Goal: Information Seeking & Learning: Learn about a topic

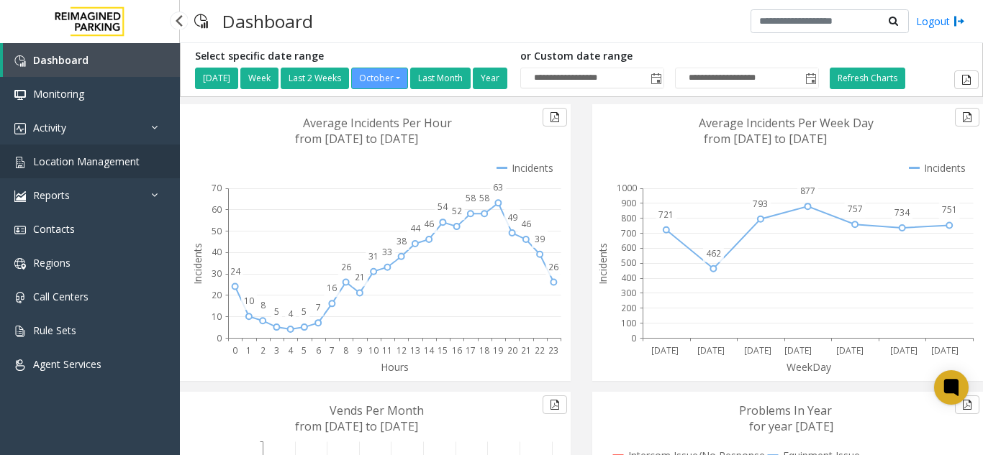
click at [92, 163] on span "Location Management" at bounding box center [86, 162] width 106 height 14
click at [129, 164] on span "Location Management" at bounding box center [86, 162] width 106 height 14
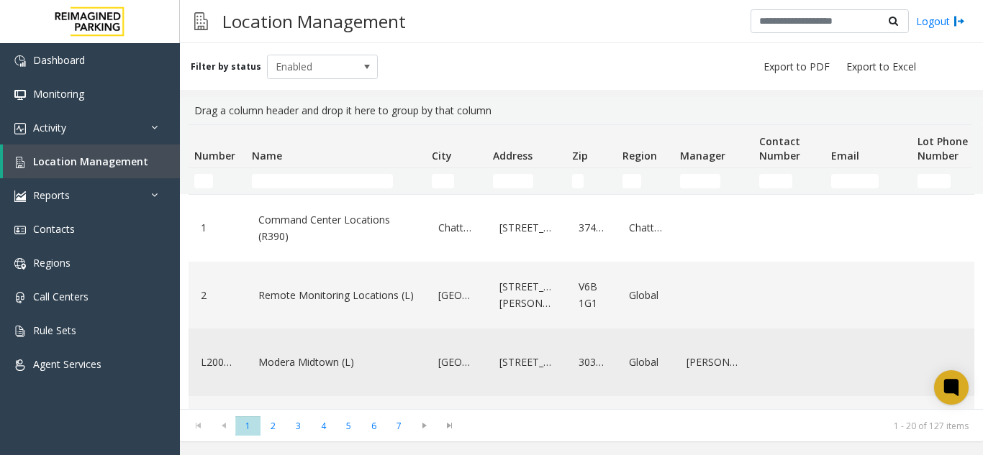
click at [314, 364] on link "Modera Midtown (L)" at bounding box center [336, 362] width 163 height 23
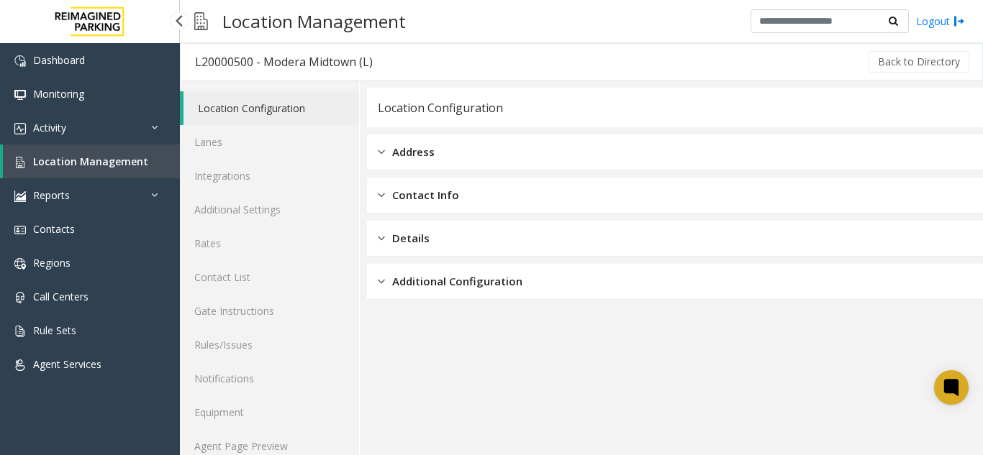
click at [129, 162] on span "Location Management" at bounding box center [90, 162] width 115 height 14
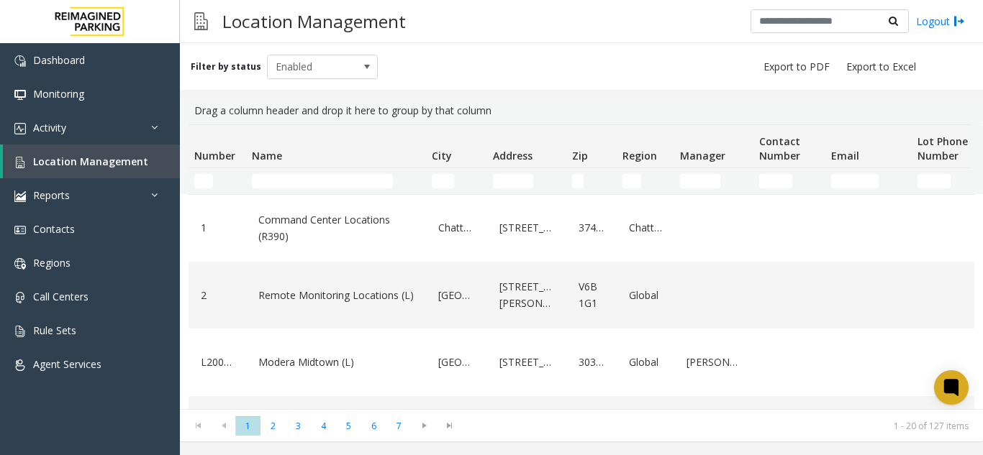
click at [509, 61] on div "Filter by status Enabled" at bounding box center [581, 66] width 803 height 47
click at [123, 127] on link "Activity" at bounding box center [90, 128] width 180 height 34
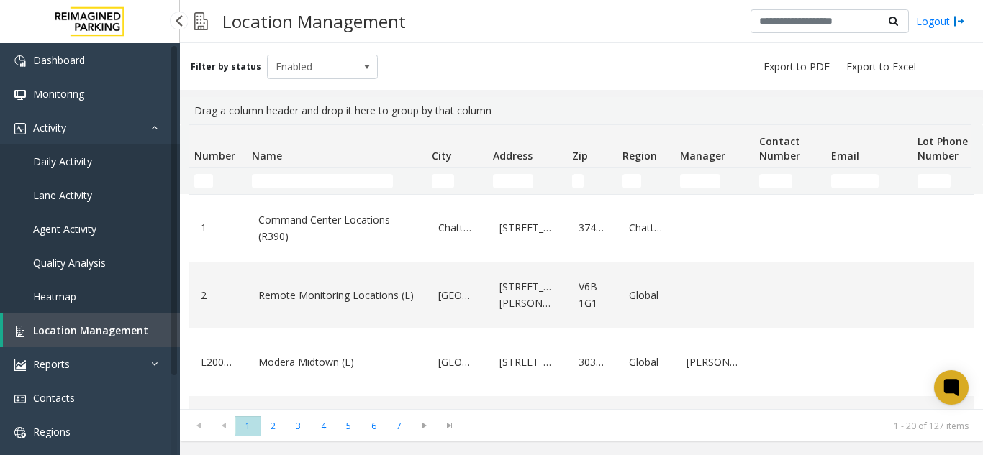
click at [96, 158] on link "Daily Activity" at bounding box center [90, 162] width 180 height 34
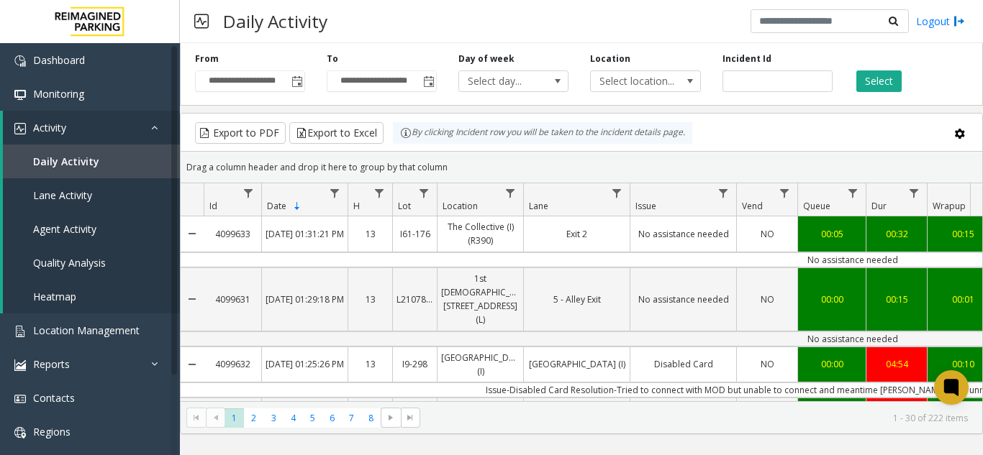
click at [823, 155] on div "Drag a column header and drop it here to group by that column" at bounding box center [581, 167] width 801 height 25
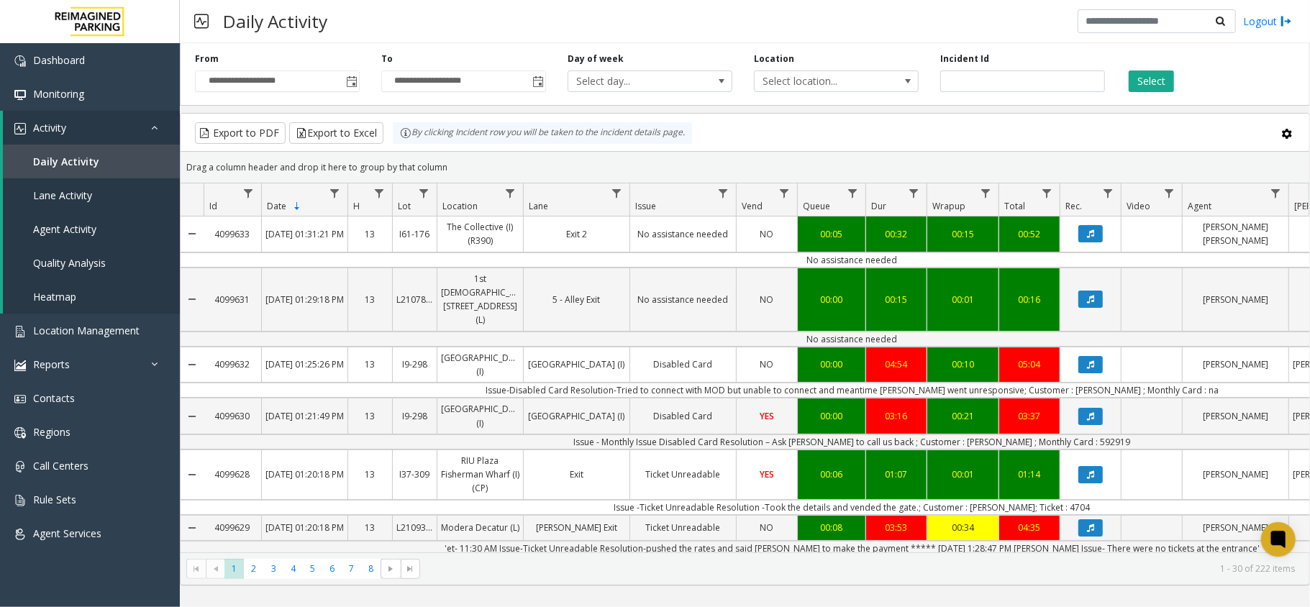
click at [982, 177] on div "Drag a column header and drop it here to group by that column" at bounding box center [745, 167] width 1129 height 25
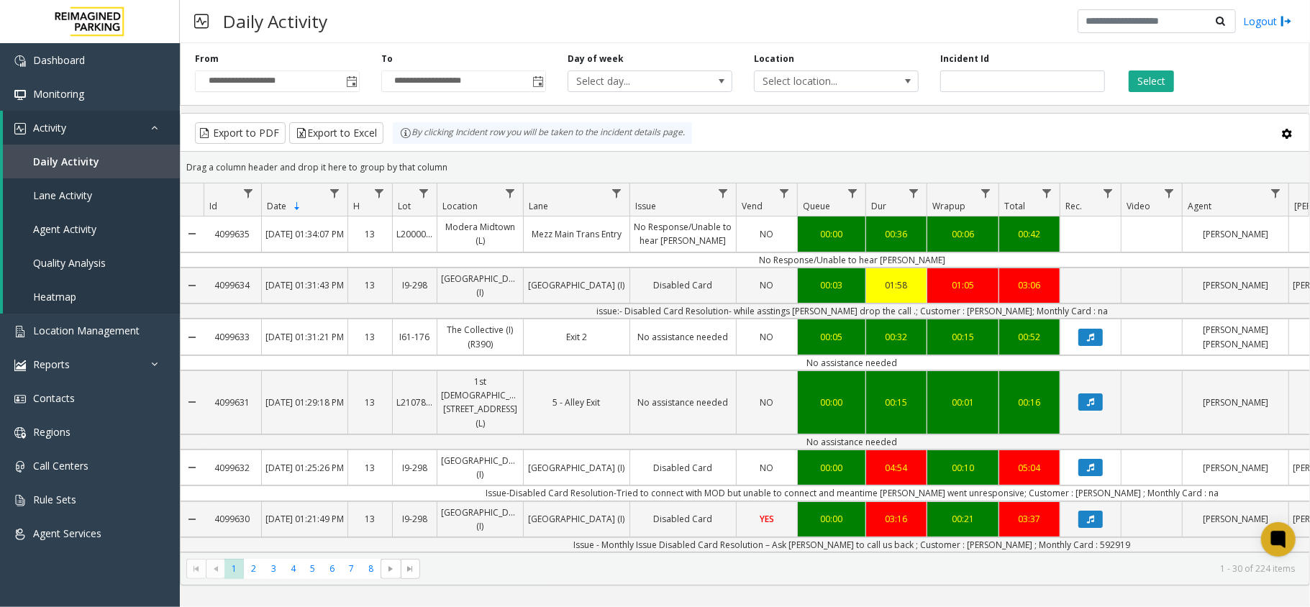
click at [737, 257] on td "No Response/Unable to hear [PERSON_NAME]" at bounding box center [852, 259] width 1297 height 15
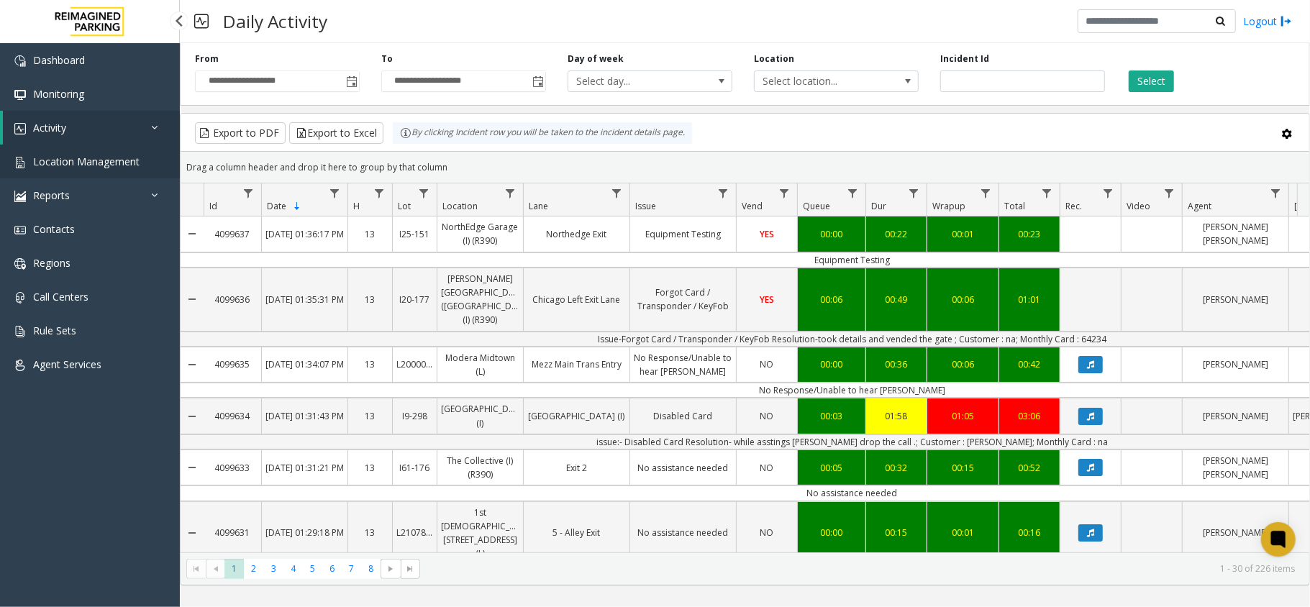
click at [83, 155] on span "Location Management" at bounding box center [86, 162] width 106 height 14
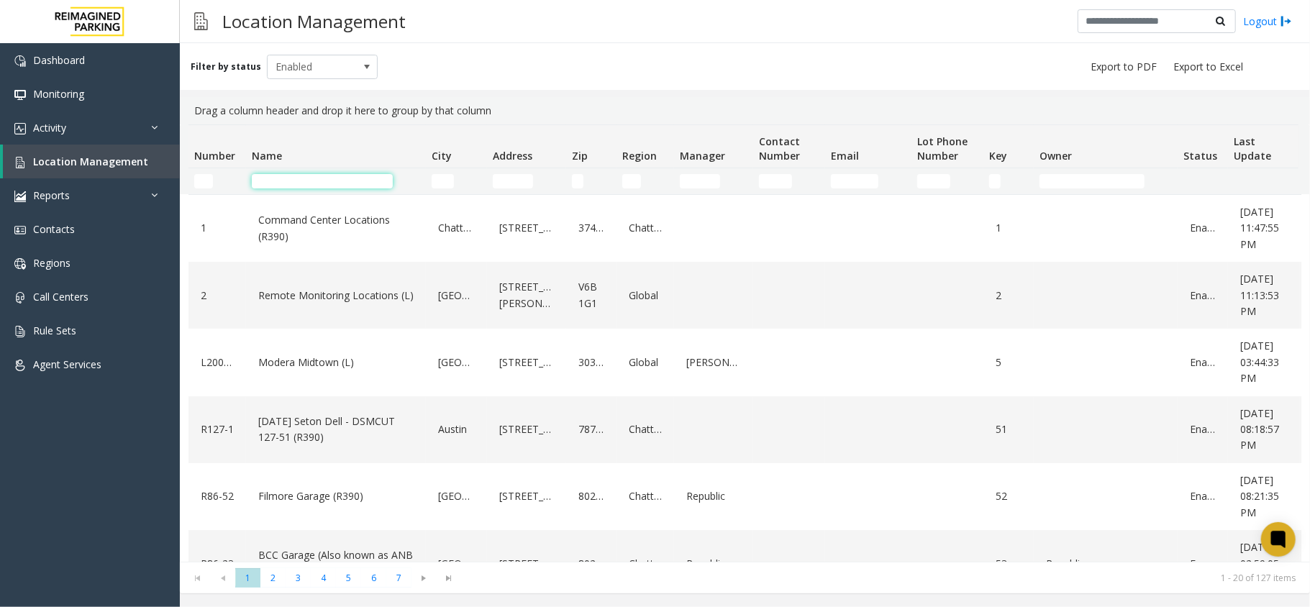
click at [291, 184] on input "Name Filter" at bounding box center [322, 181] width 141 height 14
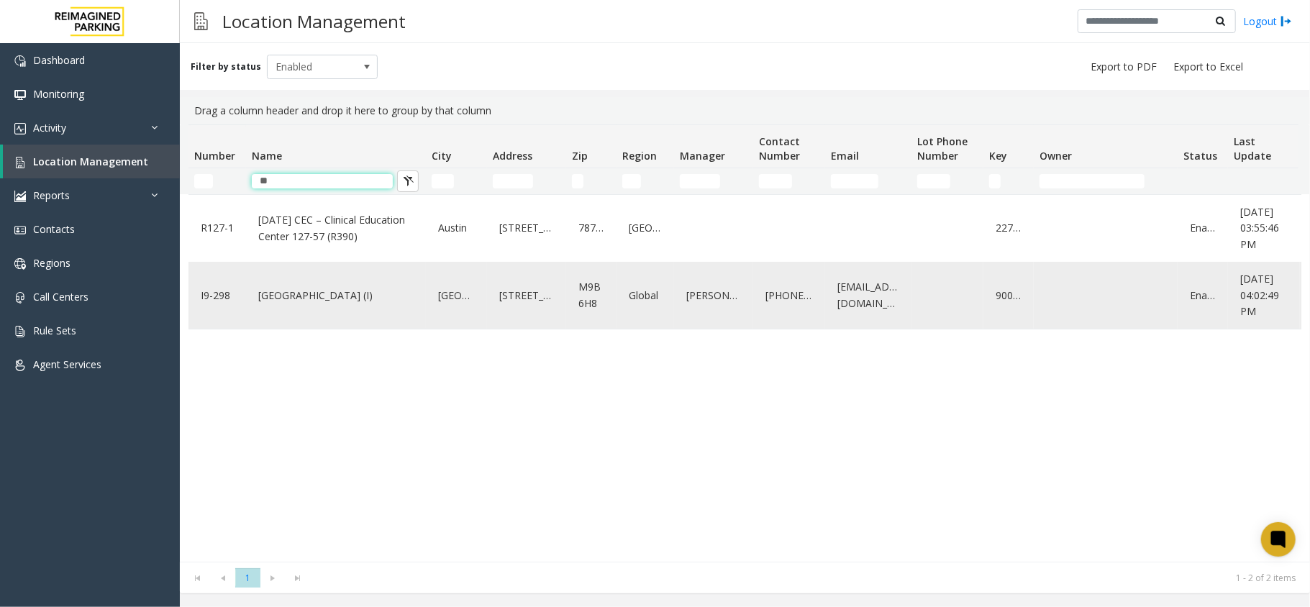
type input "**"
click at [317, 298] on link "[GEOGRAPHIC_DATA] (I)" at bounding box center [336, 295] width 163 height 23
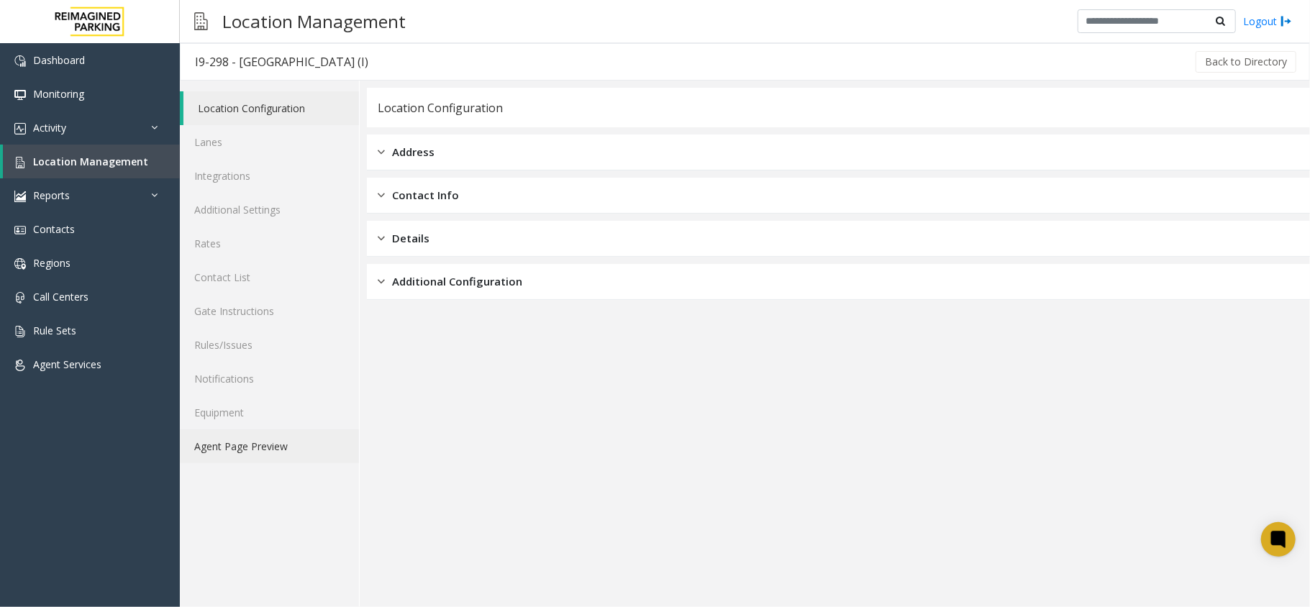
click at [273, 455] on link "Agent Page Preview" at bounding box center [269, 446] width 179 height 34
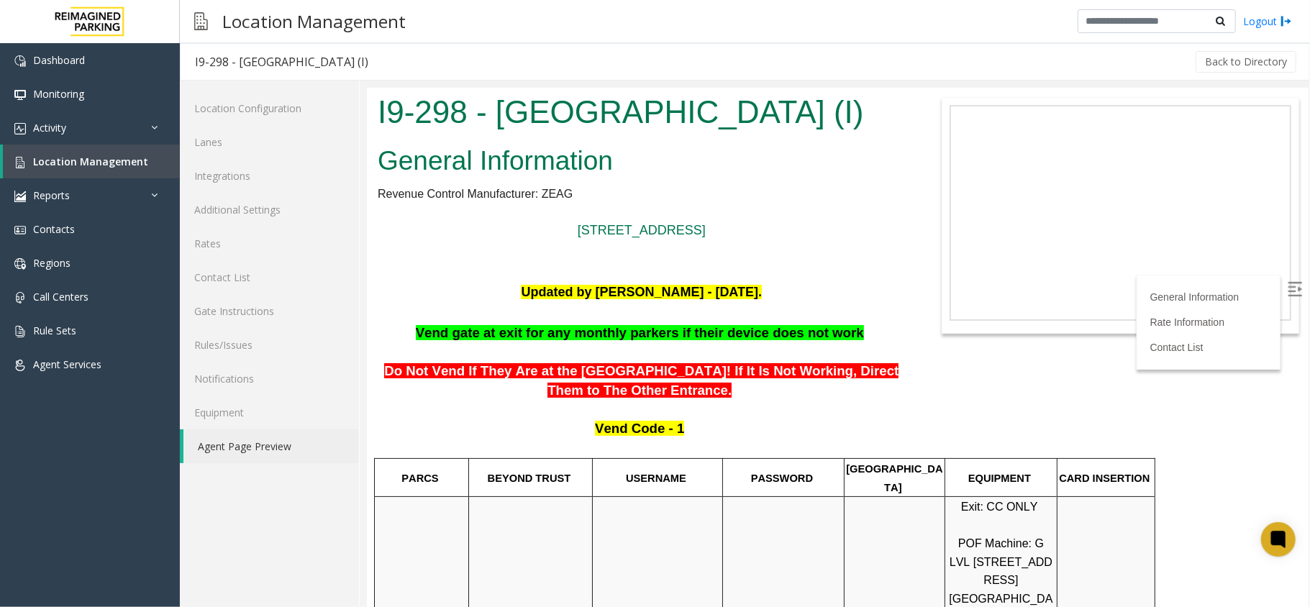
click at [1287, 284] on img at bounding box center [1294, 288] width 14 height 14
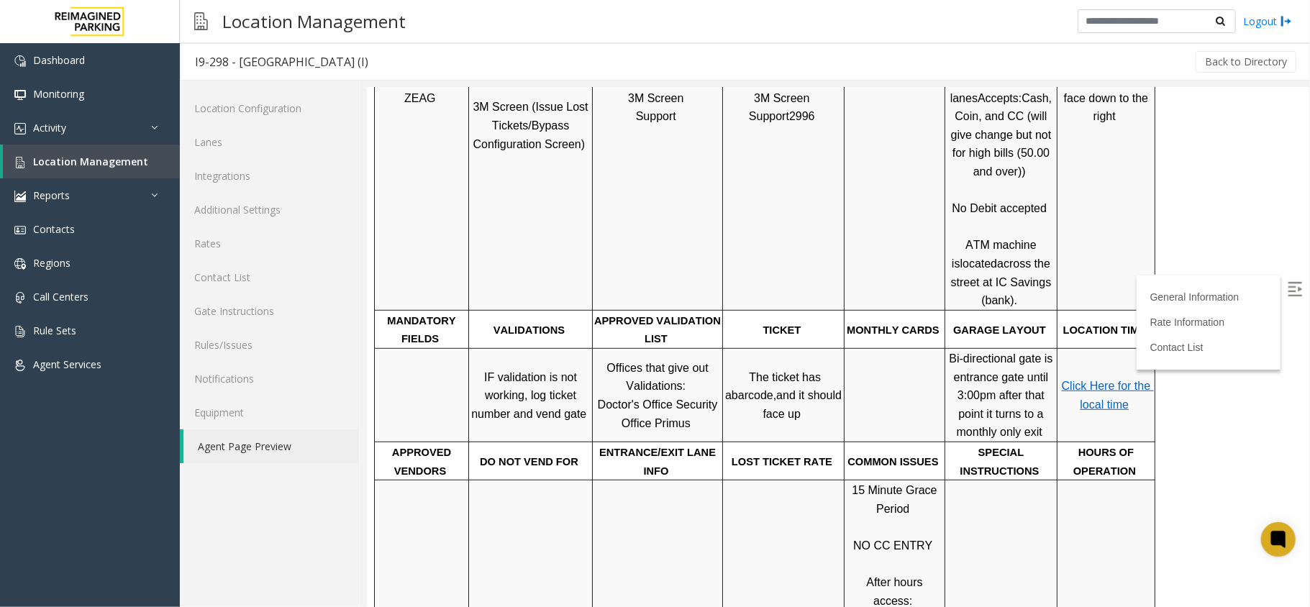
scroll to position [1180, 0]
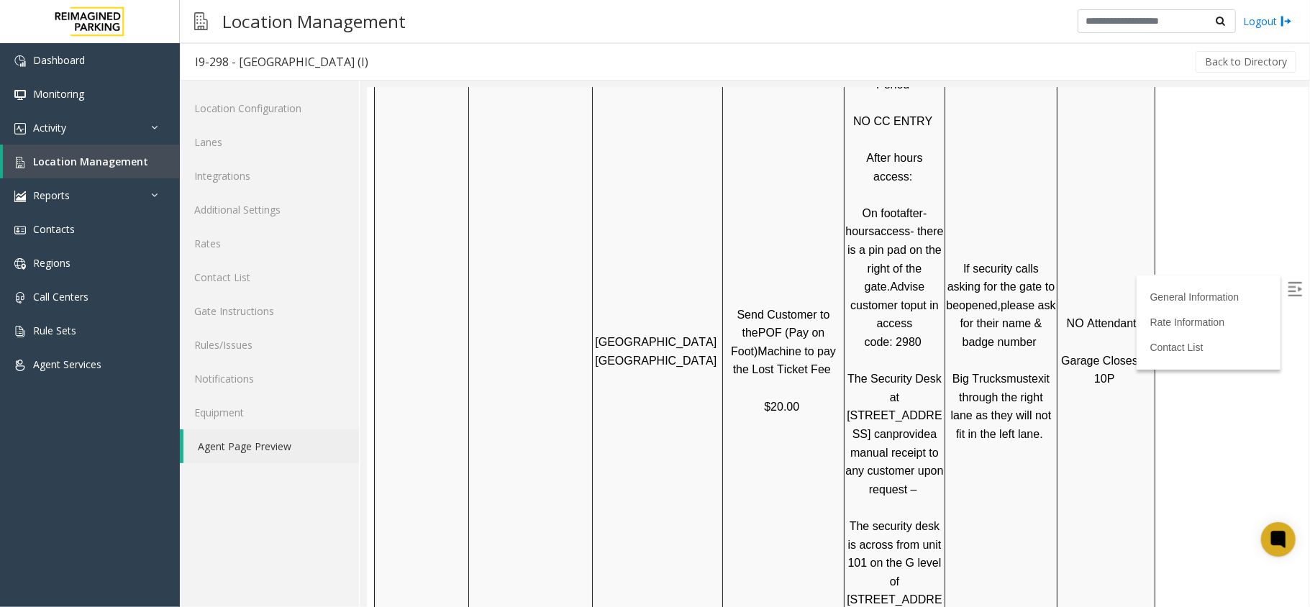
scroll to position [1031, 0]
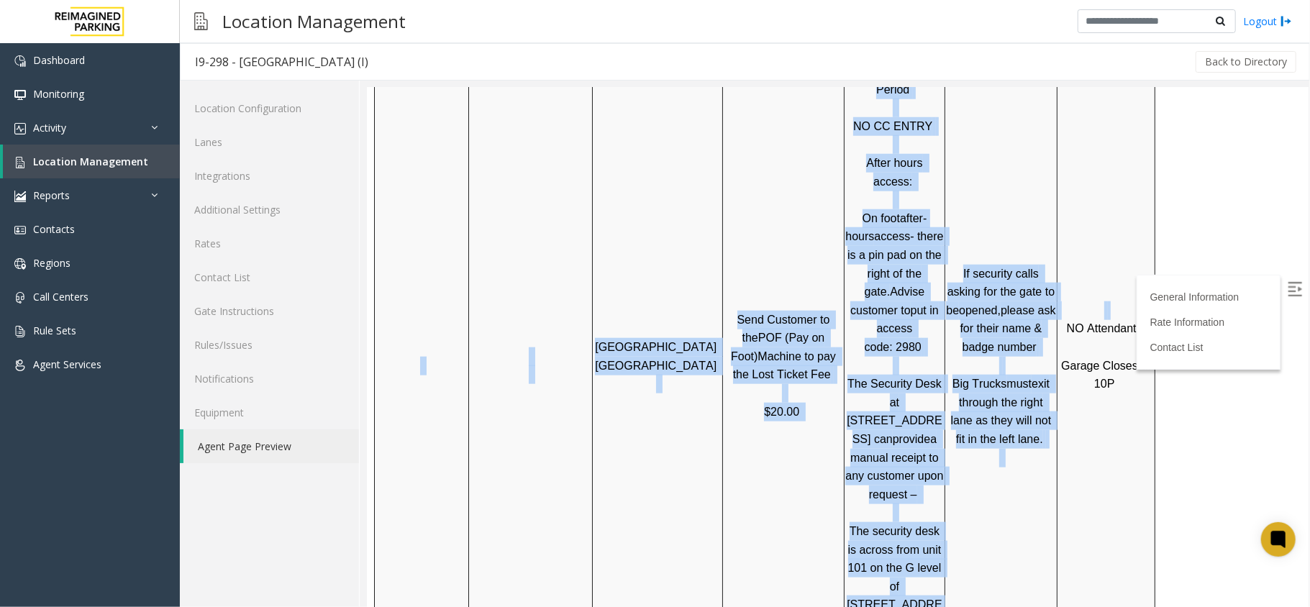
drag, startPoint x: 1065, startPoint y: 188, endPoint x: 1153, endPoint y: 197, distance: 88.3
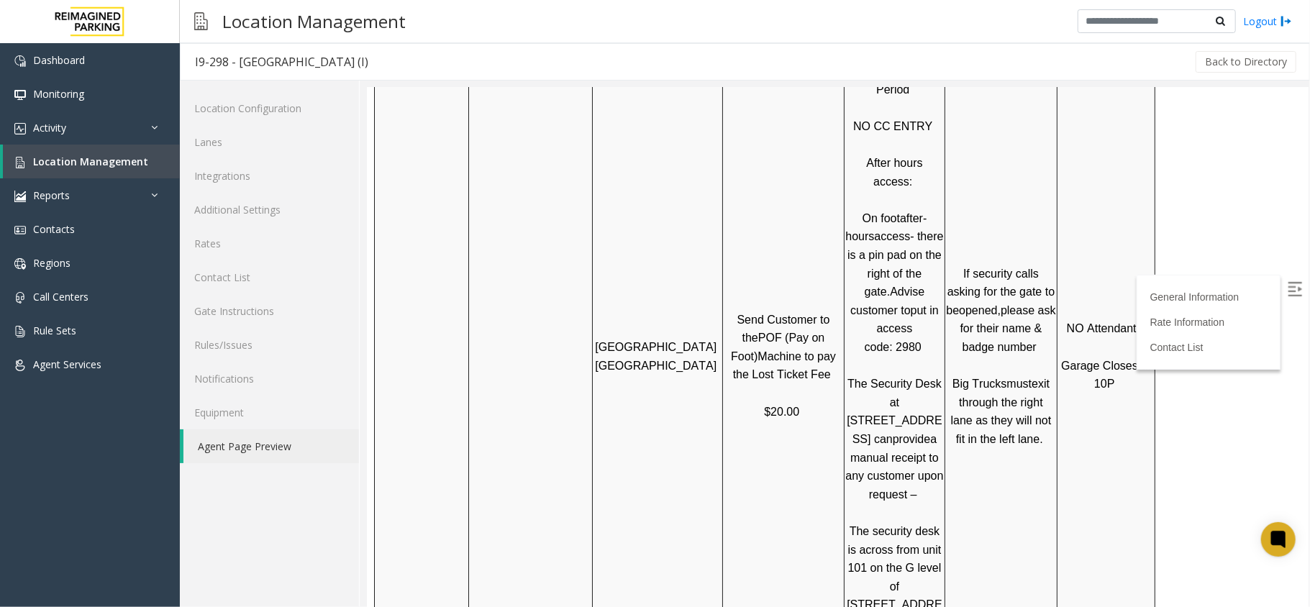
click at [1116, 301] on p "NO Attendants Garage Closes at 10P" at bounding box center [1105, 365] width 96 height 129
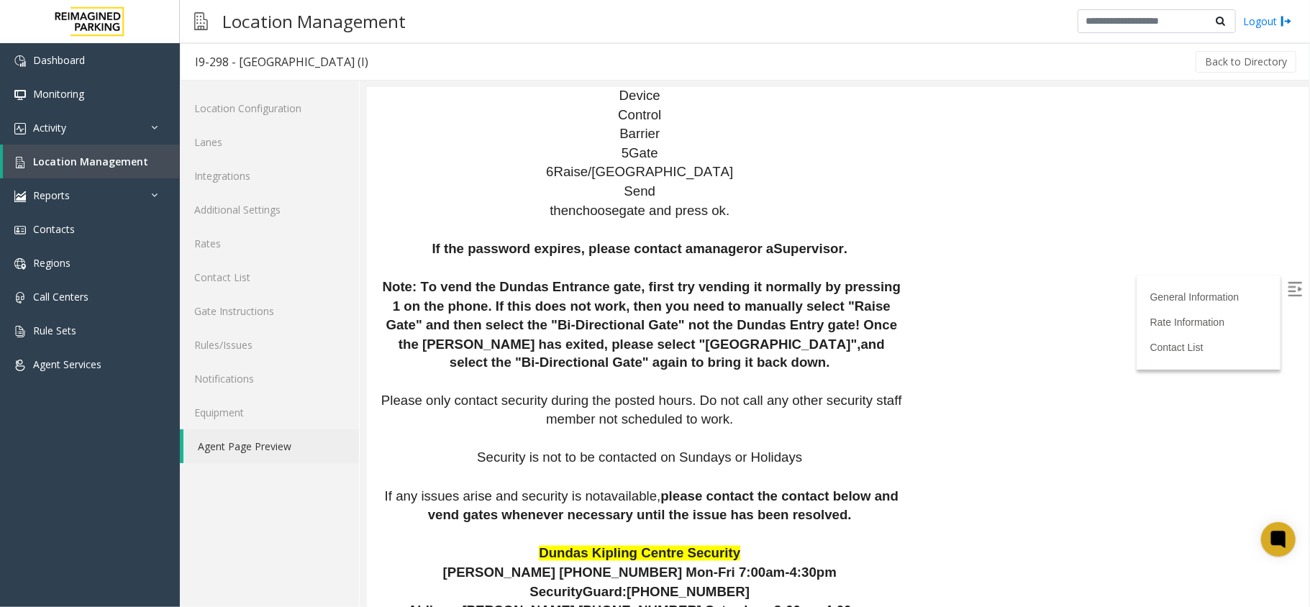
scroll to position [1696, 0]
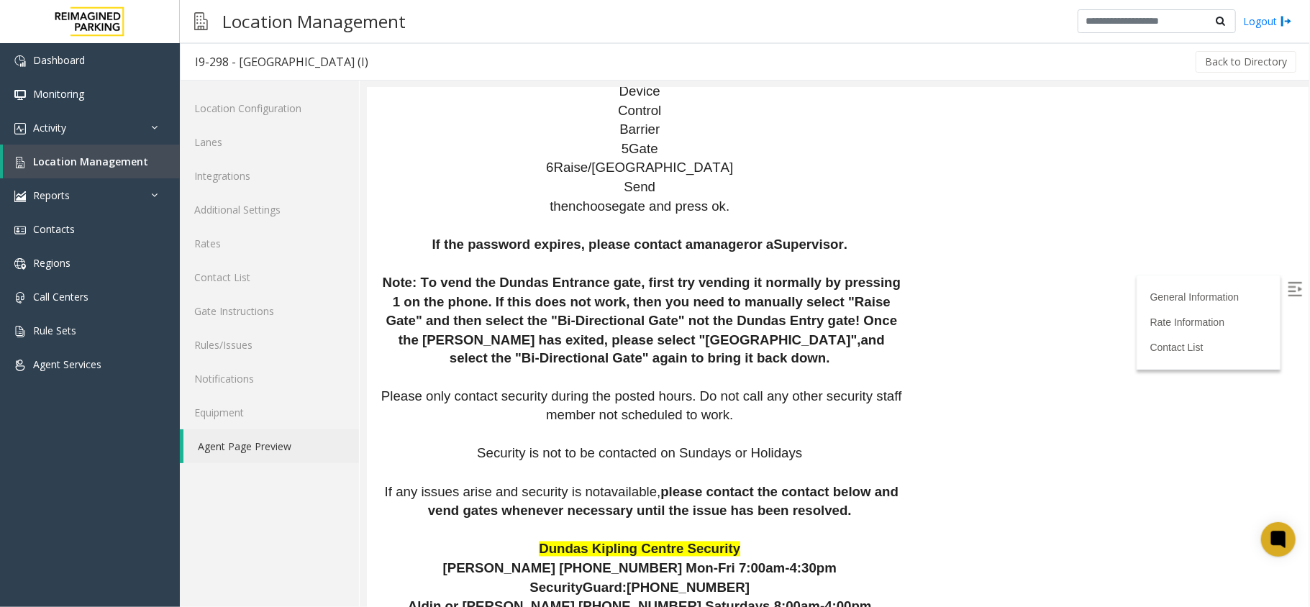
click at [674, 580] on span "416 302 6520" at bounding box center [687, 587] width 123 height 15
click at [708, 580] on span "416 302 6520" at bounding box center [687, 587] width 123 height 15
click at [734, 540] on p "Dundas Kipling Centre Security Peter (647) 624-5085 Mon-Fri 7:00am-4:30pm Secur…" at bounding box center [641, 578] width 528 height 76
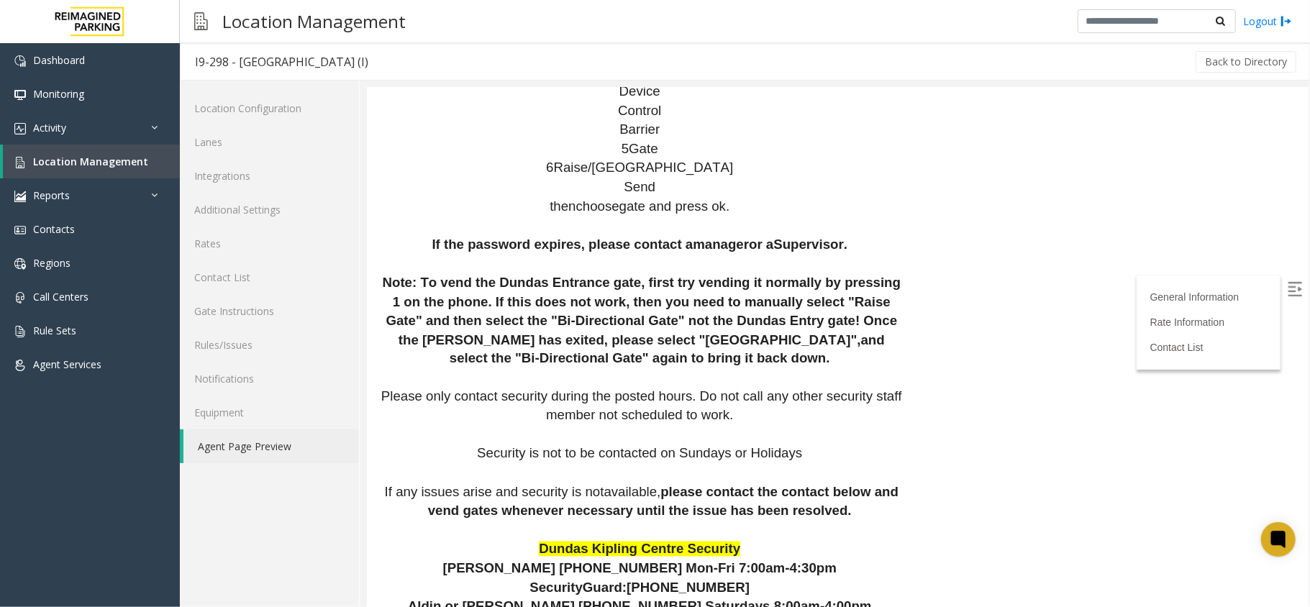
scroll to position [1753, 0]
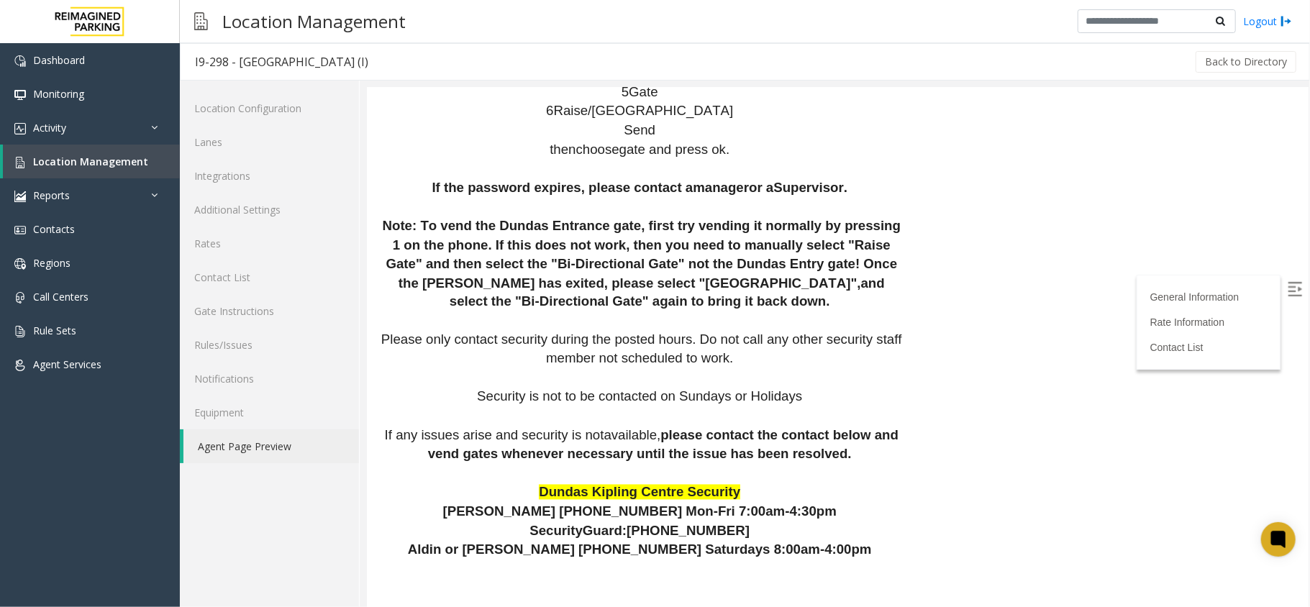
click at [419, 218] on p "If the password expires, please contact a manager or a Supervisor . Note: To ve…" at bounding box center [641, 321] width 528 height 286
click at [429, 427] on span "If any issues arise and security is not" at bounding box center [493, 434] width 219 height 15
click at [570, 227] on p "If the password expires, please contact a manager or a Supervisor . Note: To ve…" at bounding box center [641, 321] width 528 height 286
click at [590, 484] on span "Dundas Kipling Centre Security" at bounding box center [638, 491] width 201 height 15
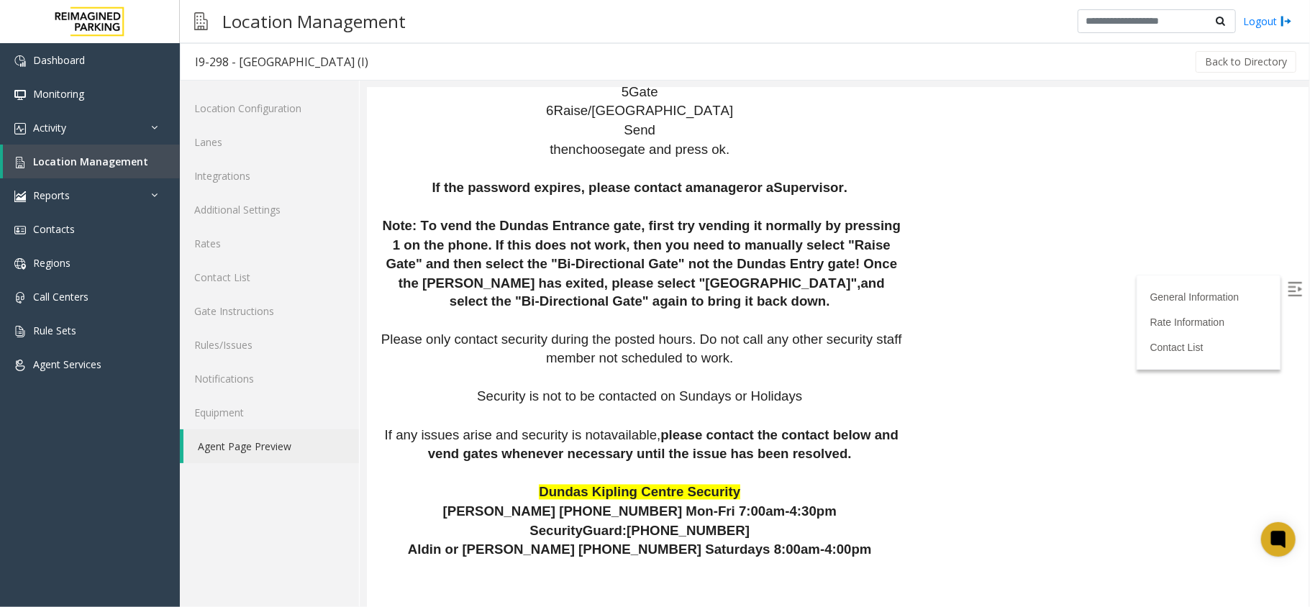
click at [601, 484] on span "Dundas Kipling Centre Security" at bounding box center [638, 491] width 201 height 15
drag, startPoint x: 642, startPoint y: 288, endPoint x: 730, endPoint y: 290, distance: 88.5
click at [730, 483] on p "Dundas Kipling Centre Security Peter (647) 624-5085 Mon-Fri 7:00am-4:30pm Secur…" at bounding box center [641, 521] width 528 height 76
click at [749, 523] on span at bounding box center [751, 530] width 4 height 15
drag, startPoint x: 647, startPoint y: 291, endPoint x: 742, endPoint y: 290, distance: 95.7
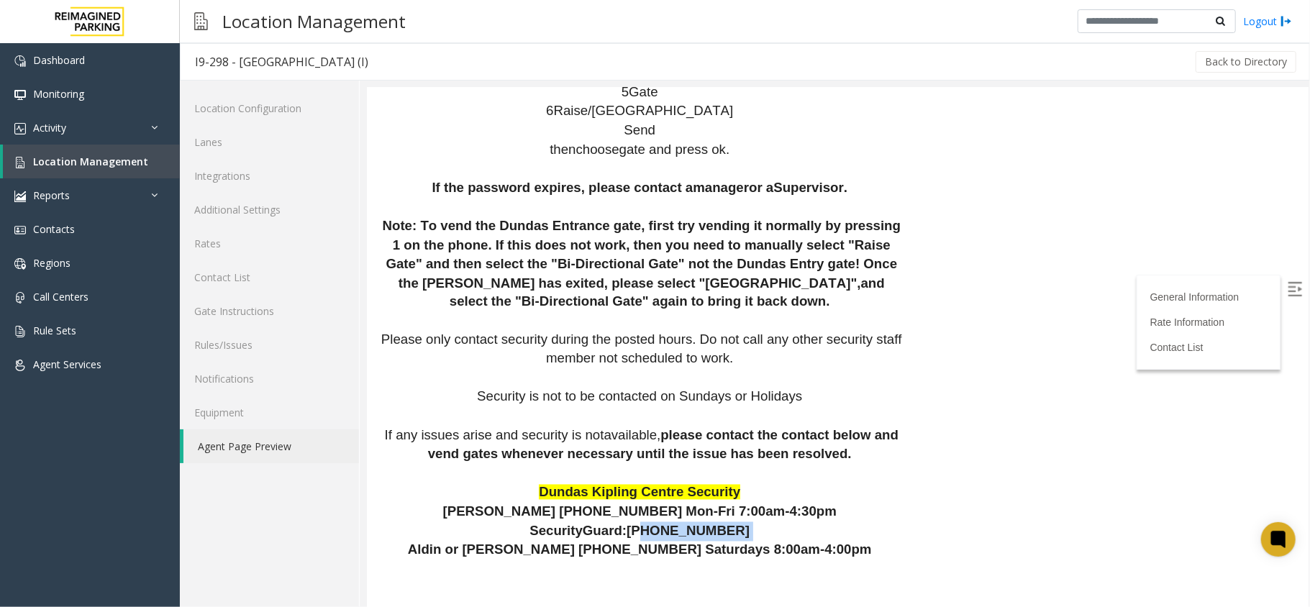
click at [742, 483] on p "Dundas Kipling Centre Security Peter (647) 624-5085 Mon-Fri 7:00am-4:30pm Secur…" at bounding box center [641, 521] width 528 height 76
click at [751, 483] on p "Dundas Kipling Centre Security Peter (647) 624-5085 Mon-Fri 7:00am-4:30pm Secur…" at bounding box center [641, 521] width 528 height 76
click at [697, 578] on p at bounding box center [641, 587] width 528 height 19
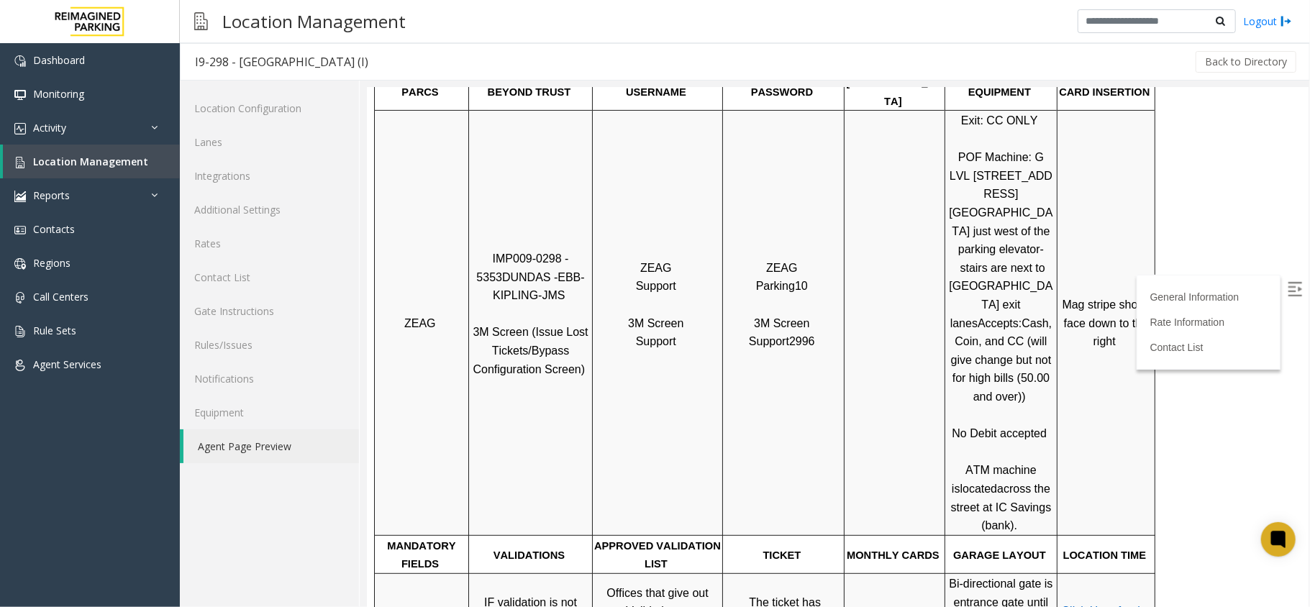
scroll to position [314, 0]
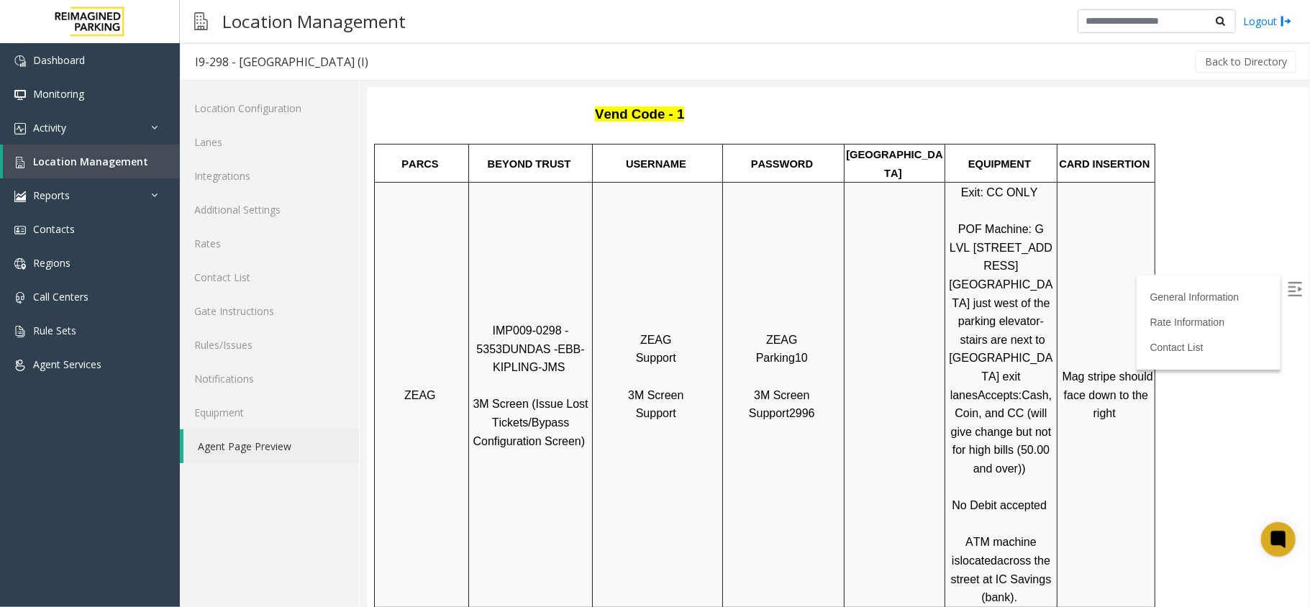
click at [703, 330] on p "ZEAG Support 3M Screen Support" at bounding box center [657, 394] width 128 height 129
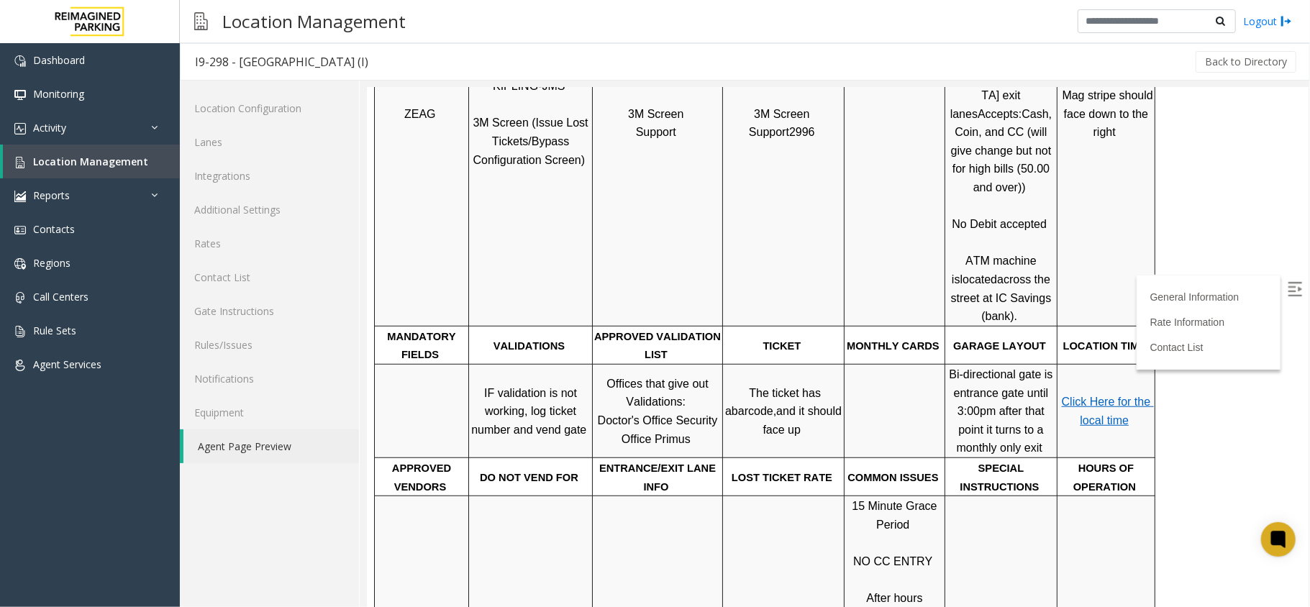
scroll to position [575, 0]
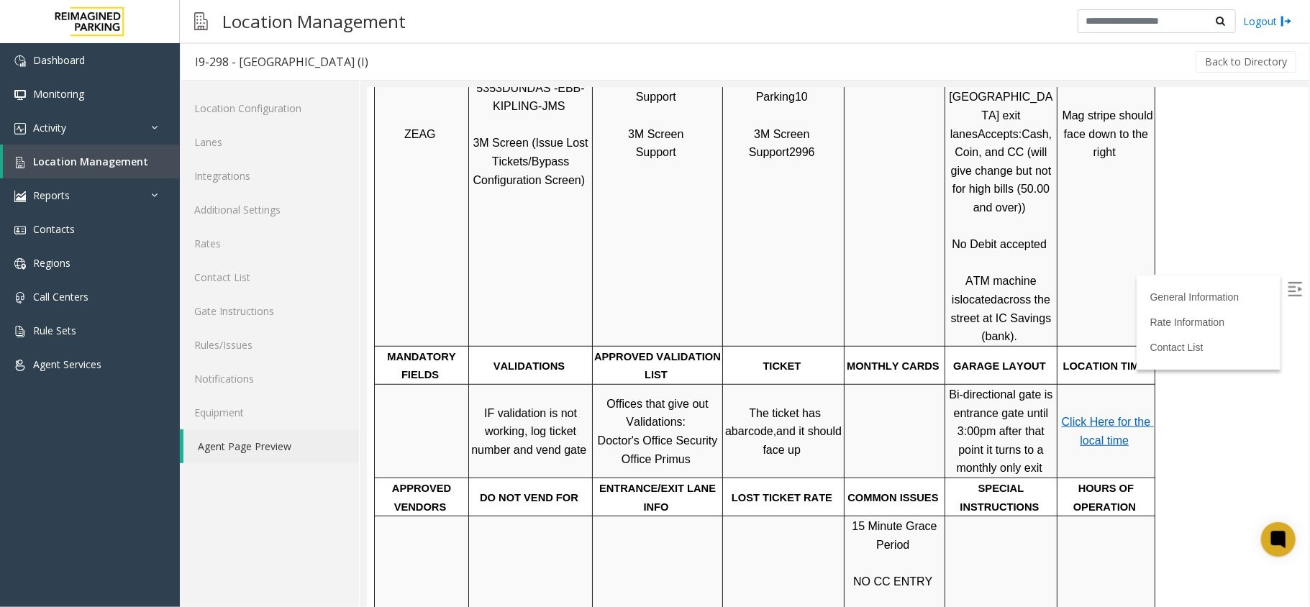
click at [1086, 415] on span "Click Here for the local time" at bounding box center [1107, 430] width 92 height 31
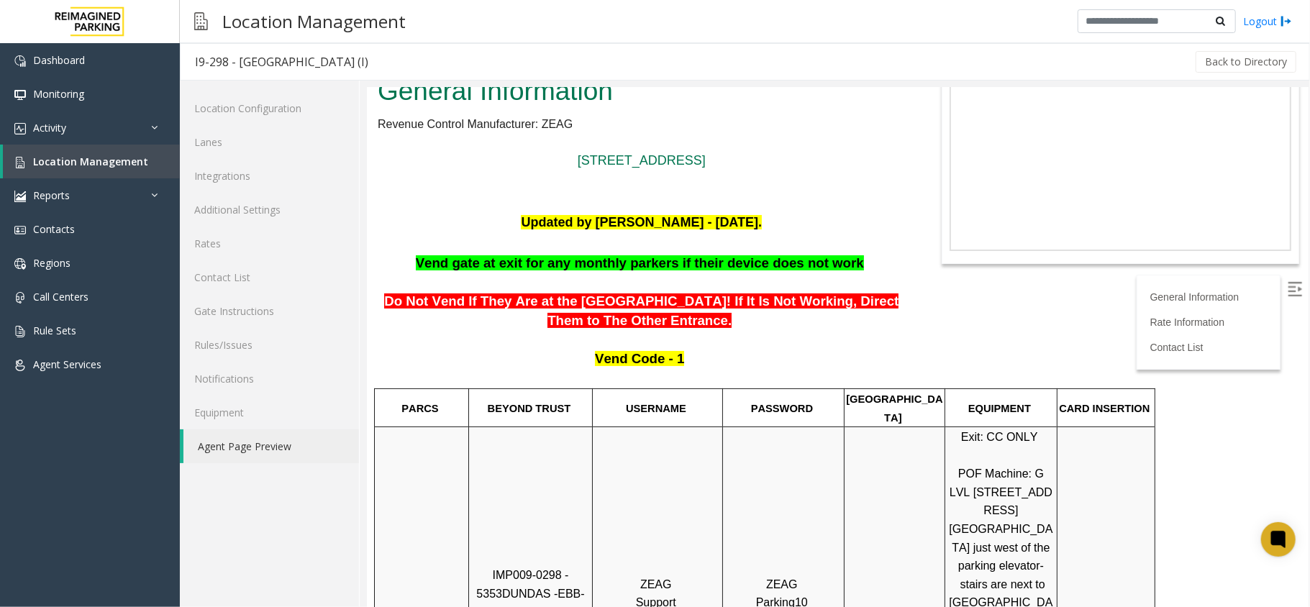
scroll to position [0, 0]
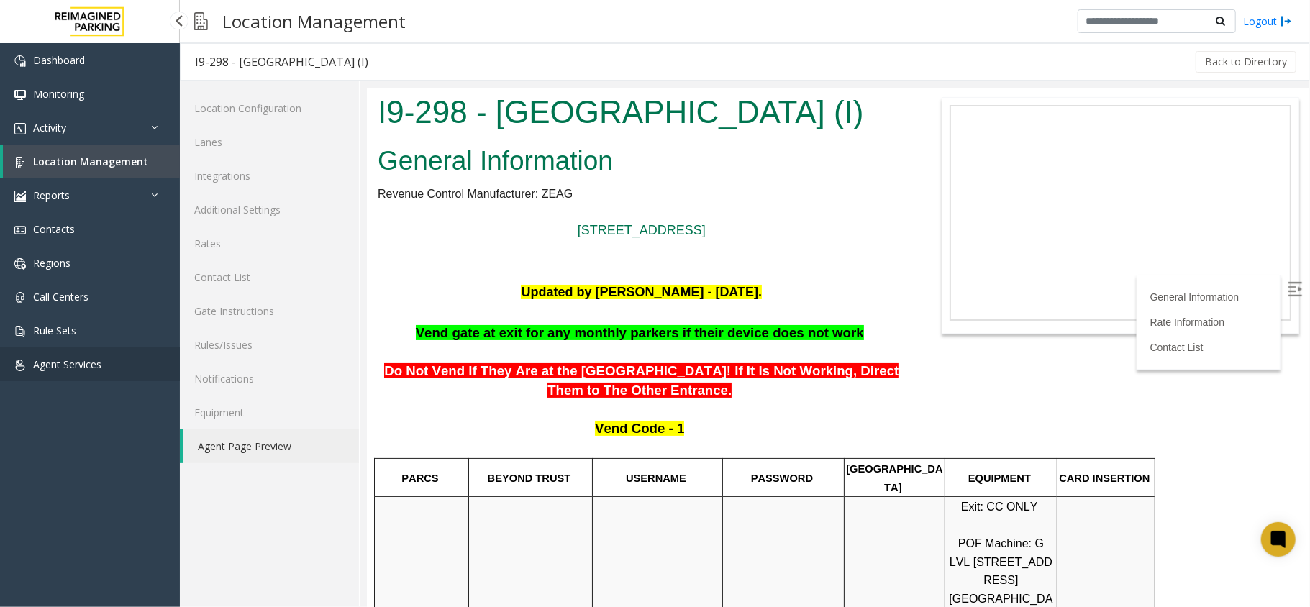
click at [93, 358] on span "Agent Services" at bounding box center [67, 365] width 68 height 14
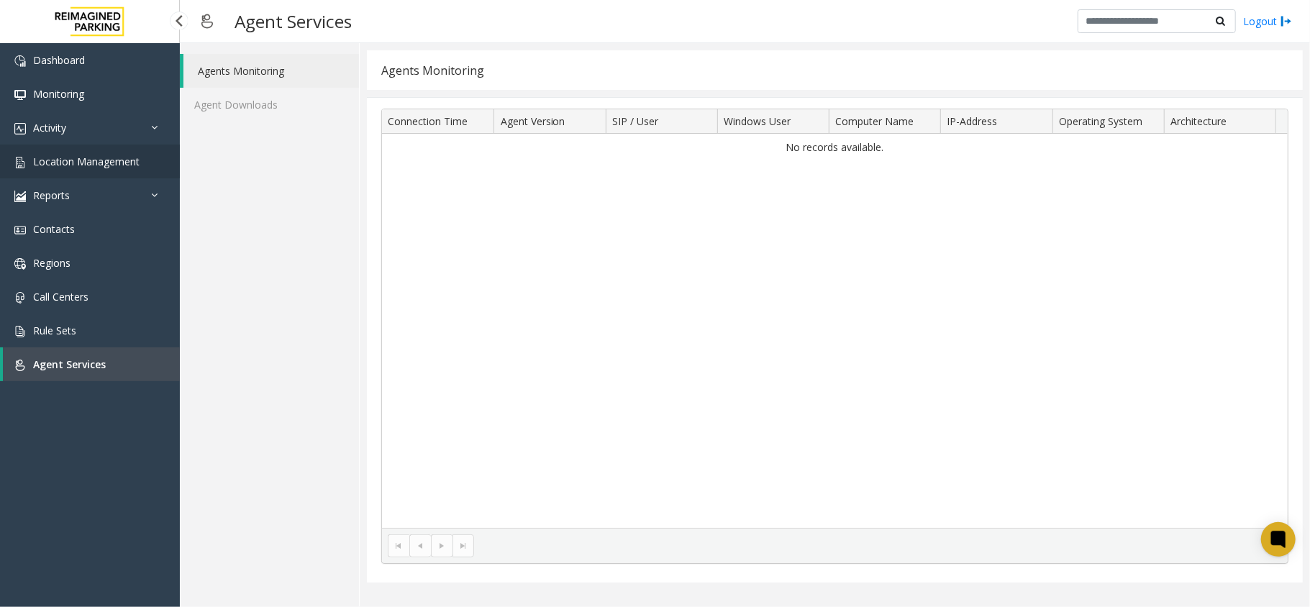
click at [111, 161] on span "Location Management" at bounding box center [86, 162] width 106 height 14
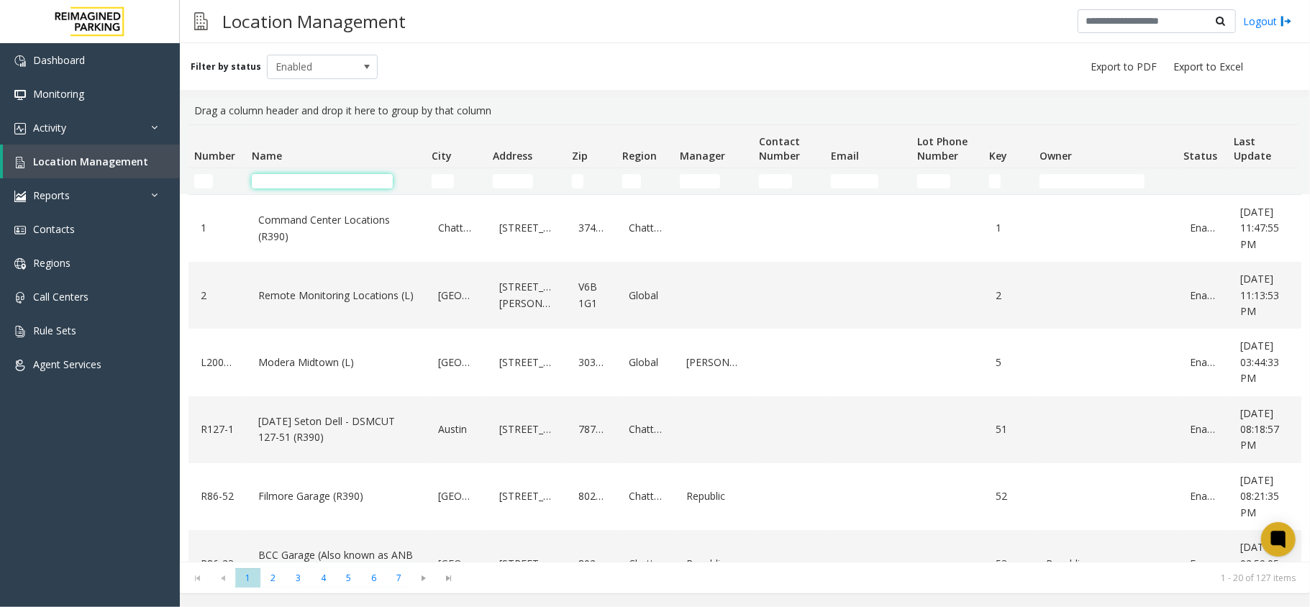
click at [308, 176] on input "Name Filter" at bounding box center [322, 181] width 141 height 14
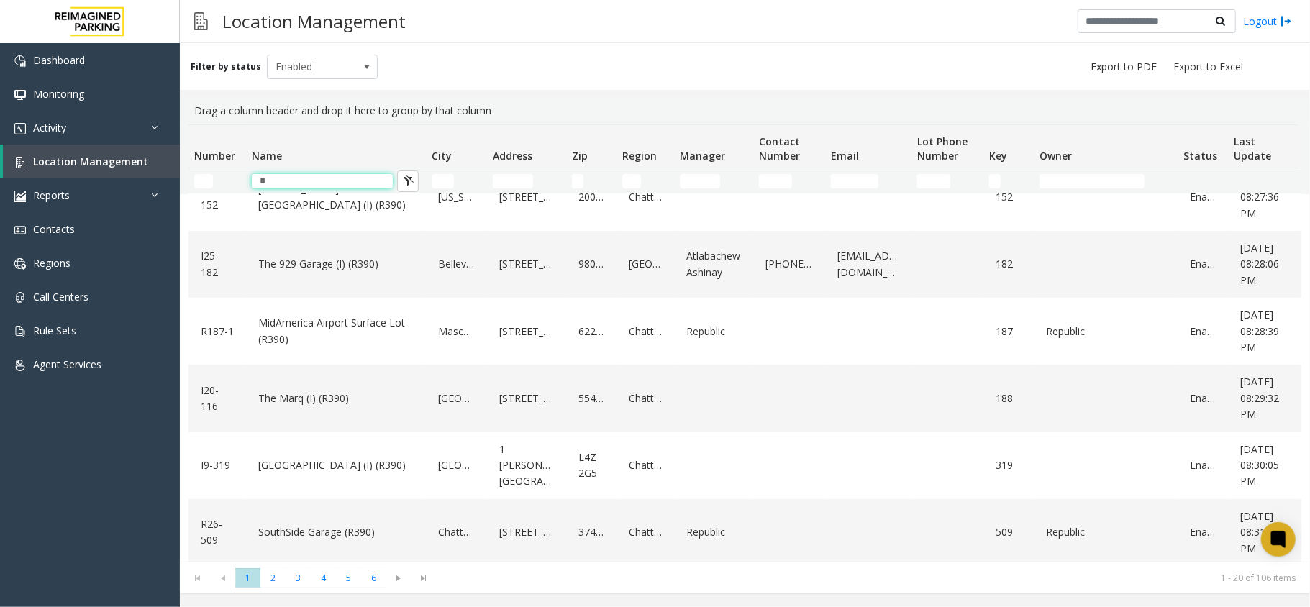
scroll to position [671, 0]
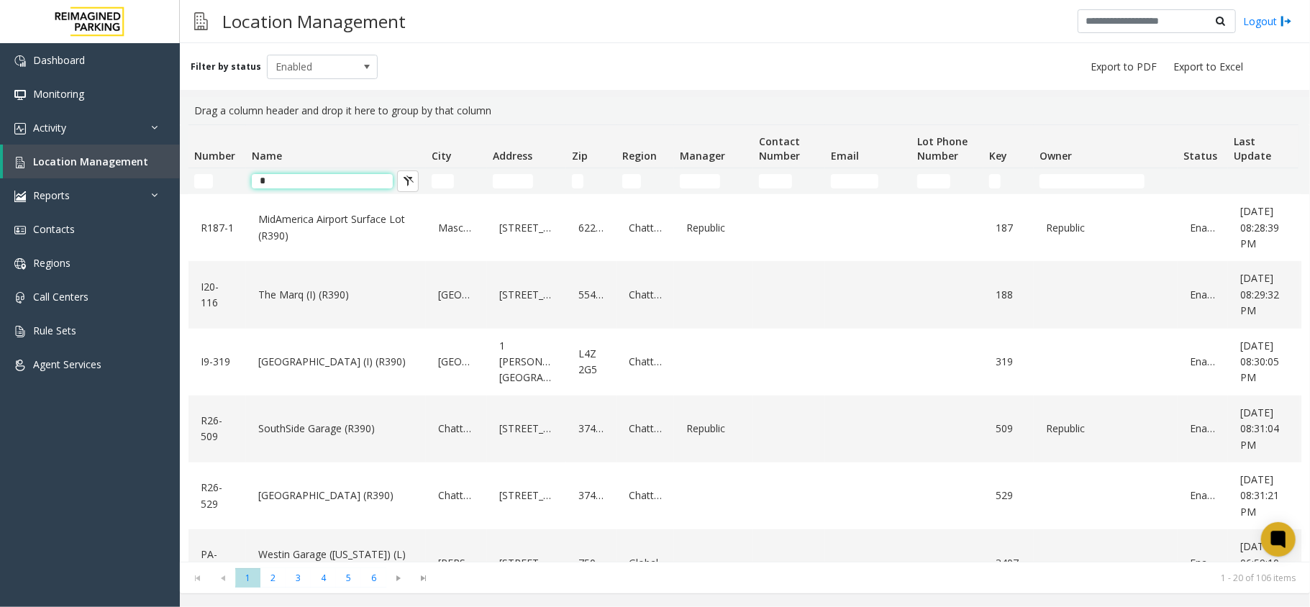
click at [304, 176] on input "*" at bounding box center [322, 181] width 141 height 14
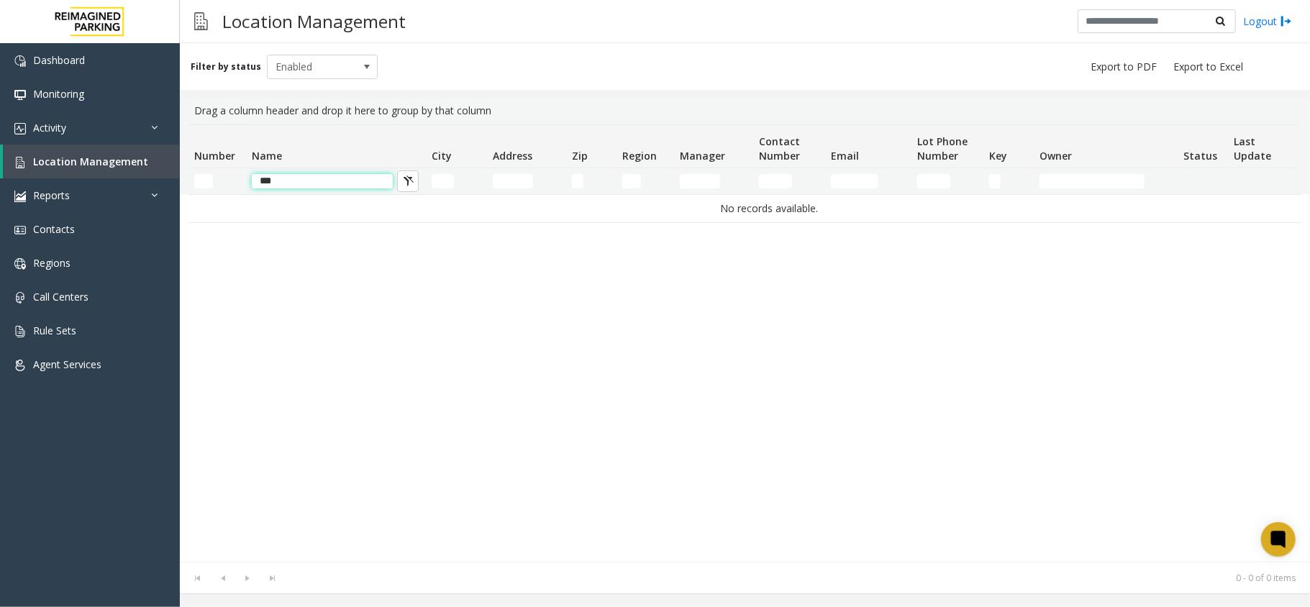
scroll to position [0, 0]
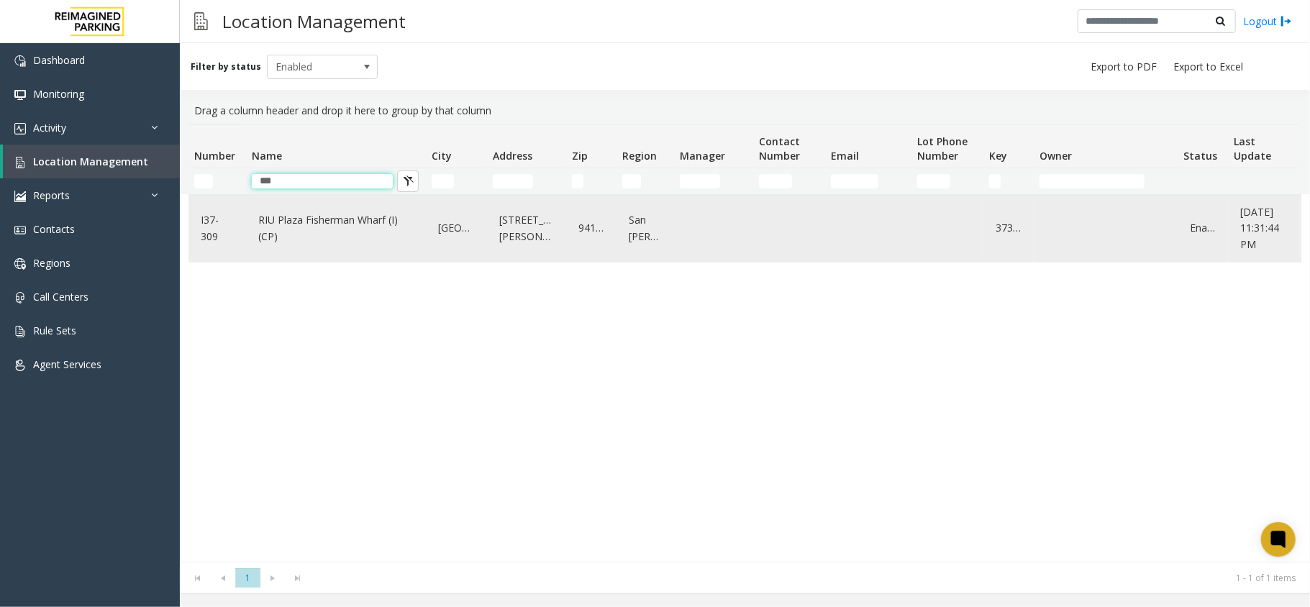
type input "***"
click at [296, 232] on link "RIU Plaza Fisherman Wharf (I) (CP)" at bounding box center [336, 229] width 163 height 40
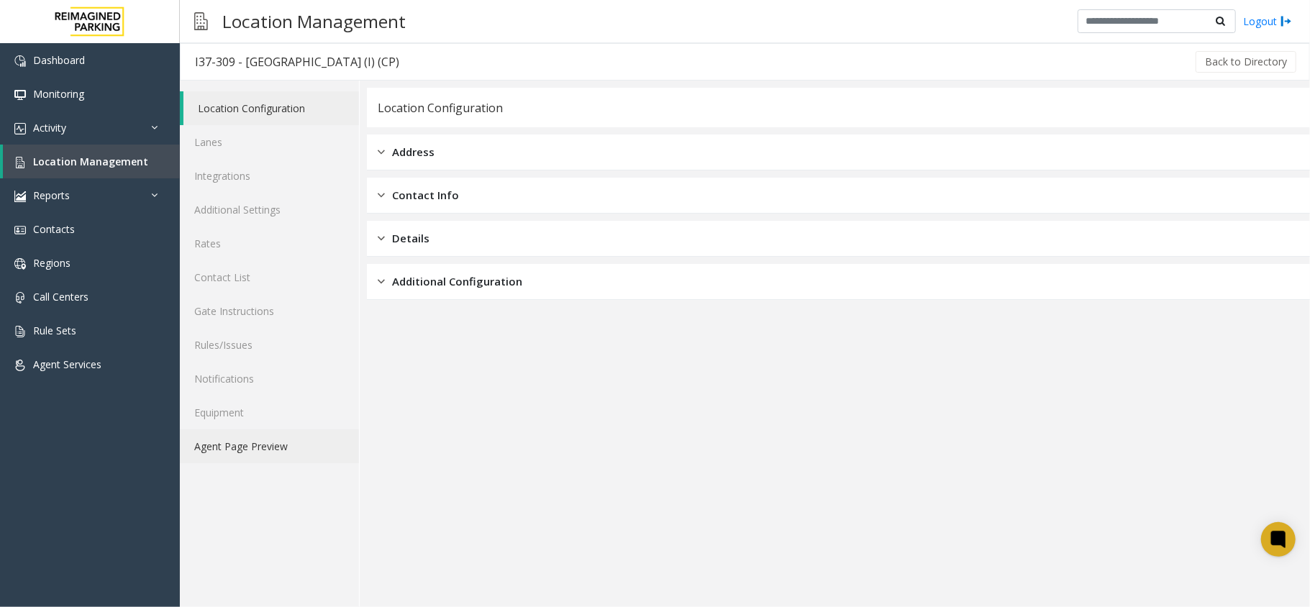
click at [243, 450] on link "Agent Page Preview" at bounding box center [269, 446] width 179 height 34
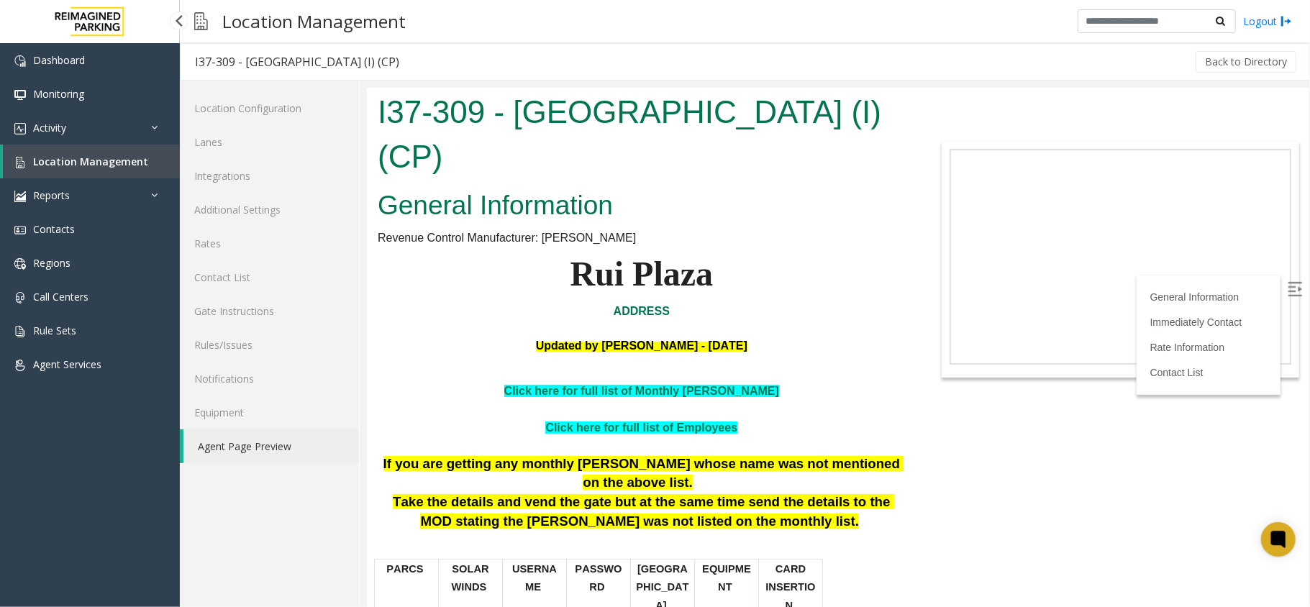
click at [72, 433] on div "Dashboard Monitoring Activity Daily Activity Lane Activity Agent Activity Quali…" at bounding box center [90, 322] width 180 height 558
click at [61, 156] on span "Location Management" at bounding box center [90, 162] width 115 height 14
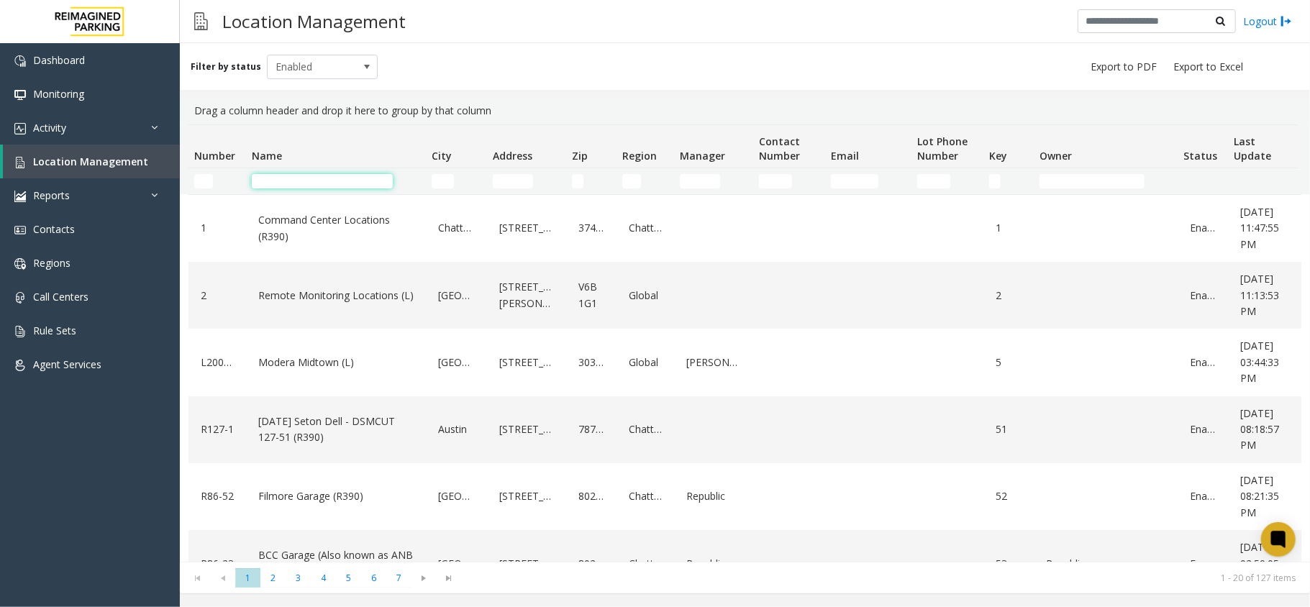
click at [299, 174] on input "Name Filter" at bounding box center [322, 181] width 141 height 14
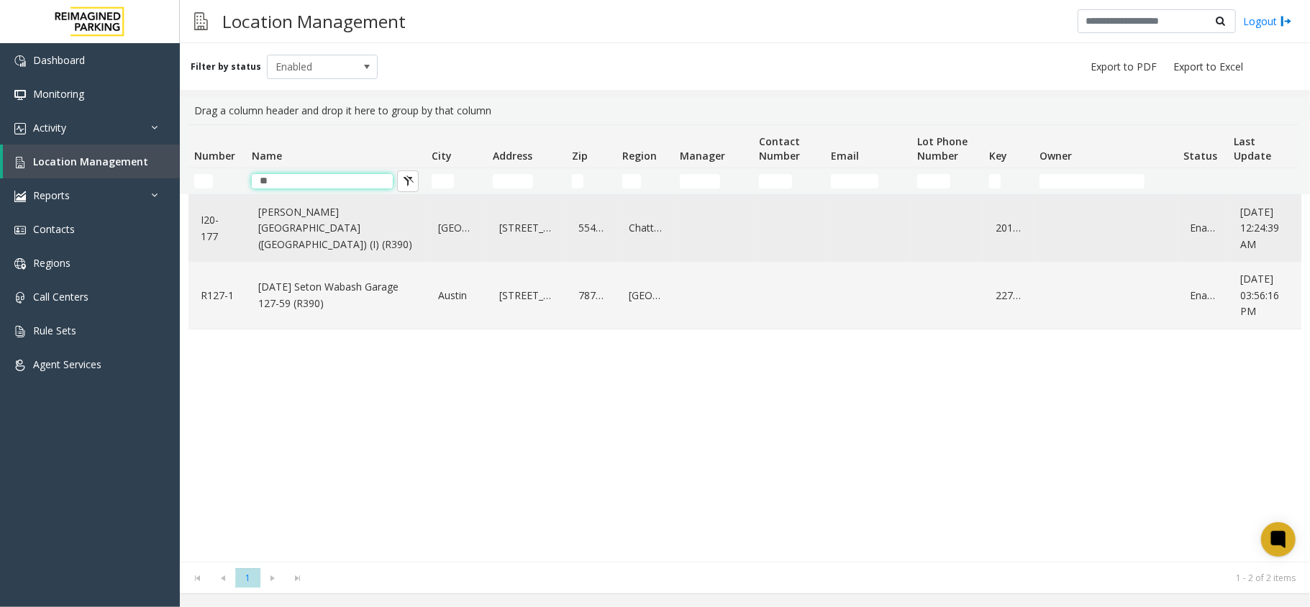
type input "**"
click at [351, 225] on link "[PERSON_NAME][GEOGRAPHIC_DATA] ([GEOGRAPHIC_DATA]) (I) (R390)" at bounding box center [336, 228] width 163 height 55
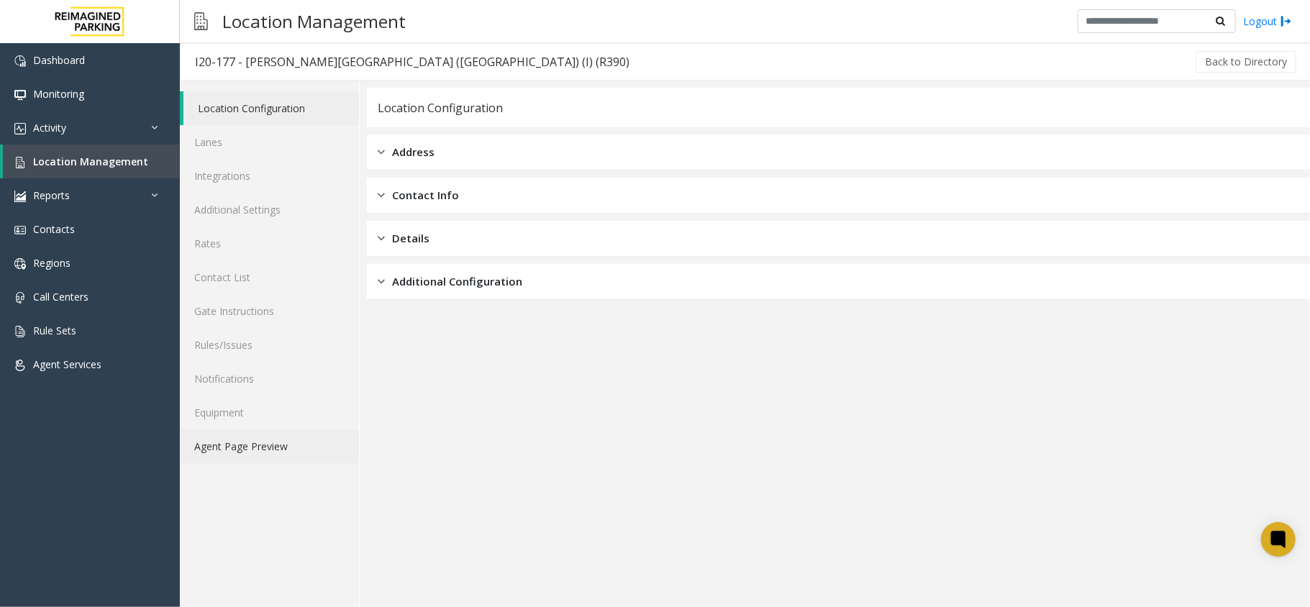
click at [283, 444] on link "Agent Page Preview" at bounding box center [269, 446] width 179 height 34
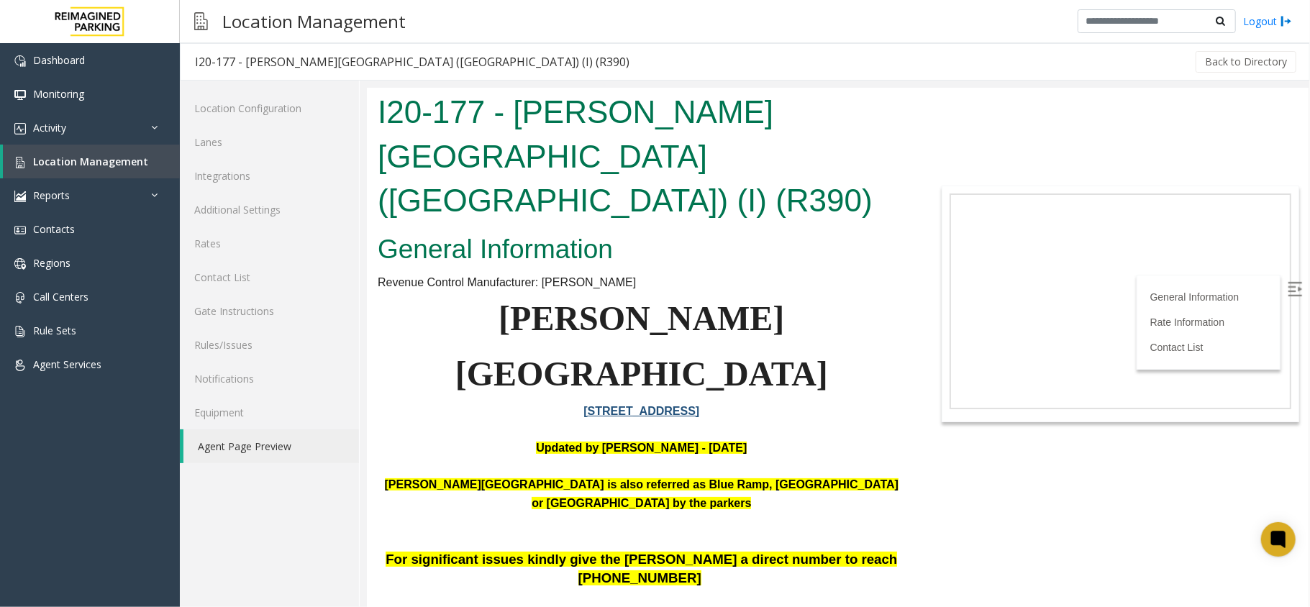
click at [1287, 286] on img at bounding box center [1294, 288] width 14 height 14
click at [168, 160] on link "Location Management" at bounding box center [91, 162] width 177 height 34
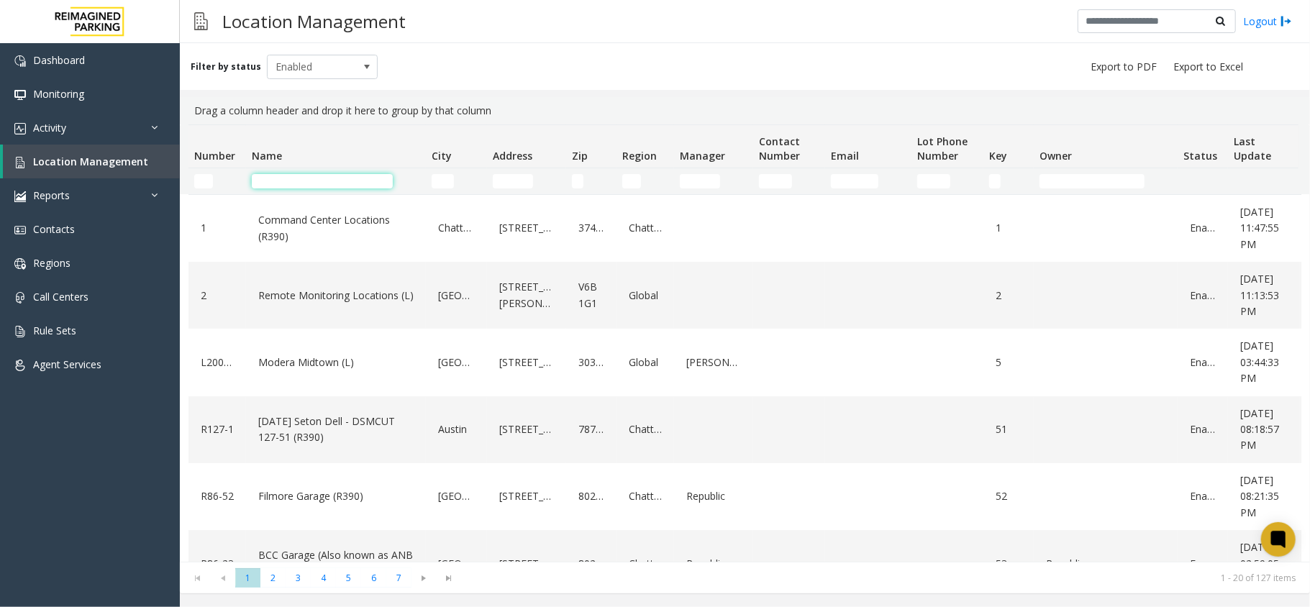
drag, startPoint x: 260, startPoint y: 184, endPoint x: 252, endPoint y: 184, distance: 8.6
click at [260, 184] on input "Name Filter" at bounding box center [322, 181] width 141 height 14
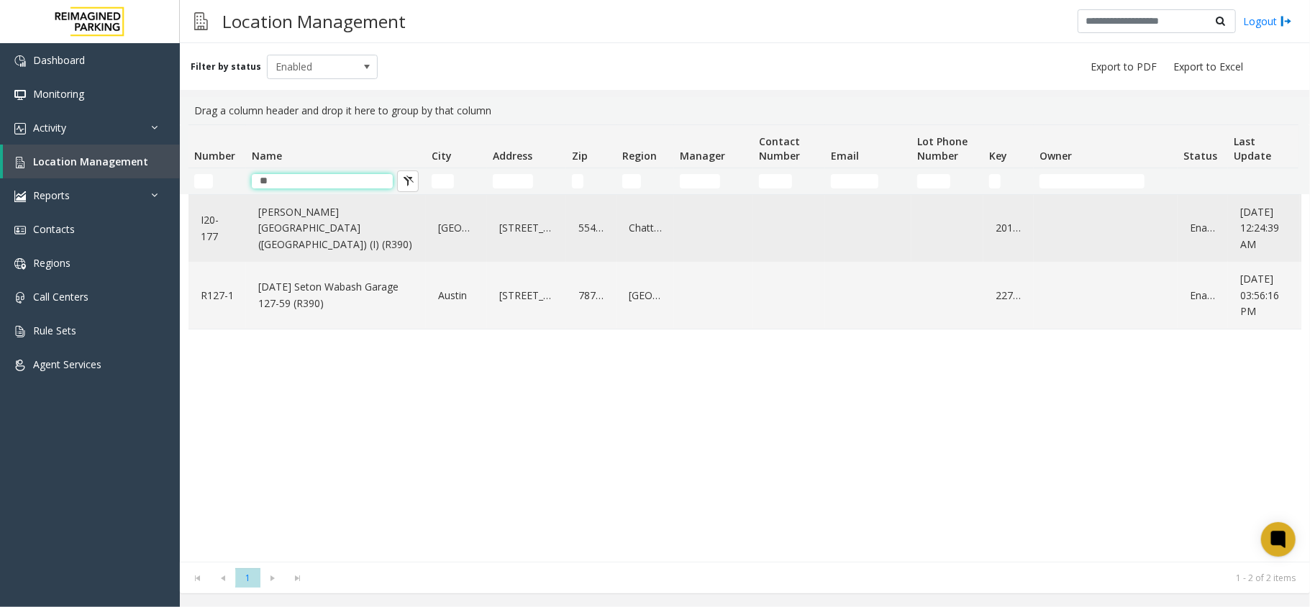
type input "**"
click at [282, 211] on link "[PERSON_NAME][GEOGRAPHIC_DATA] ([GEOGRAPHIC_DATA]) (I) (R390)" at bounding box center [336, 228] width 163 height 55
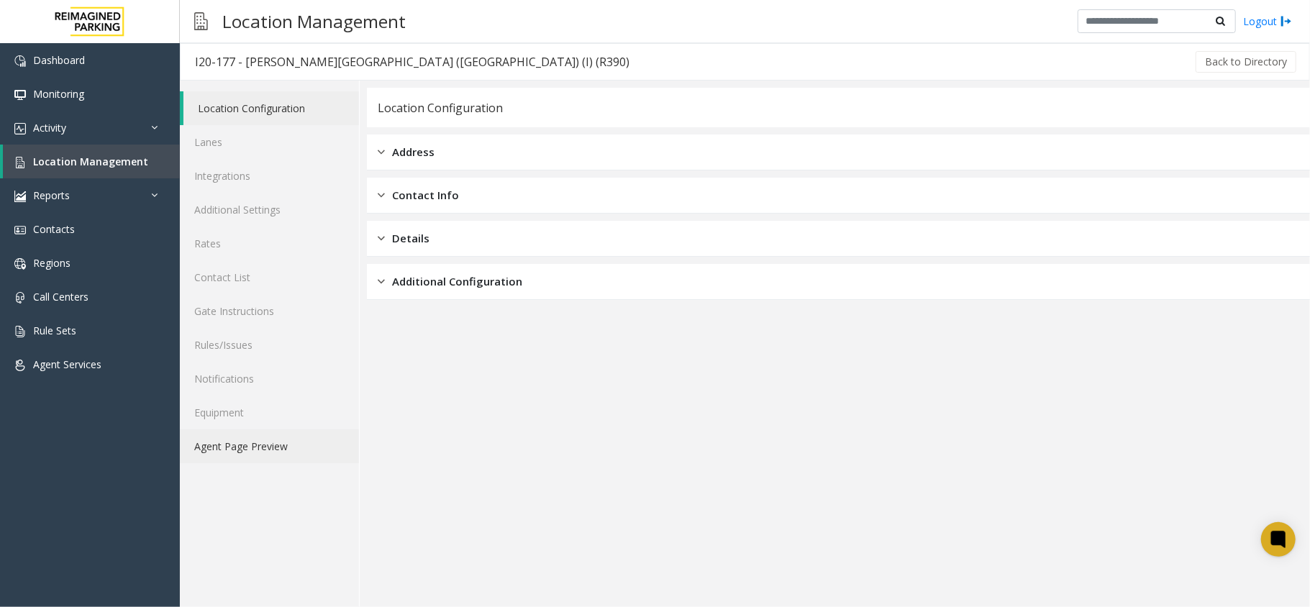
click at [286, 452] on link "Agent Page Preview" at bounding box center [269, 446] width 179 height 34
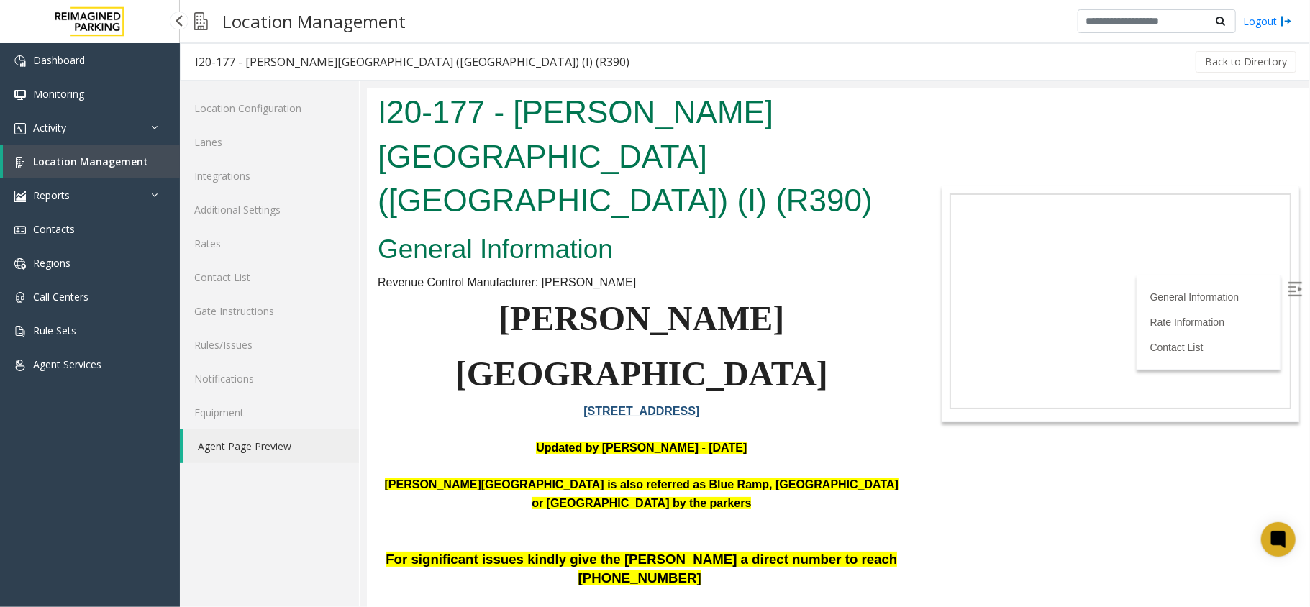
click at [76, 158] on span "Location Management" at bounding box center [90, 162] width 115 height 14
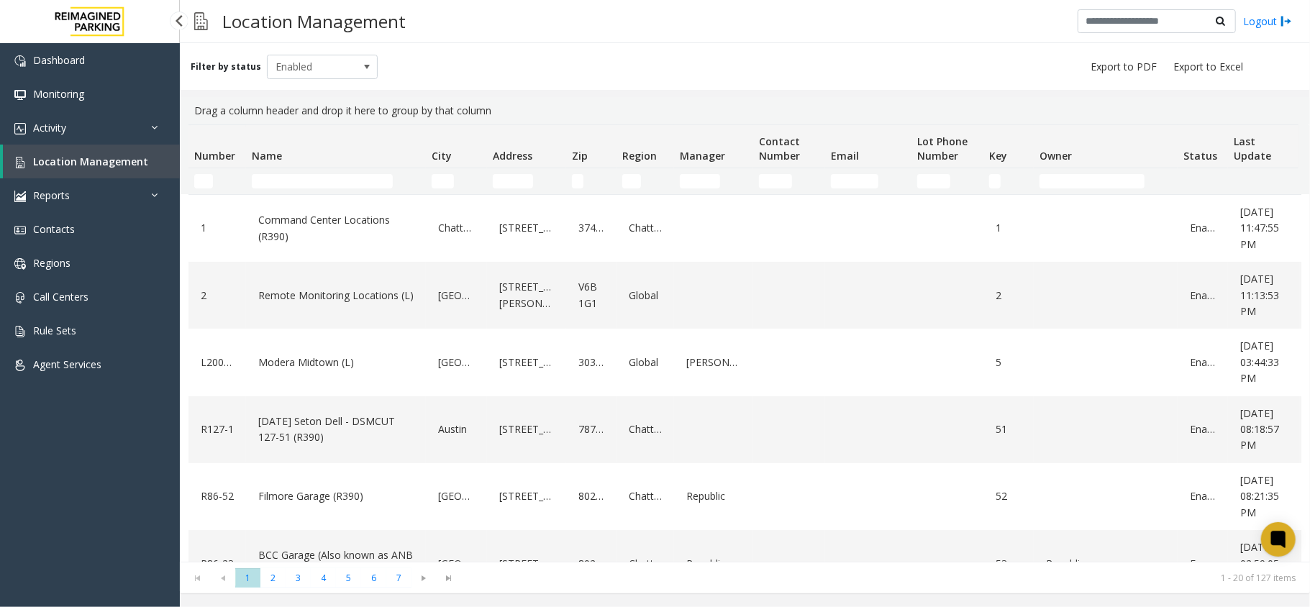
click at [96, 163] on span "Location Management" at bounding box center [90, 162] width 115 height 14
click at [288, 174] on input "Name Filter" at bounding box center [322, 181] width 141 height 14
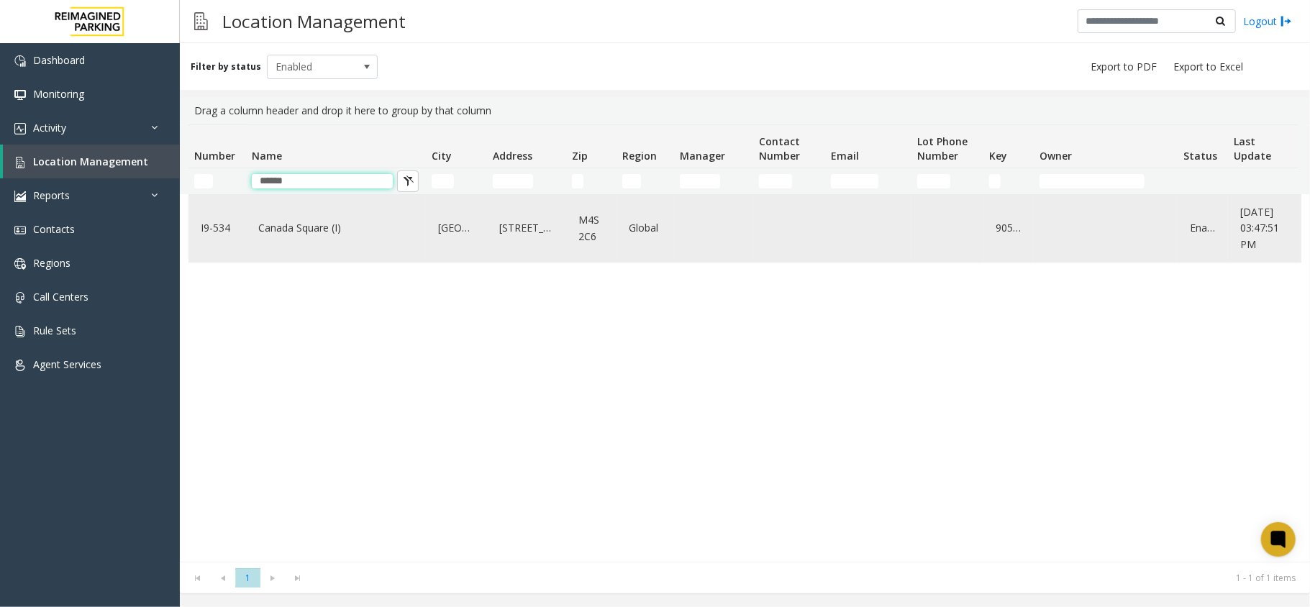
type input "******"
click at [289, 220] on link "Canada Square (I)" at bounding box center [336, 228] width 163 height 23
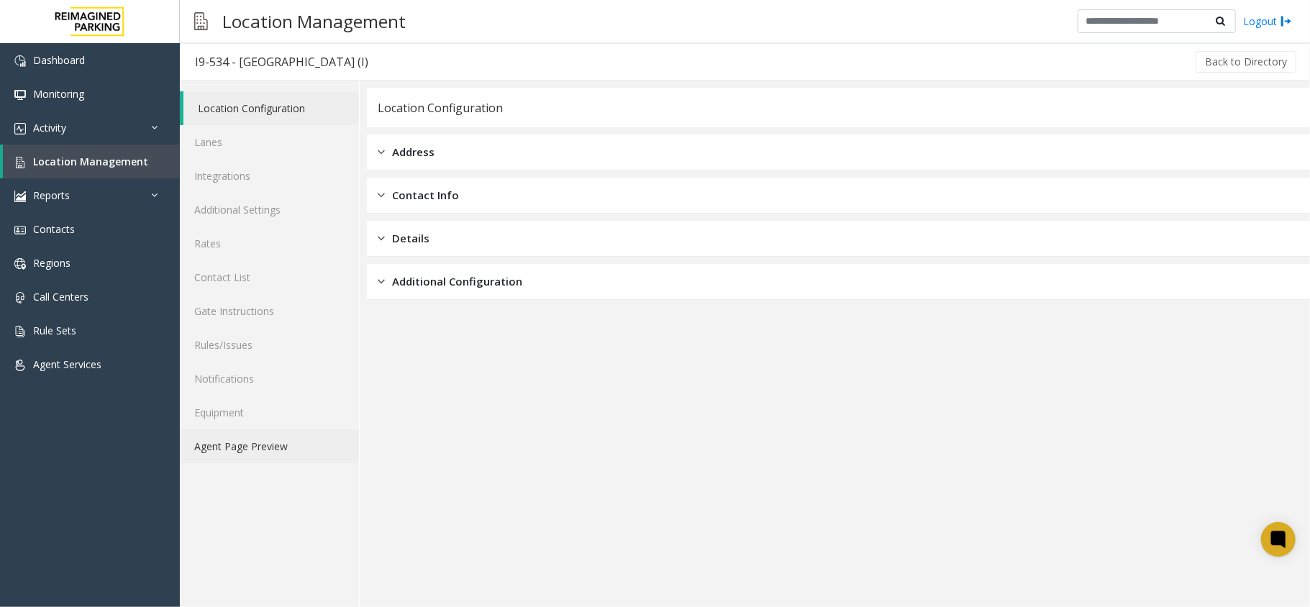
click at [256, 449] on link "Agent Page Preview" at bounding box center [269, 446] width 179 height 34
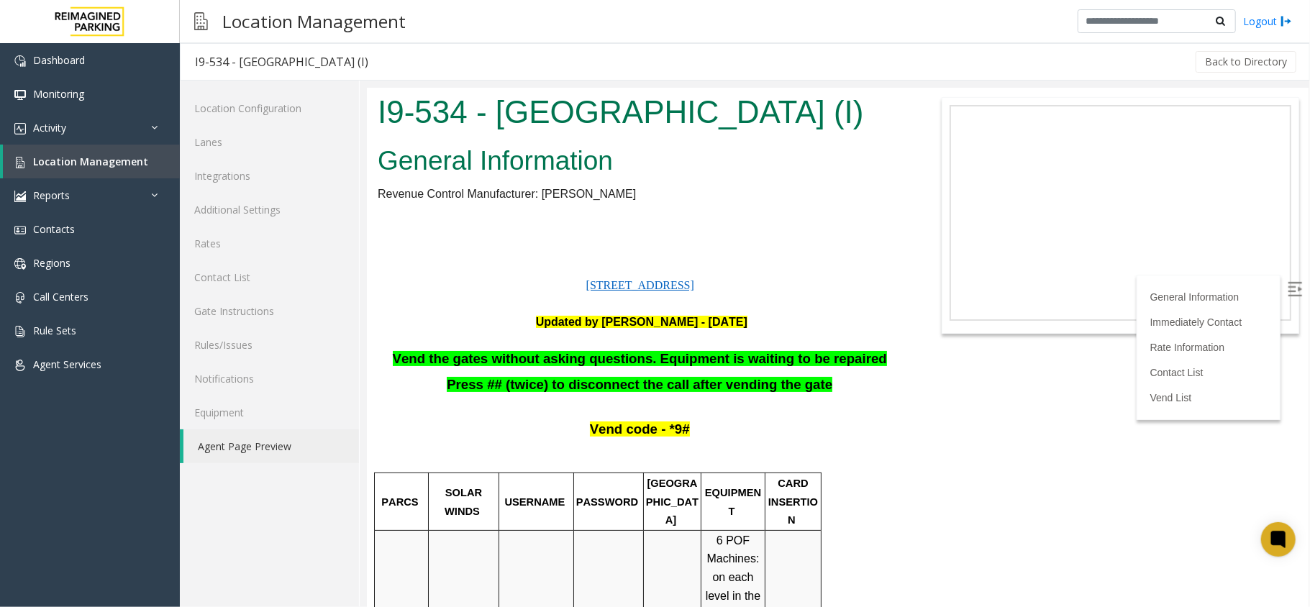
click at [1287, 283] on img at bounding box center [1294, 288] width 14 height 14
drag, startPoint x: 486, startPoint y: 365, endPoint x: 983, endPoint y: 447, distance: 504.6
click at [983, 447] on body "I9-534 - Canada Square (I) General Information Revenue Control Manufacturer: Am…" at bounding box center [837, 346] width 942 height 519
click at [91, 163] on span "Location Management" at bounding box center [90, 162] width 115 height 14
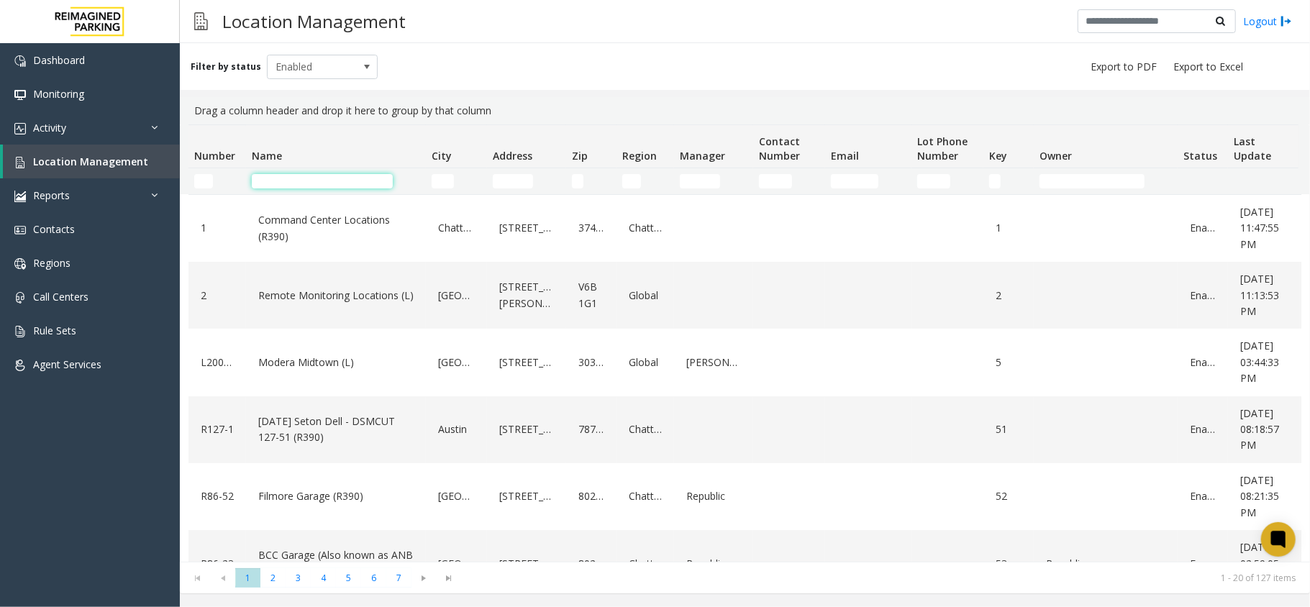
click at [320, 186] on input "Name Filter" at bounding box center [322, 181] width 141 height 14
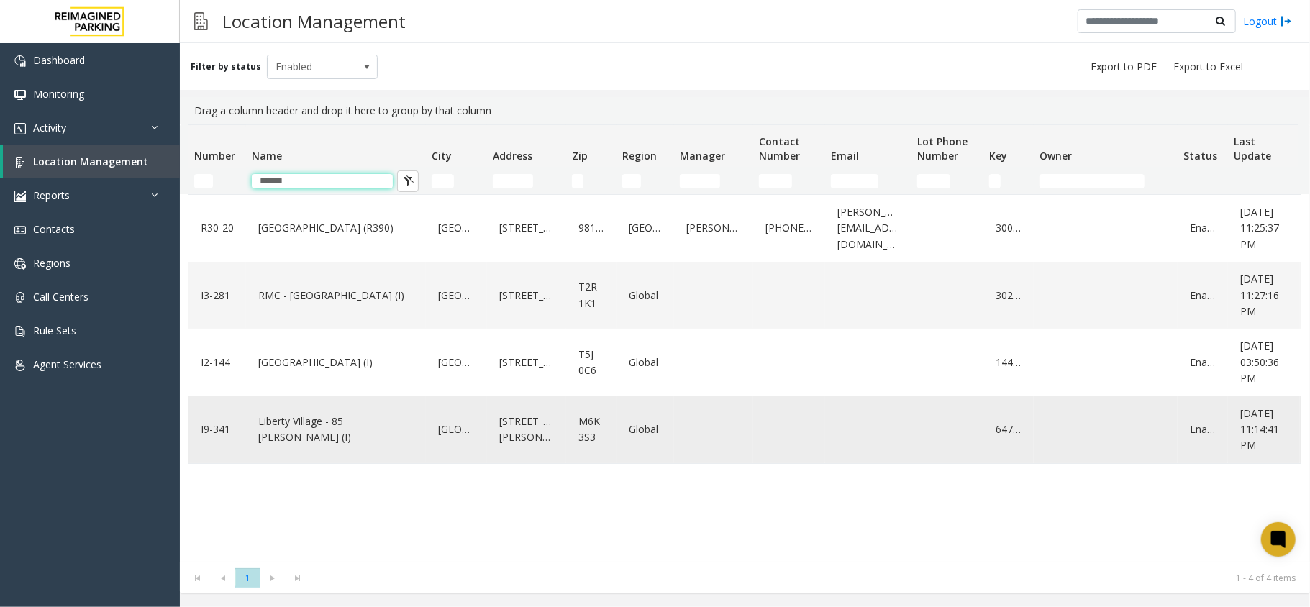
type input "******"
click at [331, 426] on link "Liberty Village - 85 [PERSON_NAME] (I)" at bounding box center [336, 430] width 163 height 40
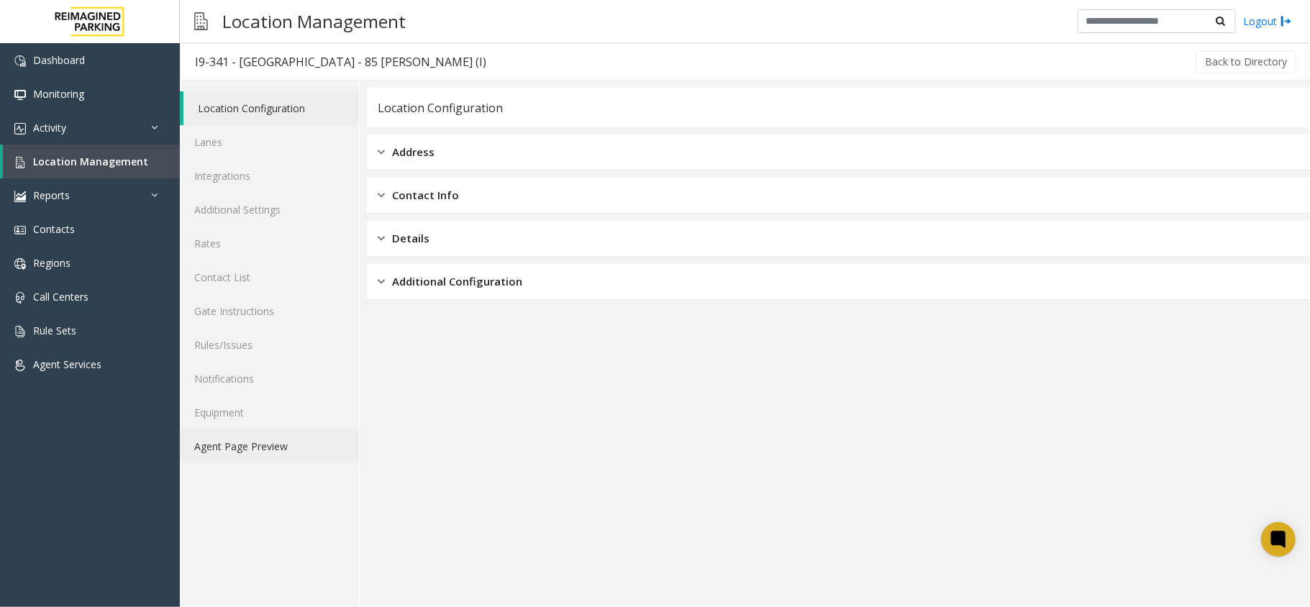
click at [257, 460] on link "Agent Page Preview" at bounding box center [269, 446] width 179 height 34
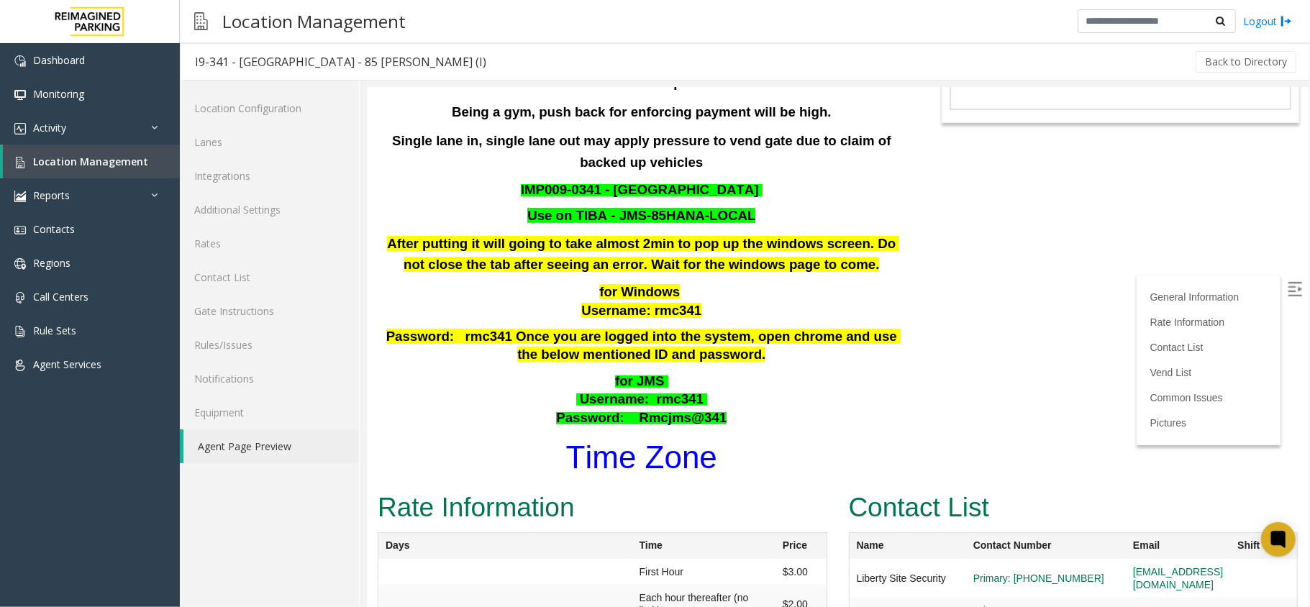
scroll to position [253, 0]
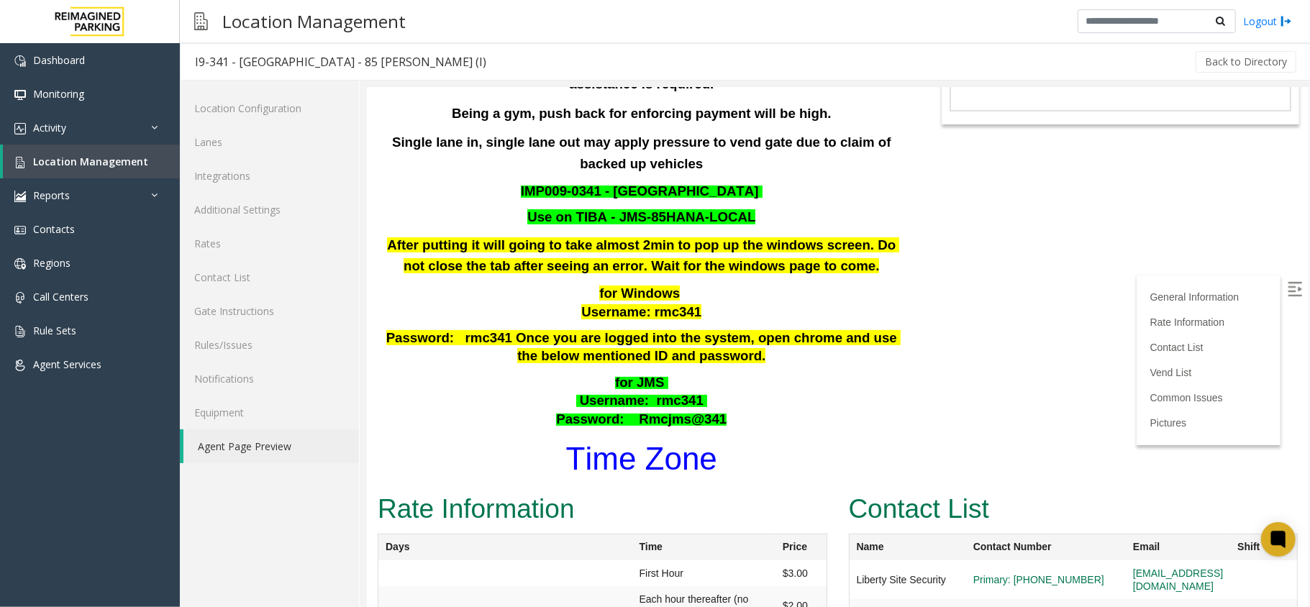
click at [650, 440] on font "Time Zone" at bounding box center [640, 457] width 151 height 35
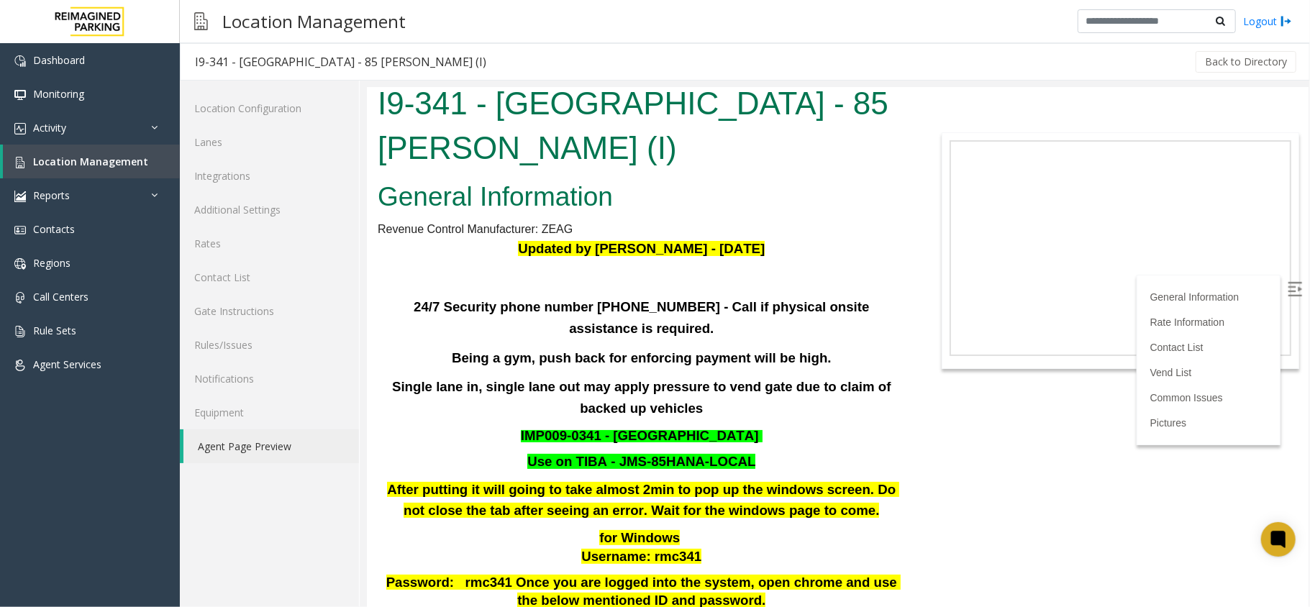
scroll to position [0, 0]
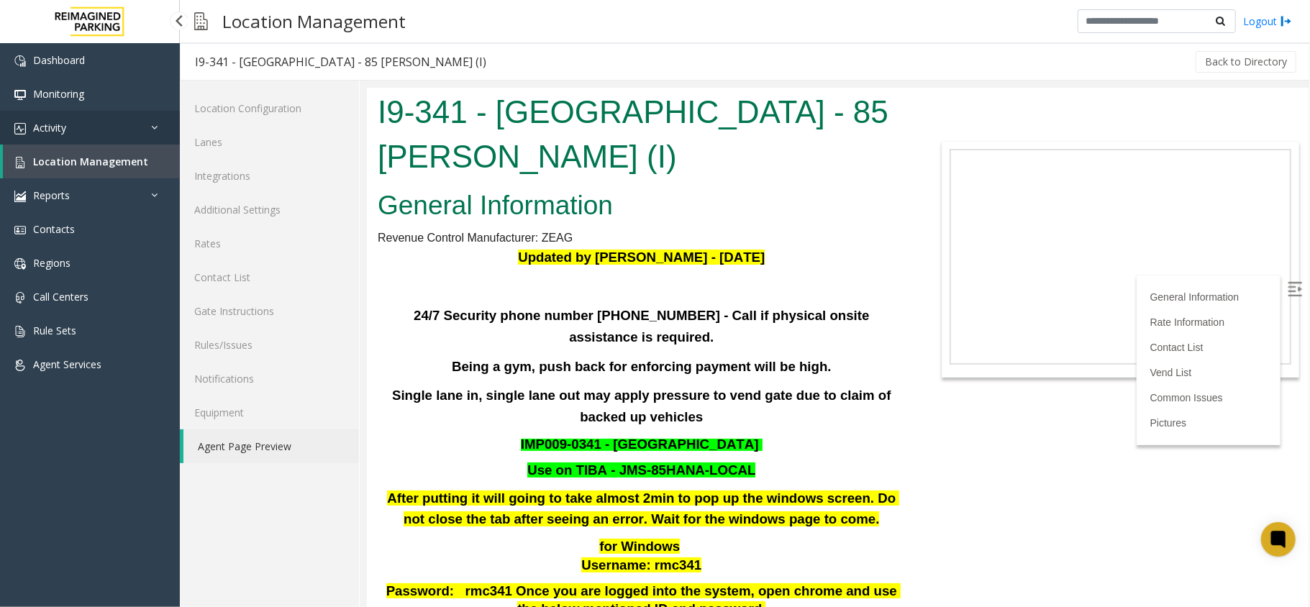
click at [46, 122] on span "Activity" at bounding box center [49, 128] width 33 height 14
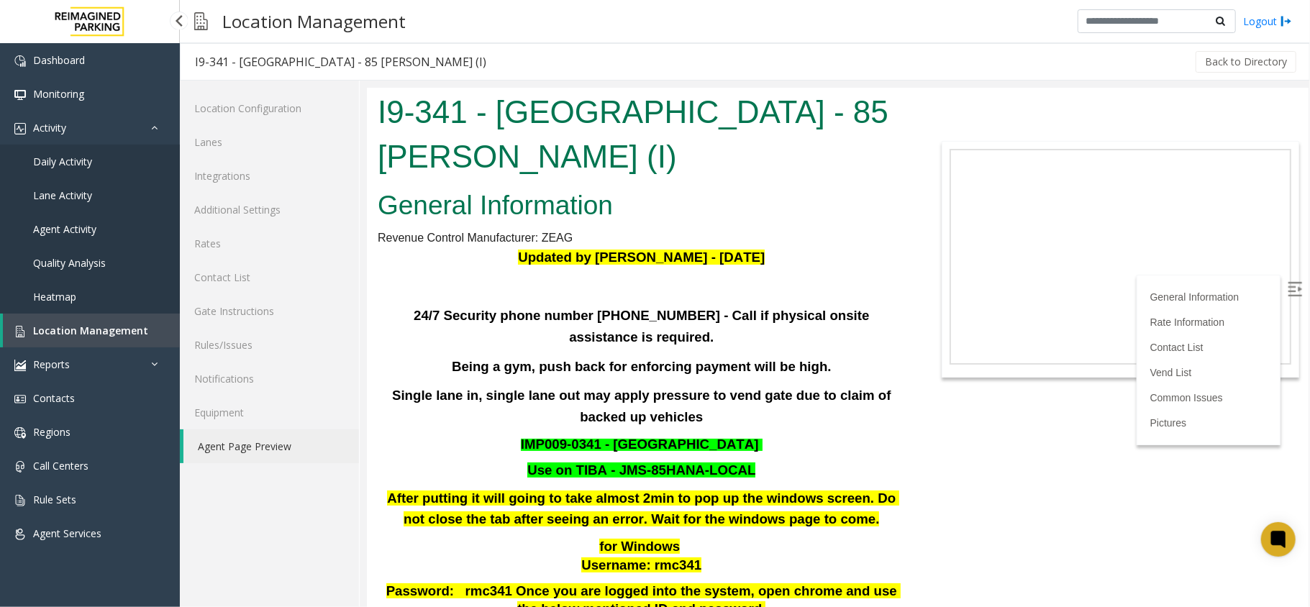
click at [52, 160] on span "Daily Activity" at bounding box center [62, 162] width 59 height 14
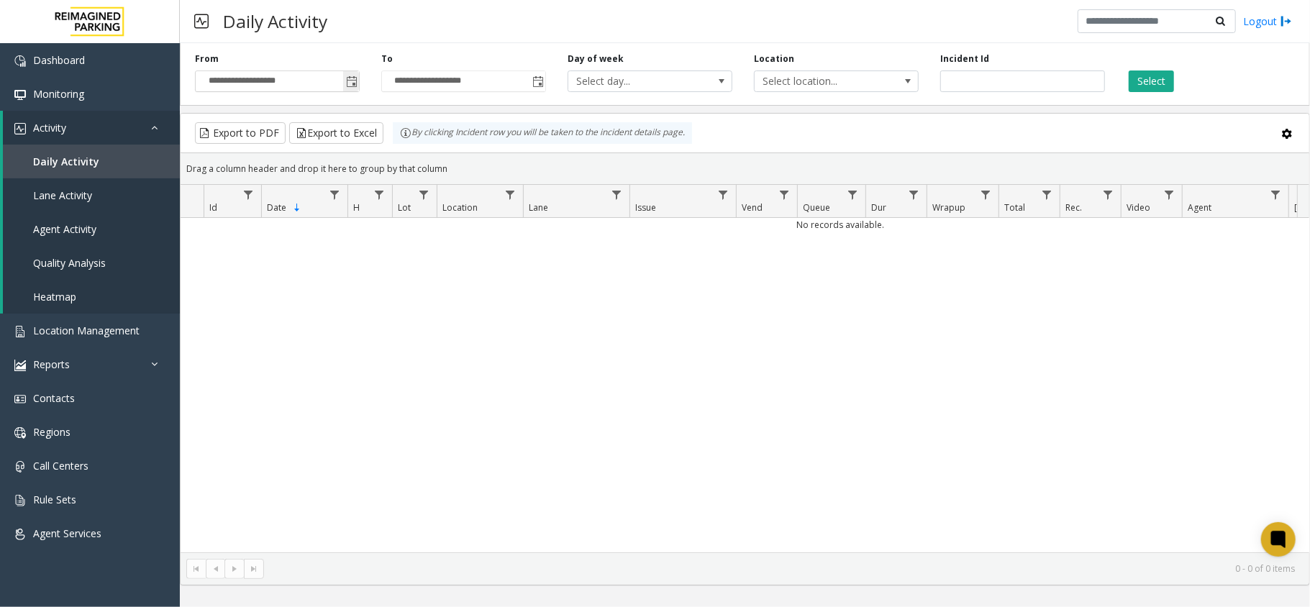
click at [352, 84] on span "Toggle popup" at bounding box center [352, 82] width 12 height 12
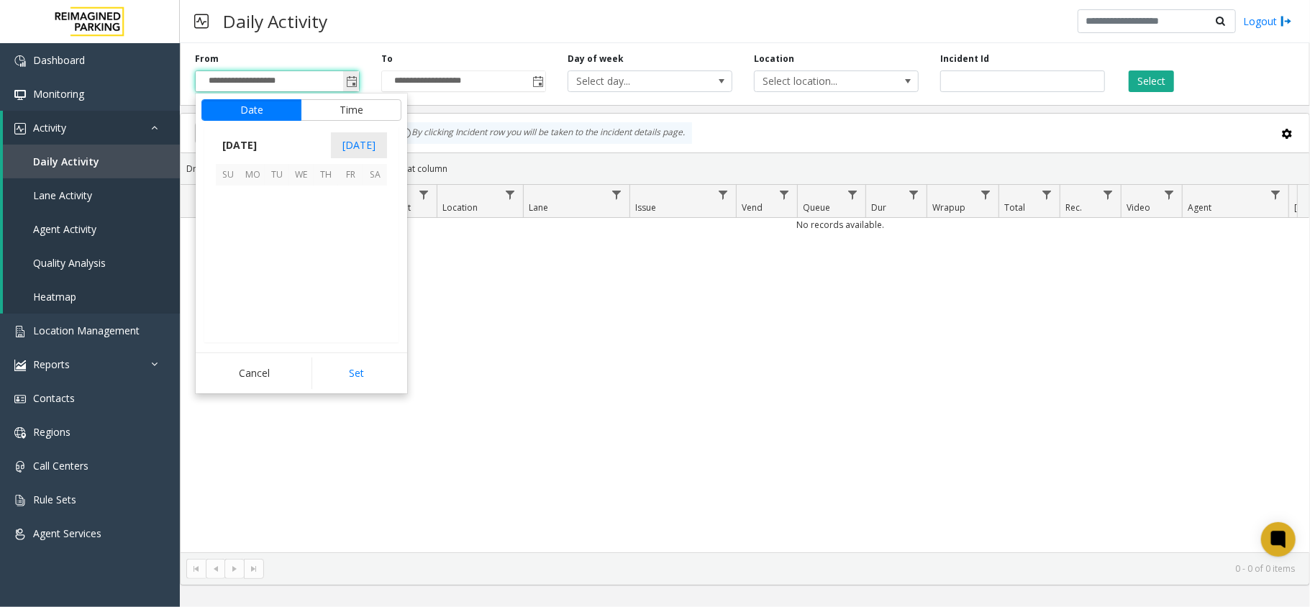
scroll to position [258353, 0]
click at [253, 246] on span "13" at bounding box center [252, 247] width 24 height 24
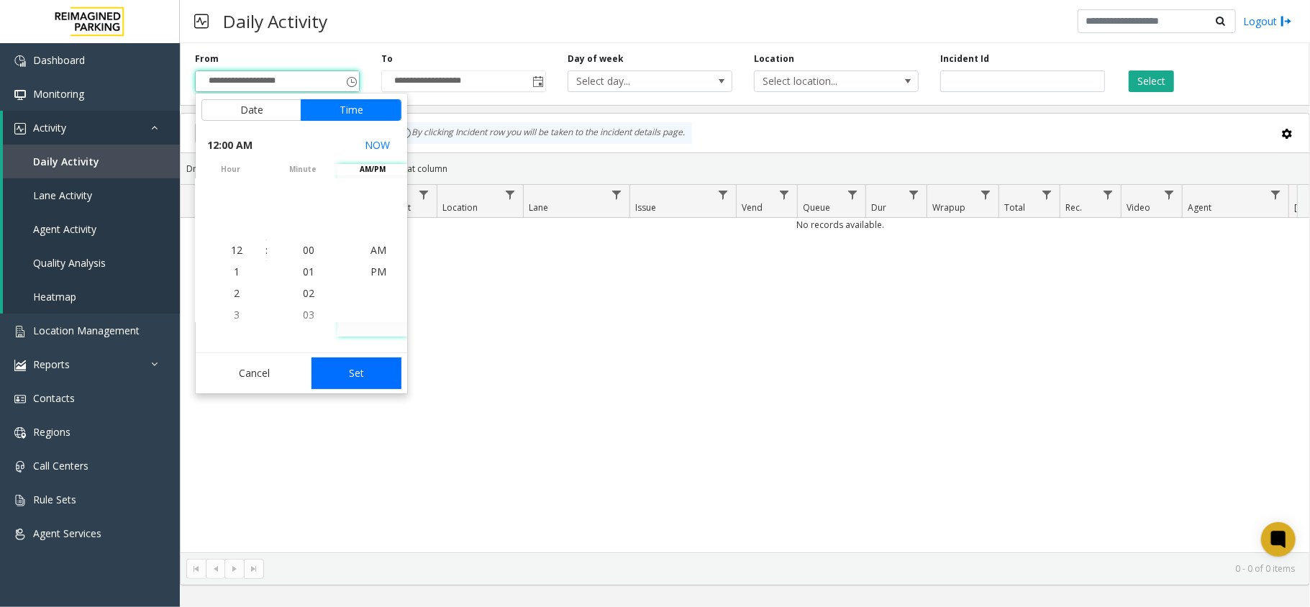
click at [357, 369] on button "Set" at bounding box center [356, 374] width 91 height 32
type input "**********"
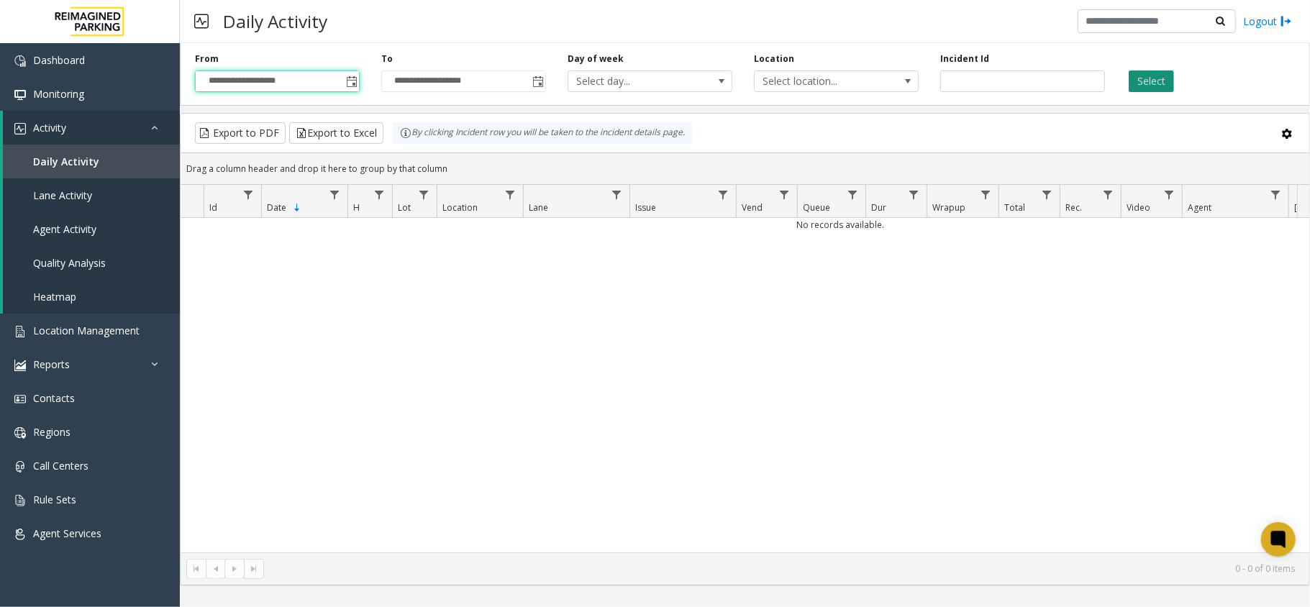
click at [1160, 83] on button "Select" at bounding box center [1151, 81] width 45 height 22
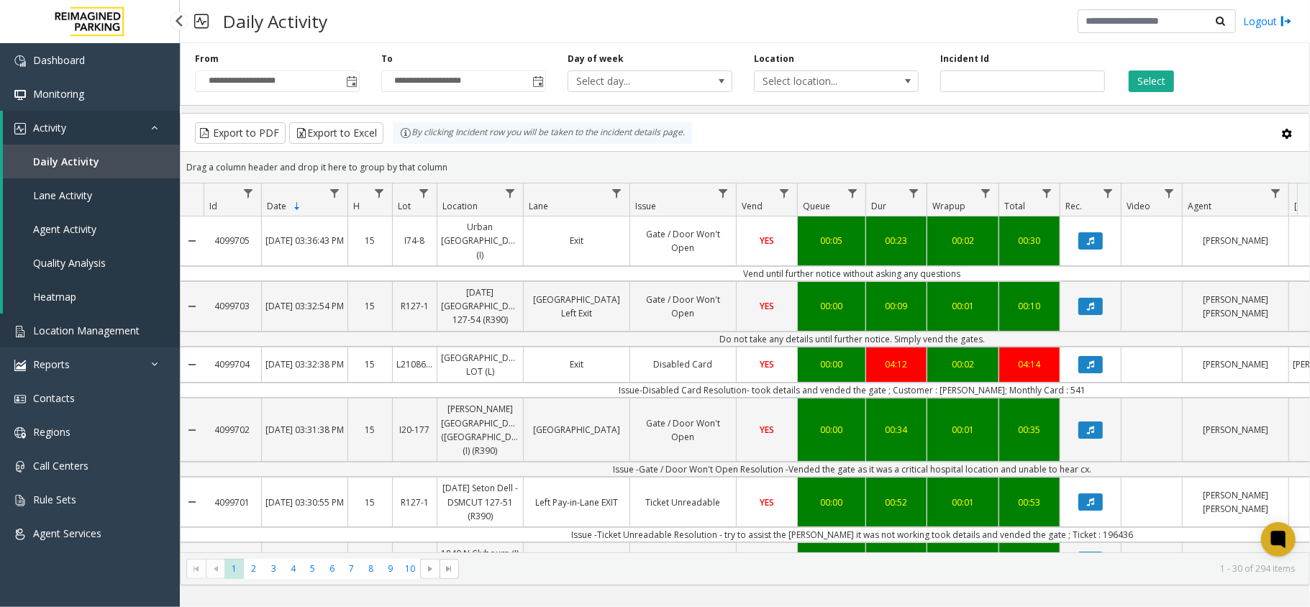
click at [59, 331] on span "Location Management" at bounding box center [86, 331] width 106 height 14
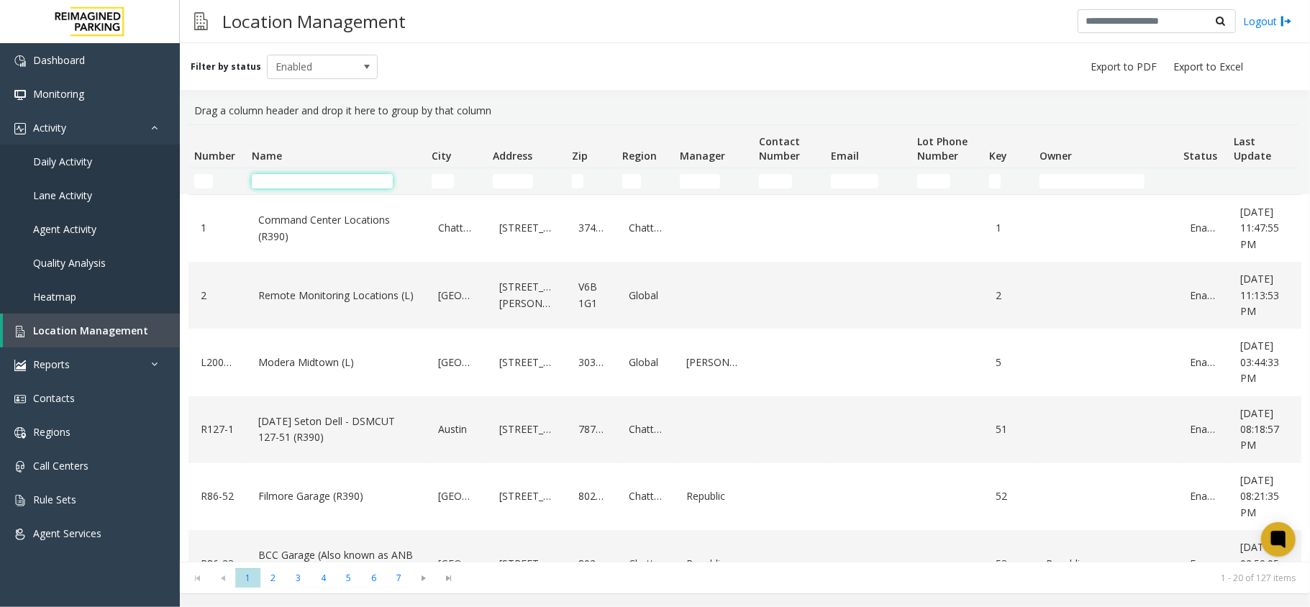
click at [272, 187] on input "Name Filter" at bounding box center [322, 181] width 141 height 14
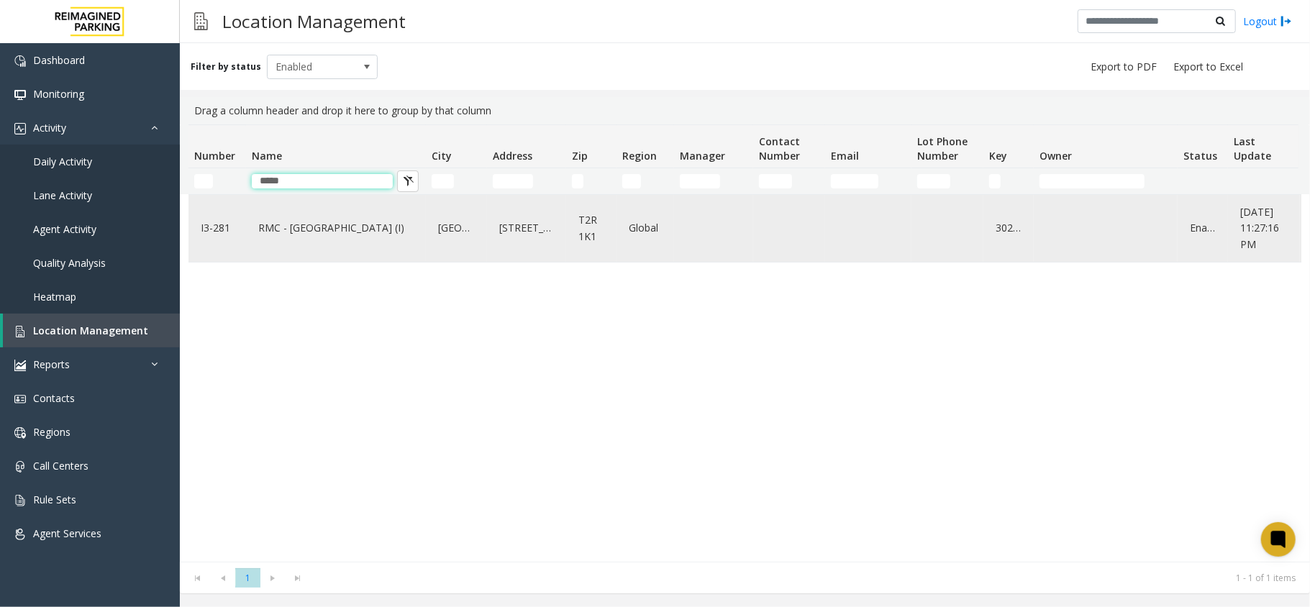
type input "*****"
click at [309, 234] on link "RMC - Mount Royal Village (I)" at bounding box center [336, 228] width 163 height 23
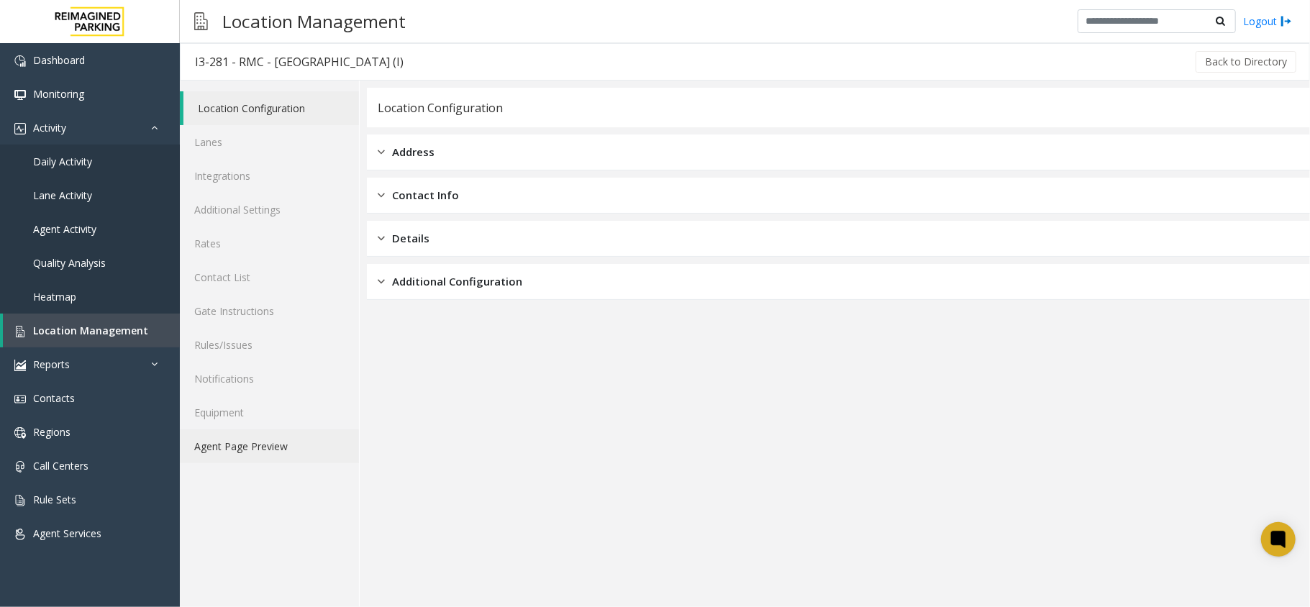
click at [243, 445] on link "Agent Page Preview" at bounding box center [269, 446] width 179 height 34
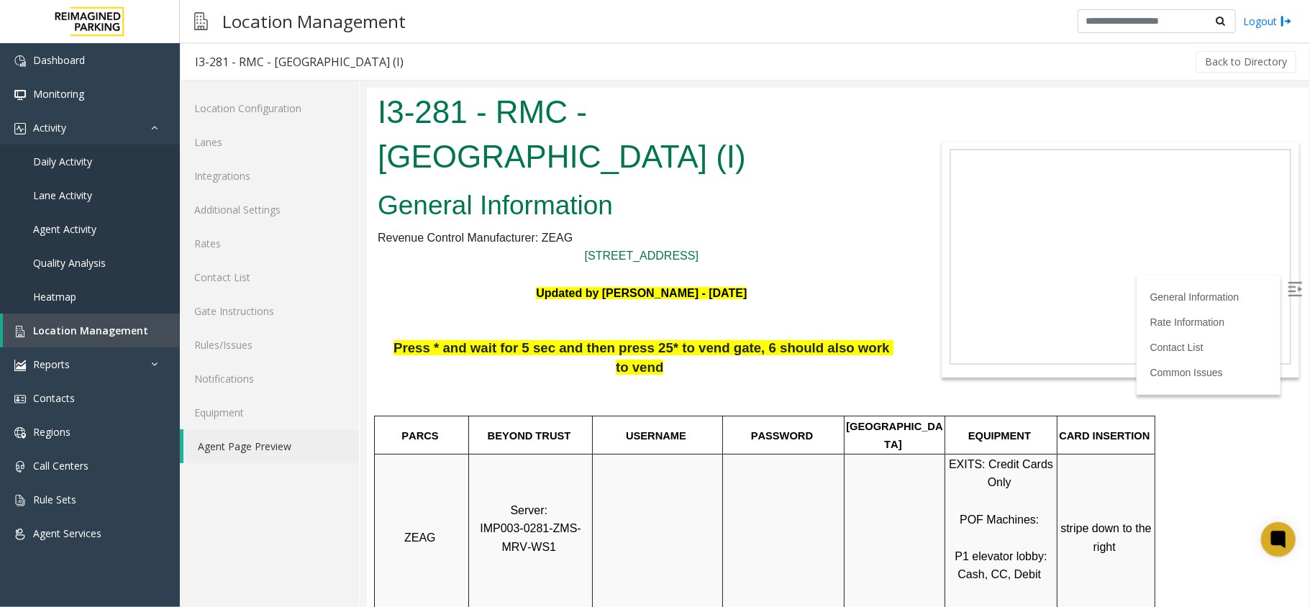
click at [1287, 286] on img at bounding box center [1294, 288] width 14 height 14
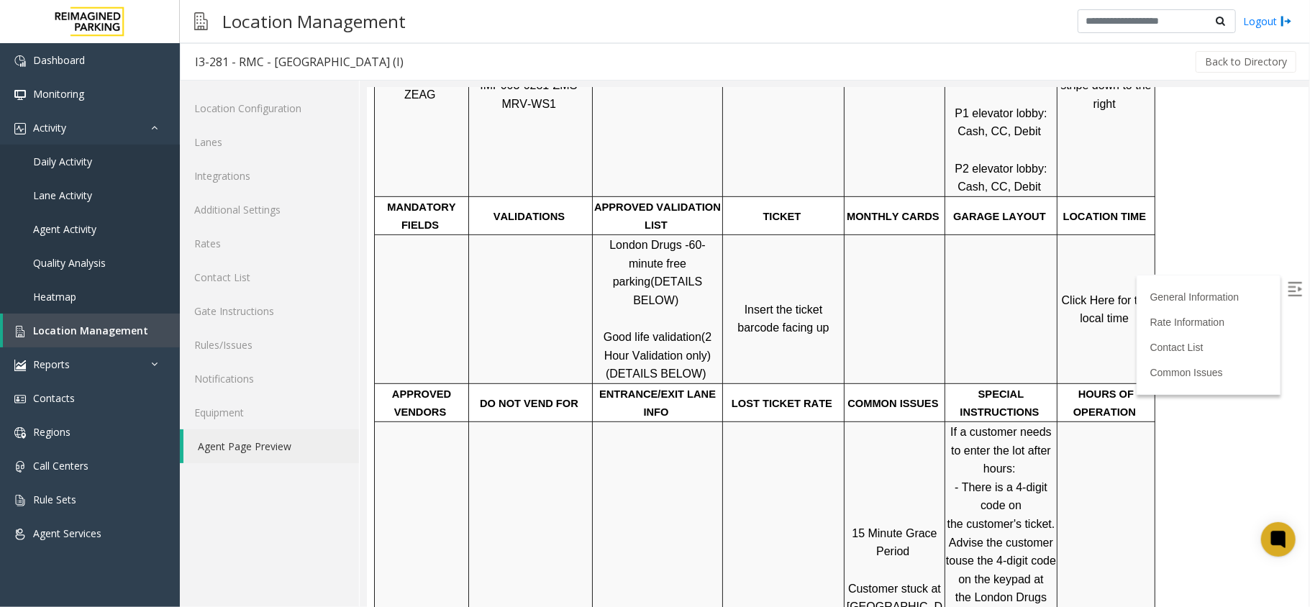
scroll to position [479, 0]
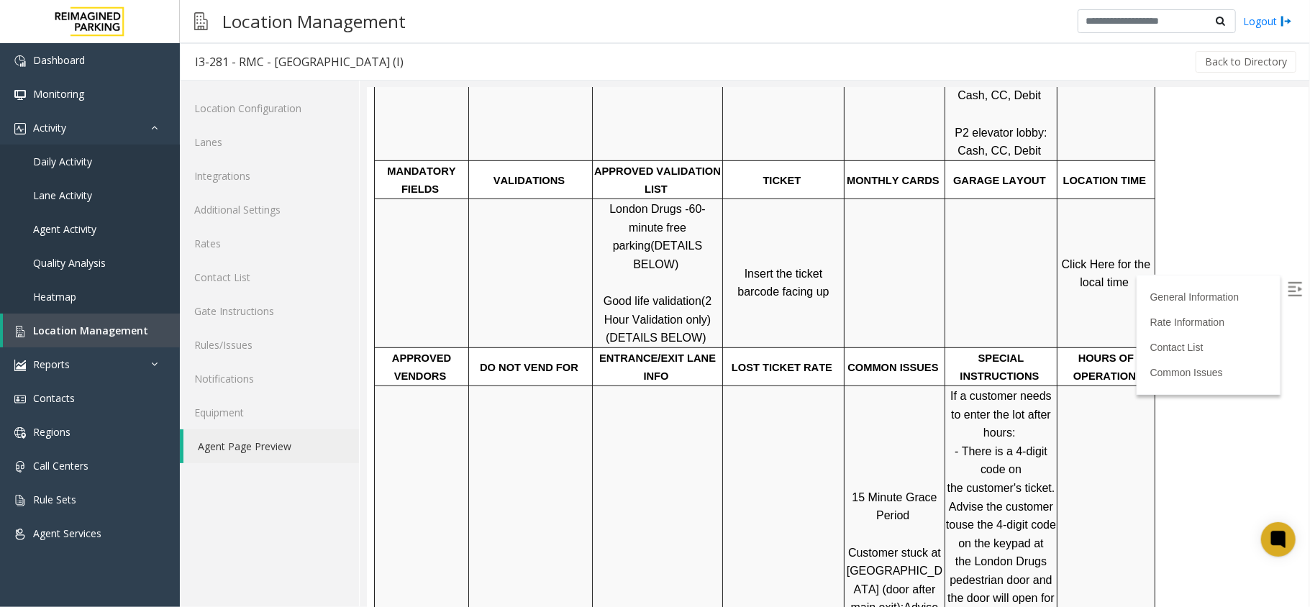
click at [1107, 258] on span "Click Here for the local time" at bounding box center [1107, 273] width 92 height 31
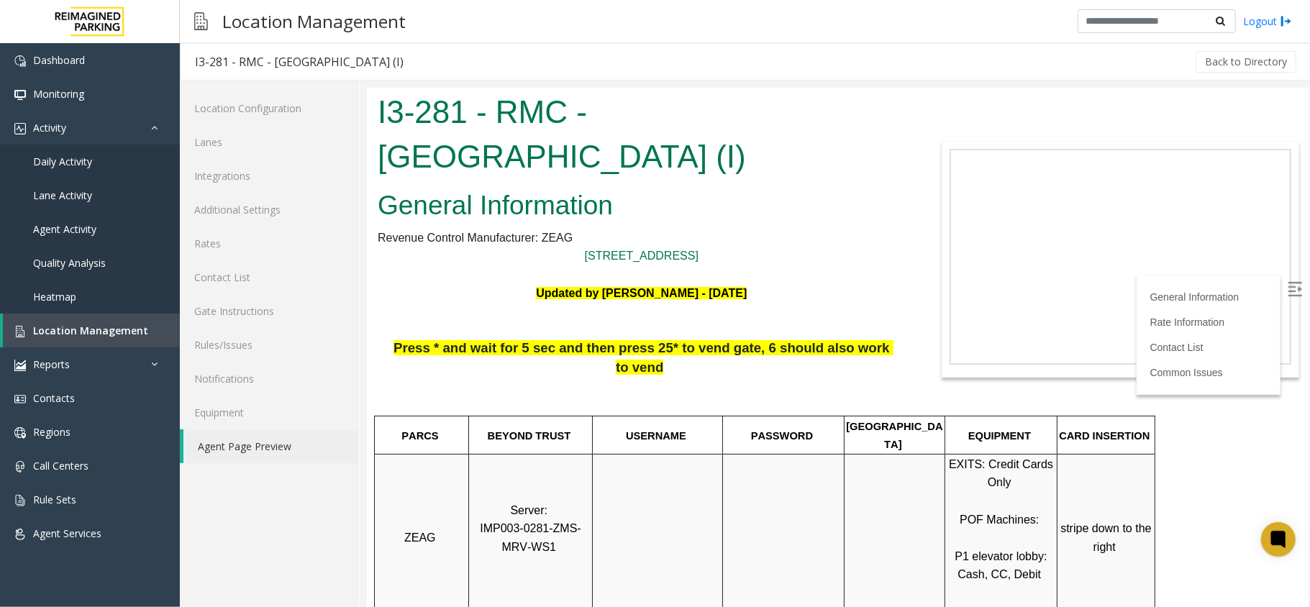
scroll to position [96, 0]
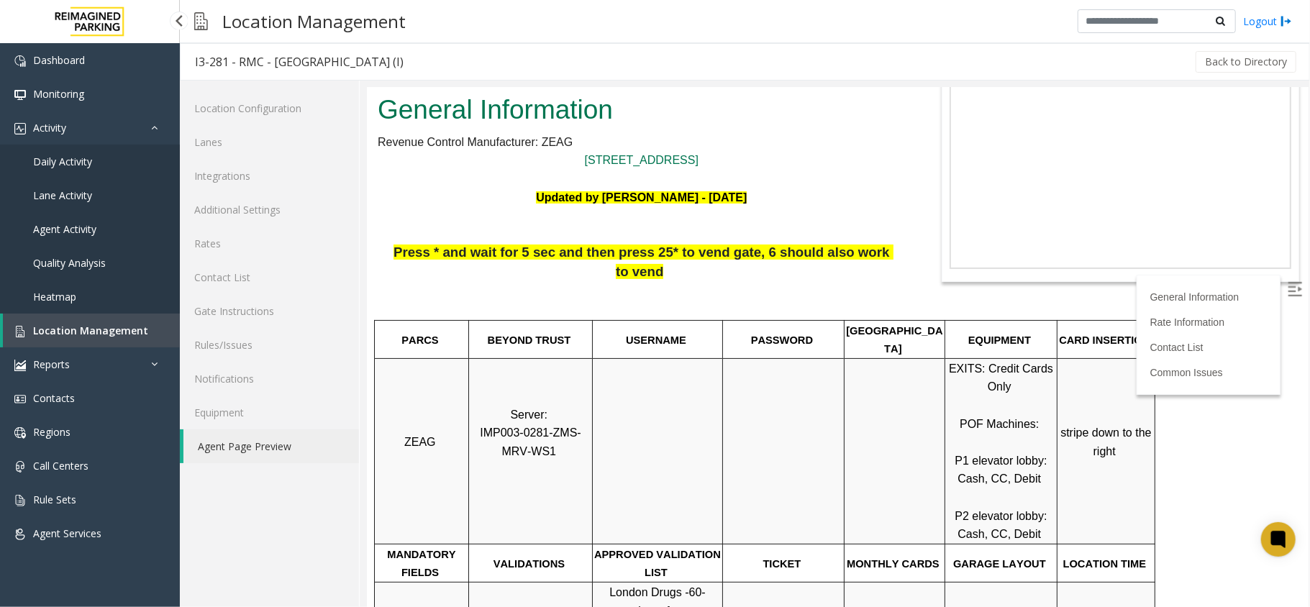
click at [94, 329] on span "Location Management" at bounding box center [90, 331] width 115 height 14
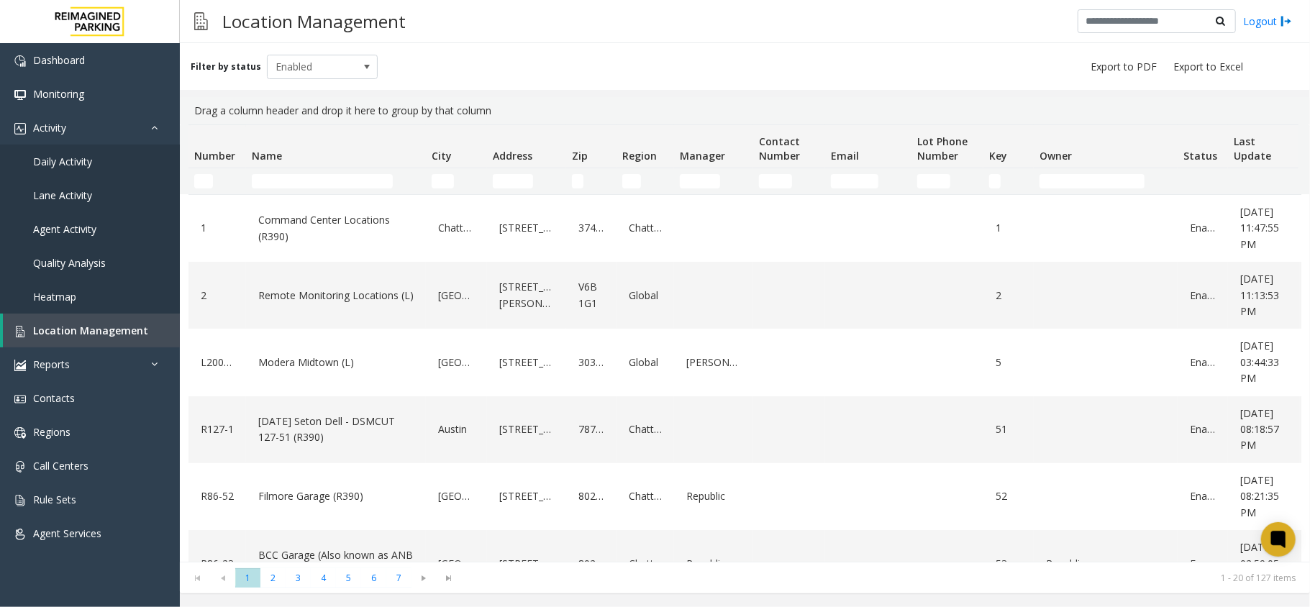
click at [317, 191] on td "Name Filter" at bounding box center [336, 181] width 180 height 26
click at [311, 183] on td "Name Filter" at bounding box center [336, 181] width 180 height 26
click at [311, 183] on input "Name Filter" at bounding box center [322, 181] width 141 height 14
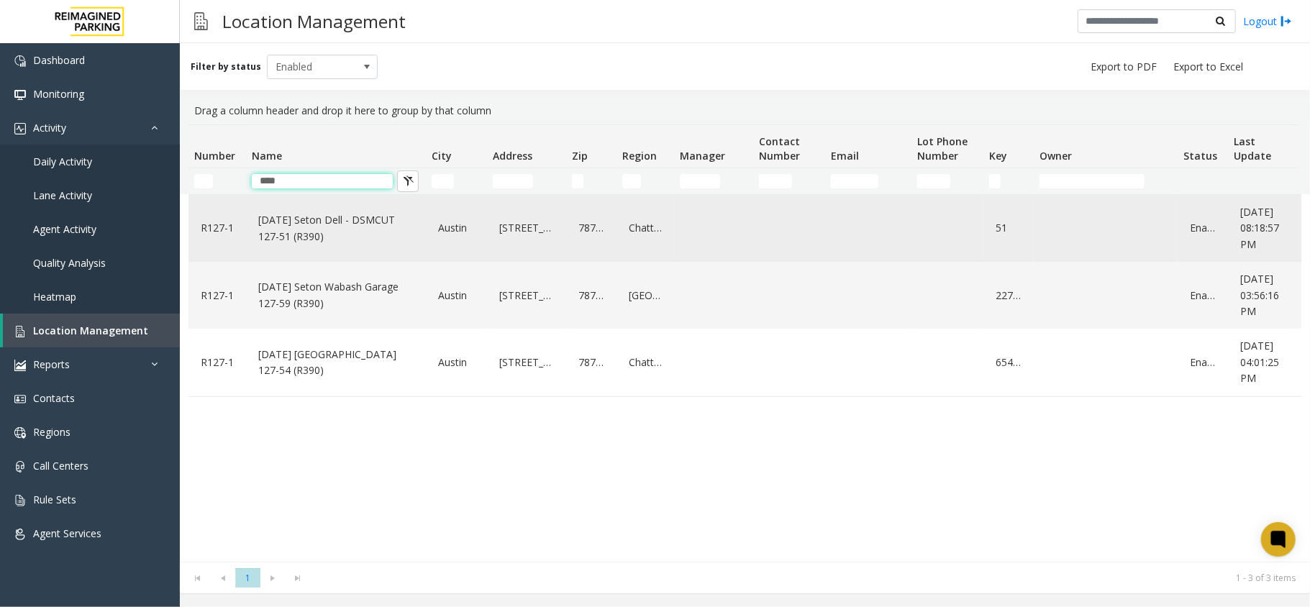
type input "****"
click at [318, 222] on link "[DATE] Seton Dell - DSMCUT 127-51 (R390)" at bounding box center [336, 229] width 163 height 40
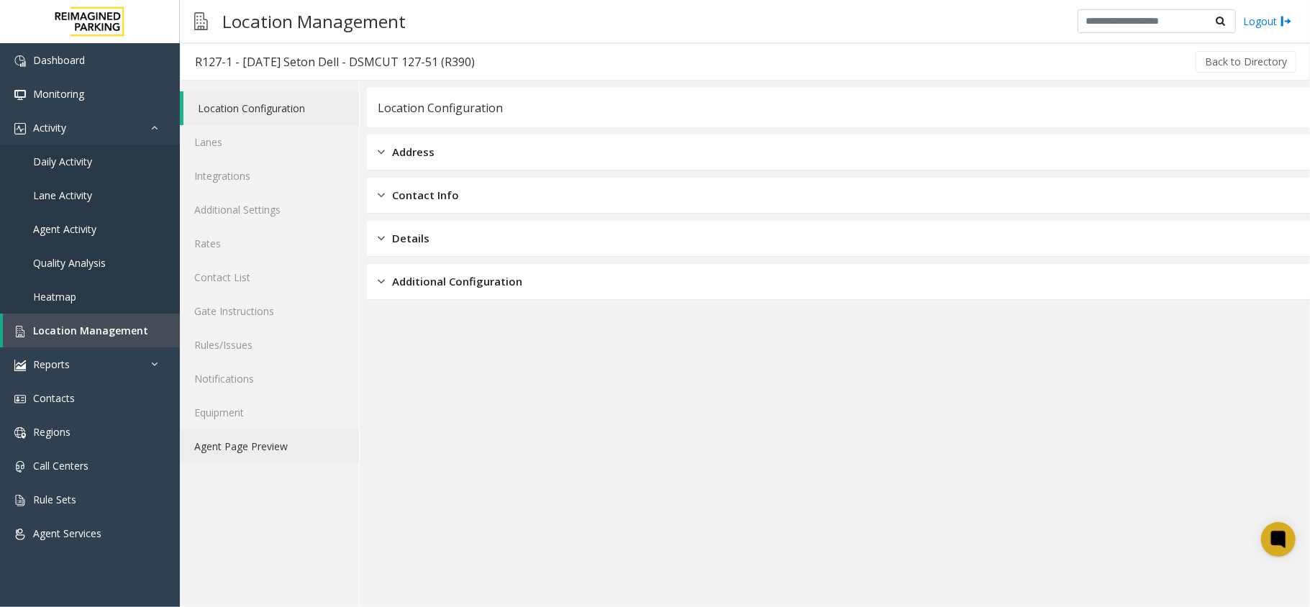
click at [247, 450] on link "Agent Page Preview" at bounding box center [269, 446] width 179 height 34
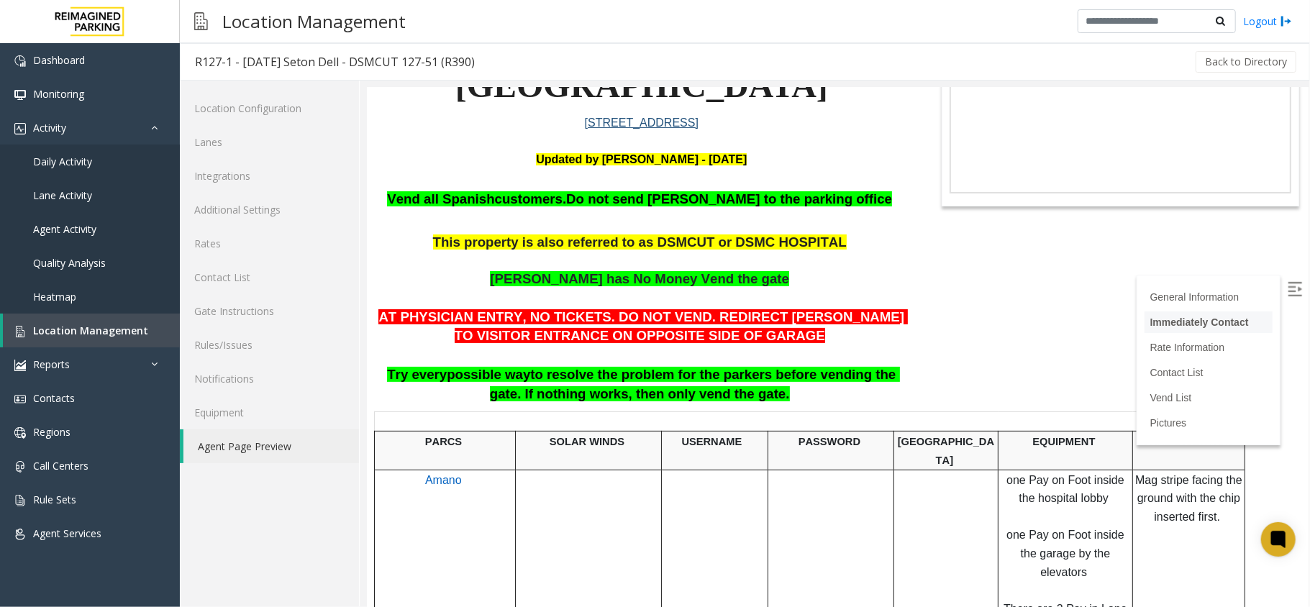
scroll to position [191, 0]
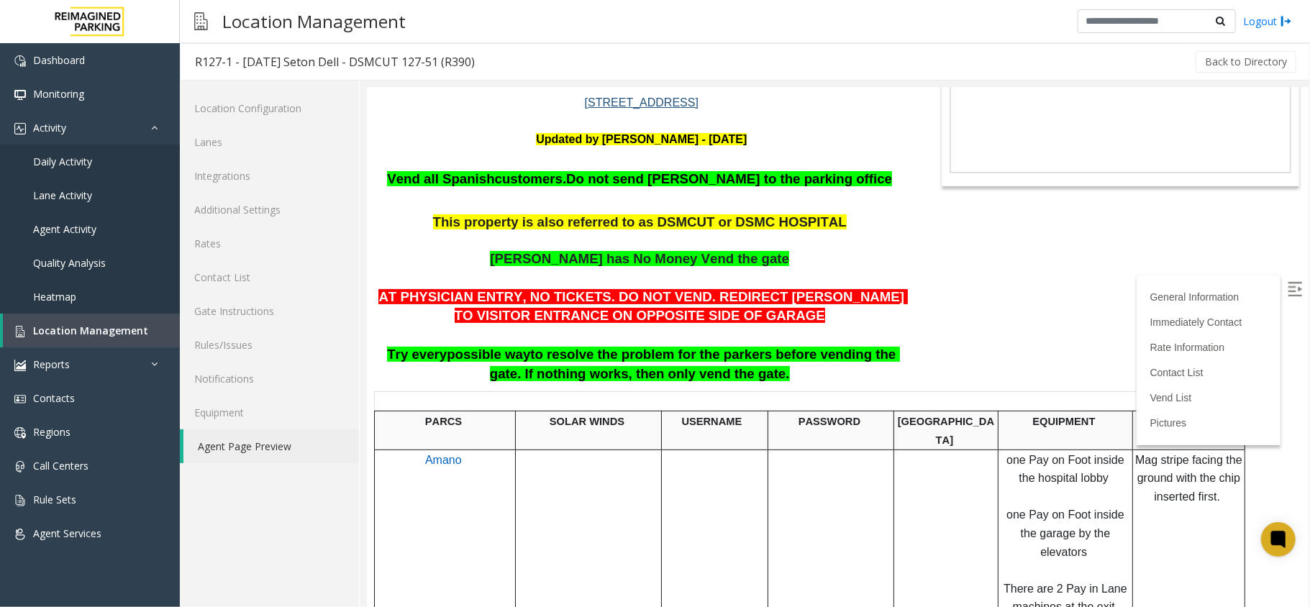
click at [1287, 286] on img at bounding box center [1294, 288] width 14 height 14
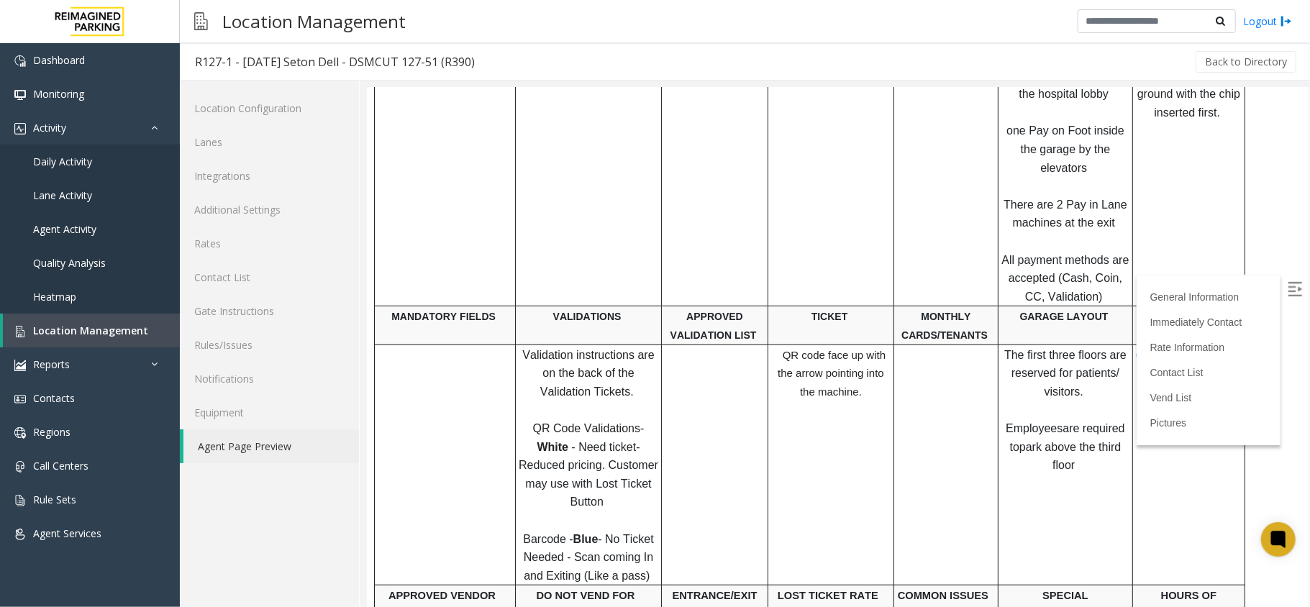
scroll to position [96, 0]
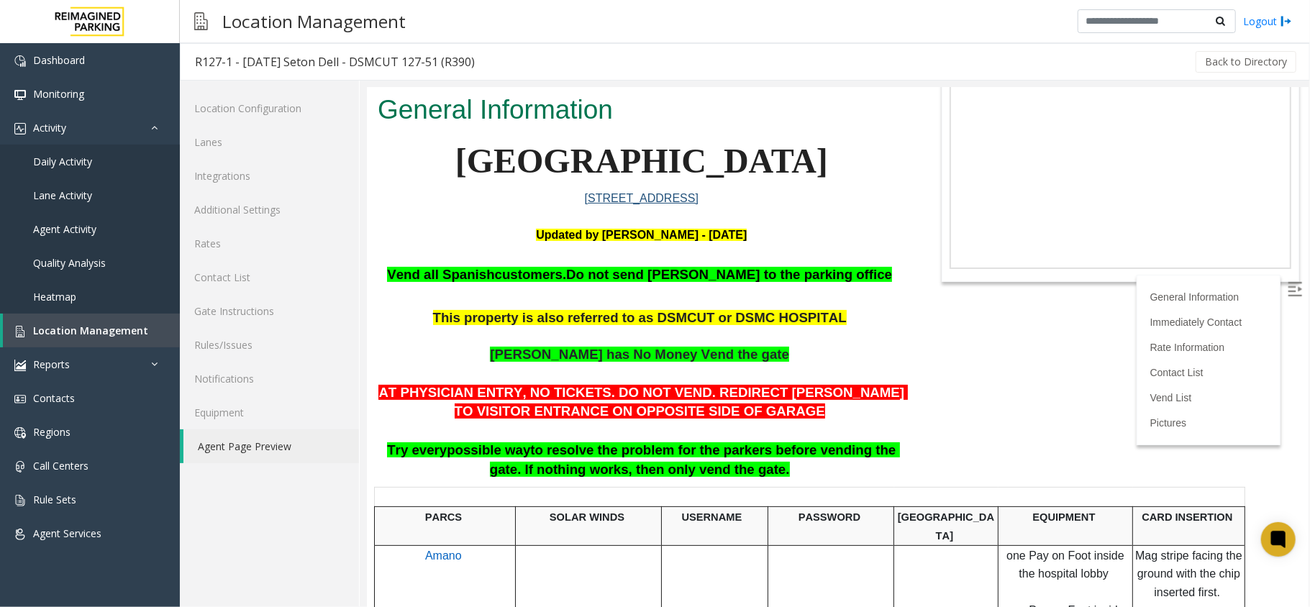
click at [1088, 385] on body "R127-1 - Ascension Seton Dell - DSMCUT 127-51 (R390) General Information Seton …" at bounding box center [837, 250] width 942 height 519
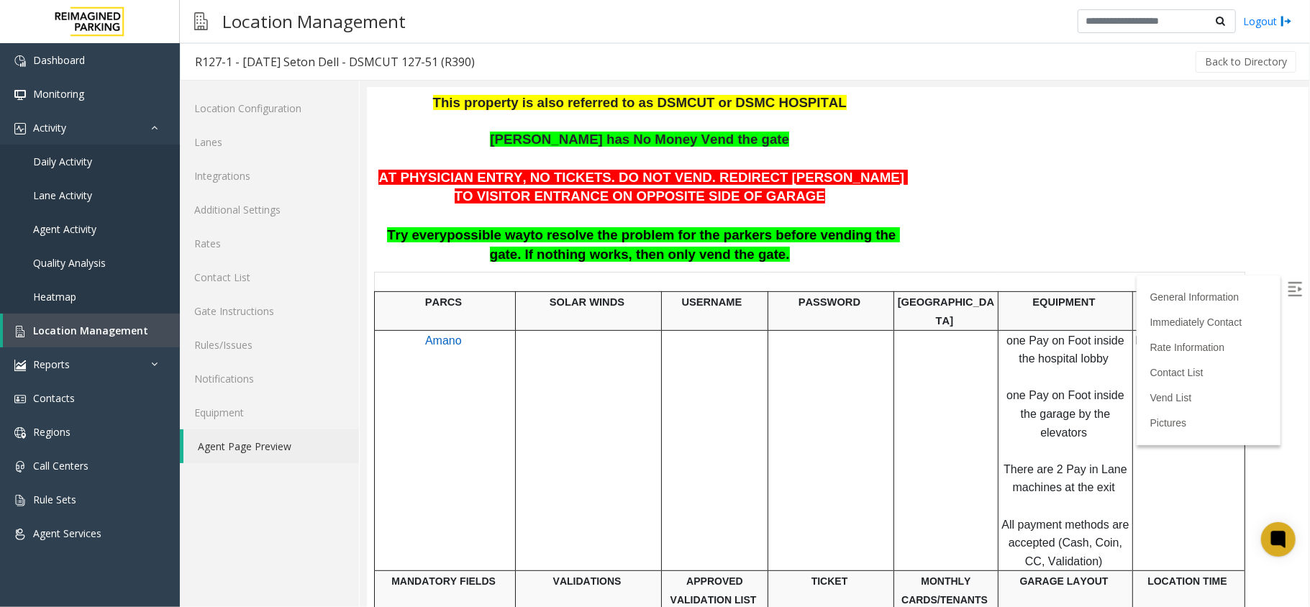
scroll to position [268, 0]
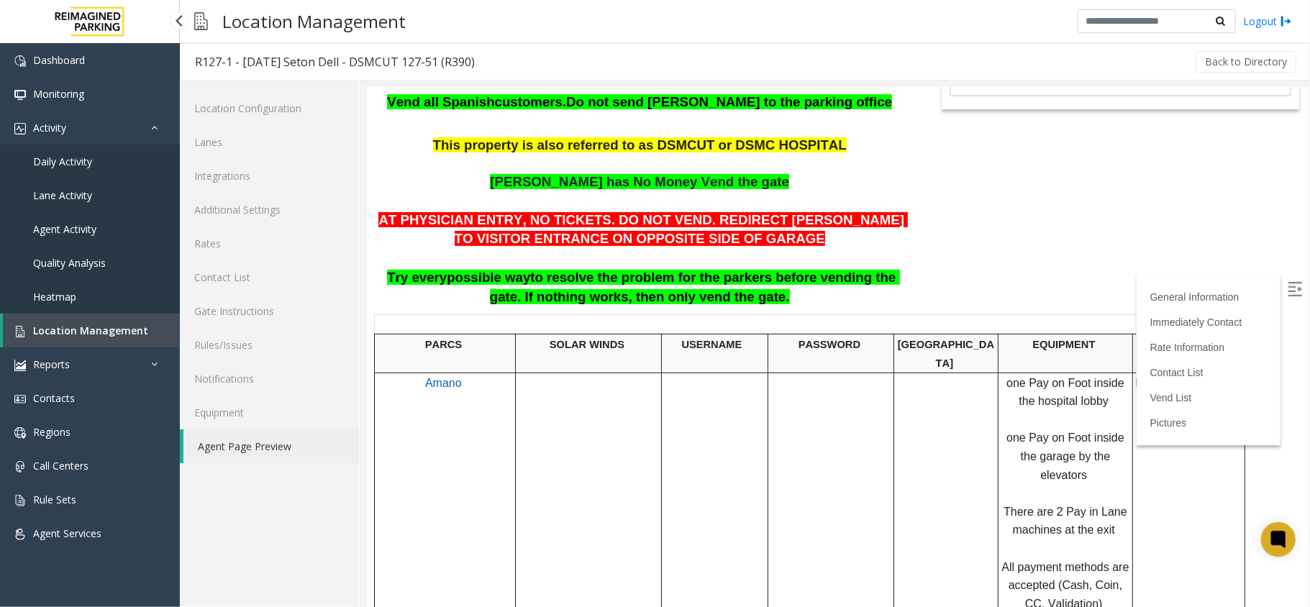
click at [81, 329] on span "Location Management" at bounding box center [90, 331] width 115 height 14
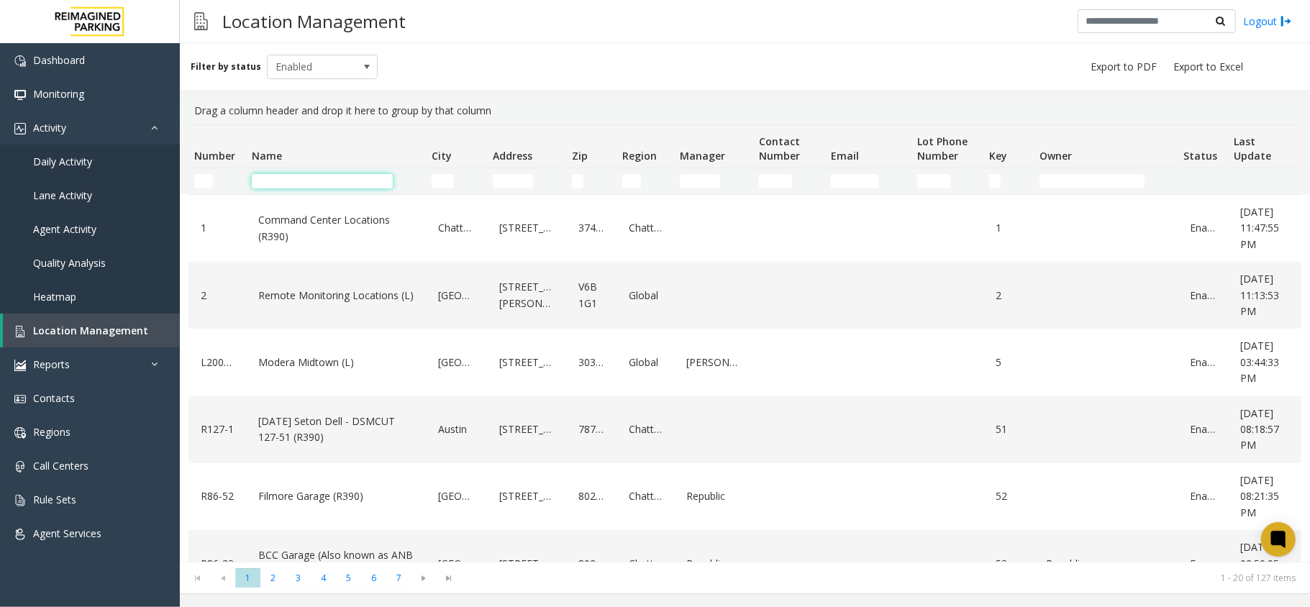
click at [300, 187] on input "Name Filter" at bounding box center [322, 181] width 141 height 14
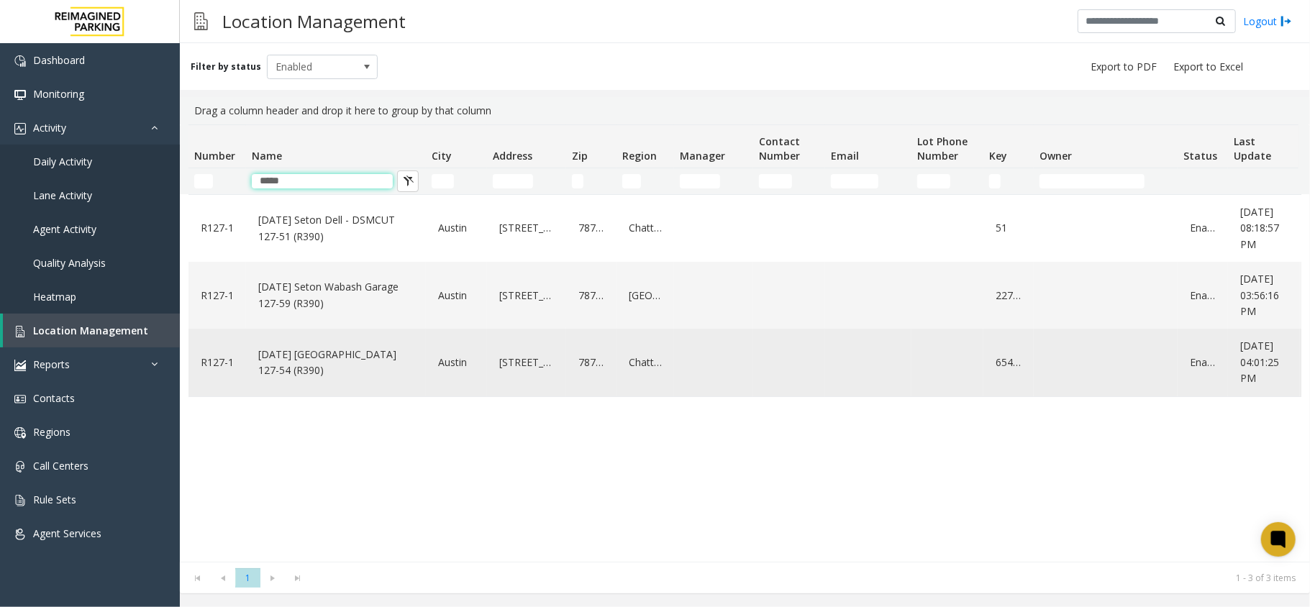
type input "*****"
click at [342, 355] on link "[DATE] [GEOGRAPHIC_DATA] 127-54 (R390)" at bounding box center [336, 363] width 163 height 40
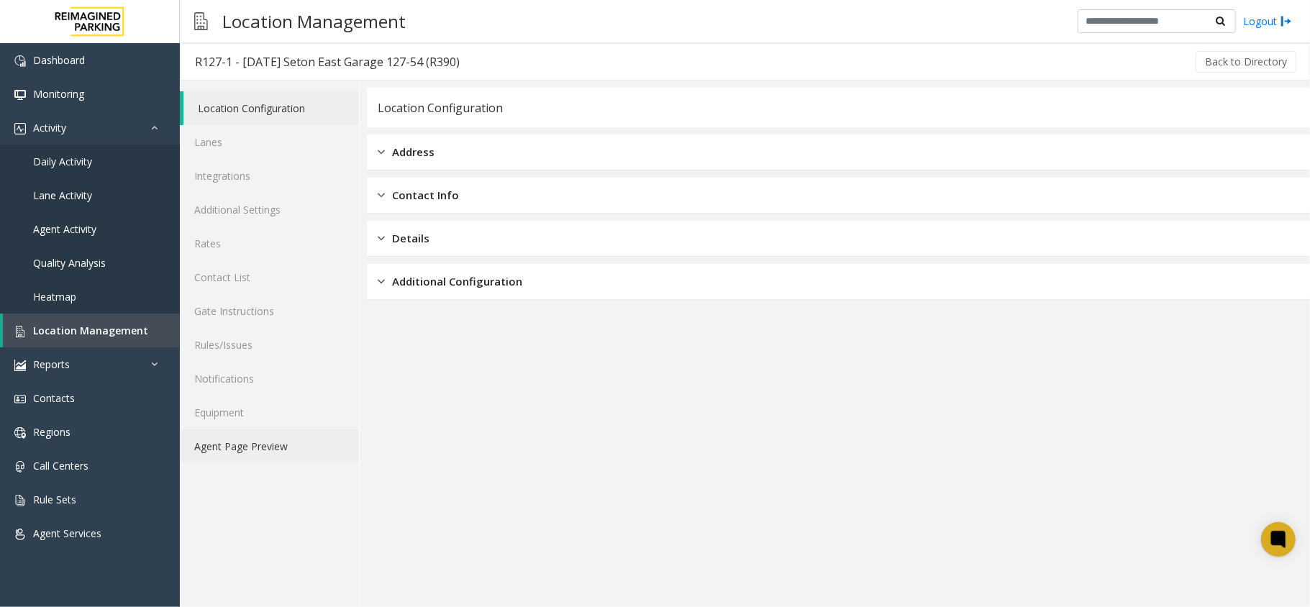
click at [256, 449] on link "Agent Page Preview" at bounding box center [269, 446] width 179 height 34
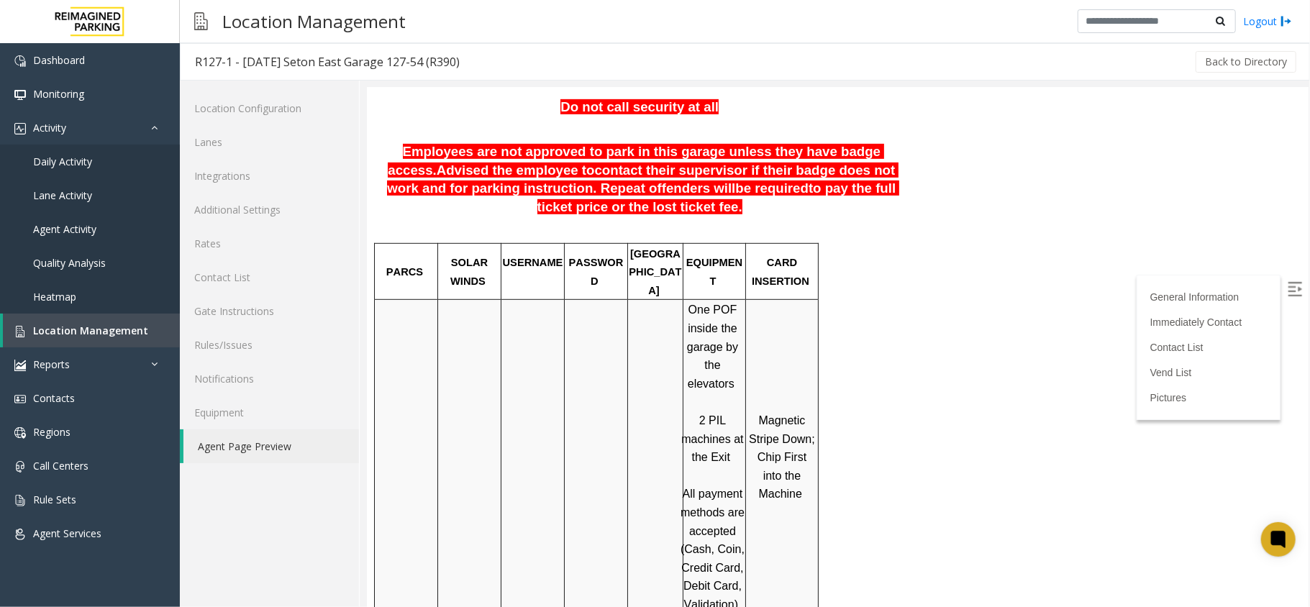
scroll to position [527, 0]
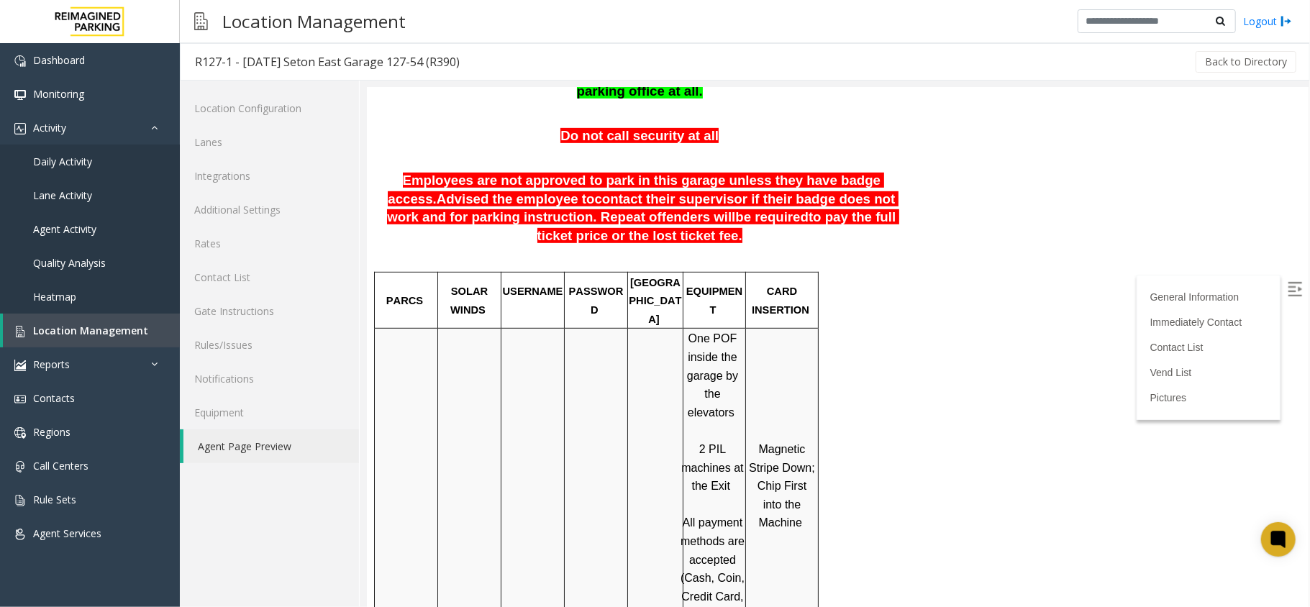
click at [1287, 288] on img at bounding box center [1294, 288] width 14 height 14
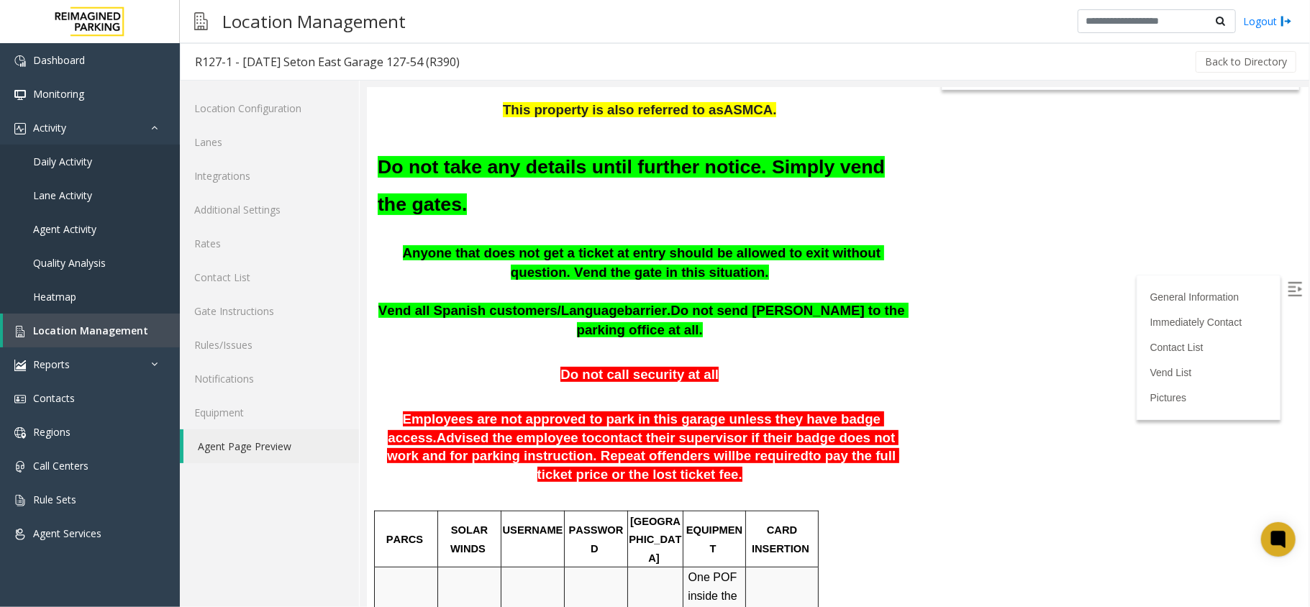
scroll to position [0, 0]
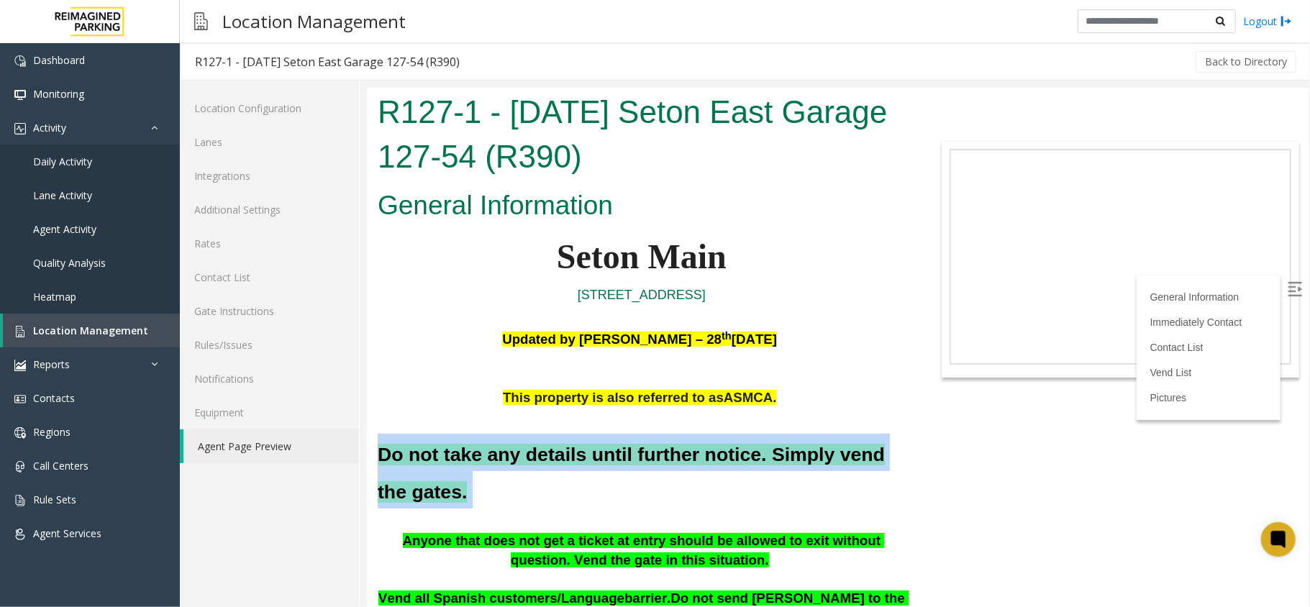
drag, startPoint x: 373, startPoint y: 447, endPoint x: 454, endPoint y: 496, distance: 93.9
click at [488, 482] on h2 "Do not take any details until further notice. Simply vend the gates." at bounding box center [641, 470] width 528 height 75
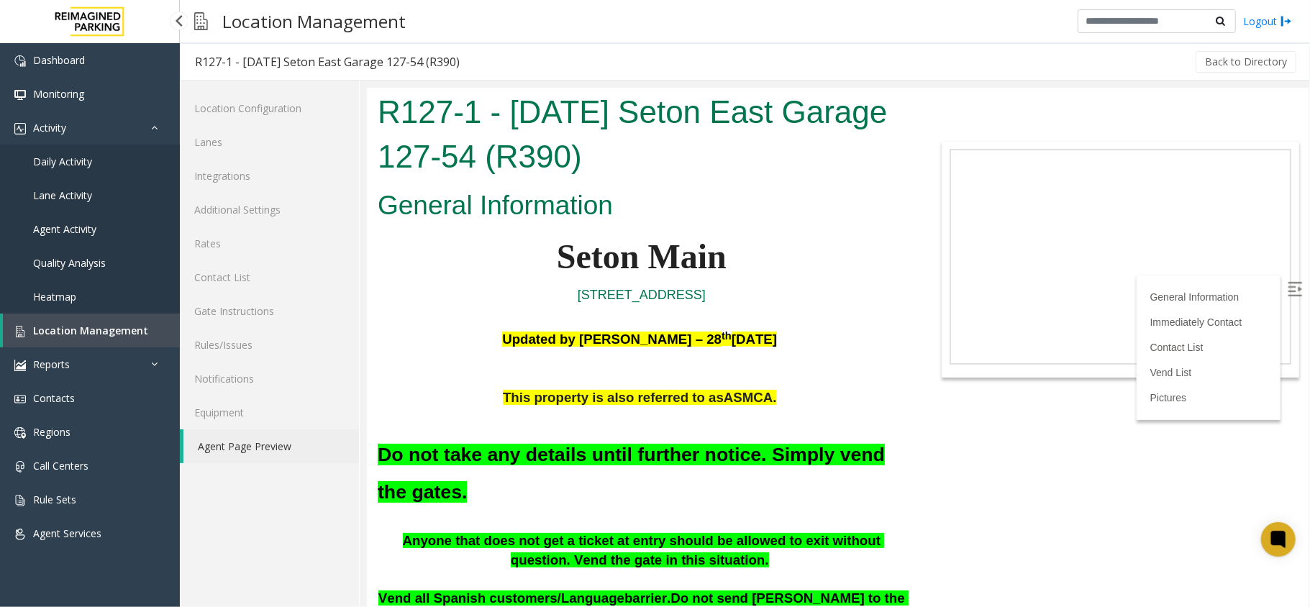
click at [110, 329] on span "Location Management" at bounding box center [90, 331] width 115 height 14
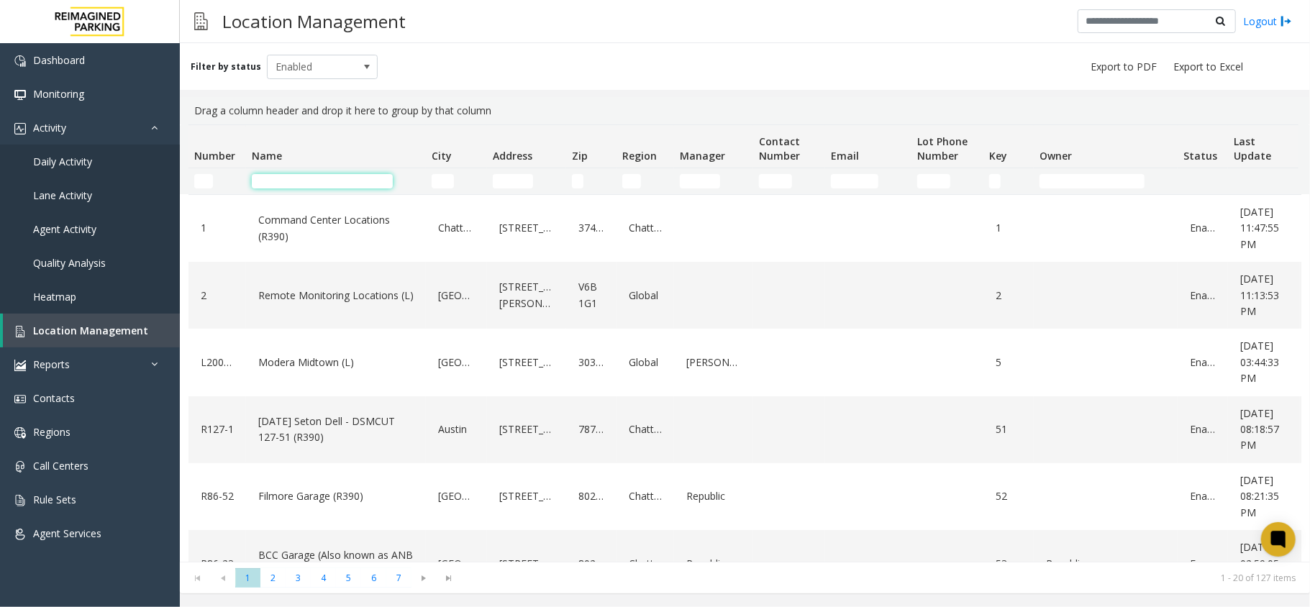
click at [318, 176] on input "Name Filter" at bounding box center [322, 181] width 141 height 14
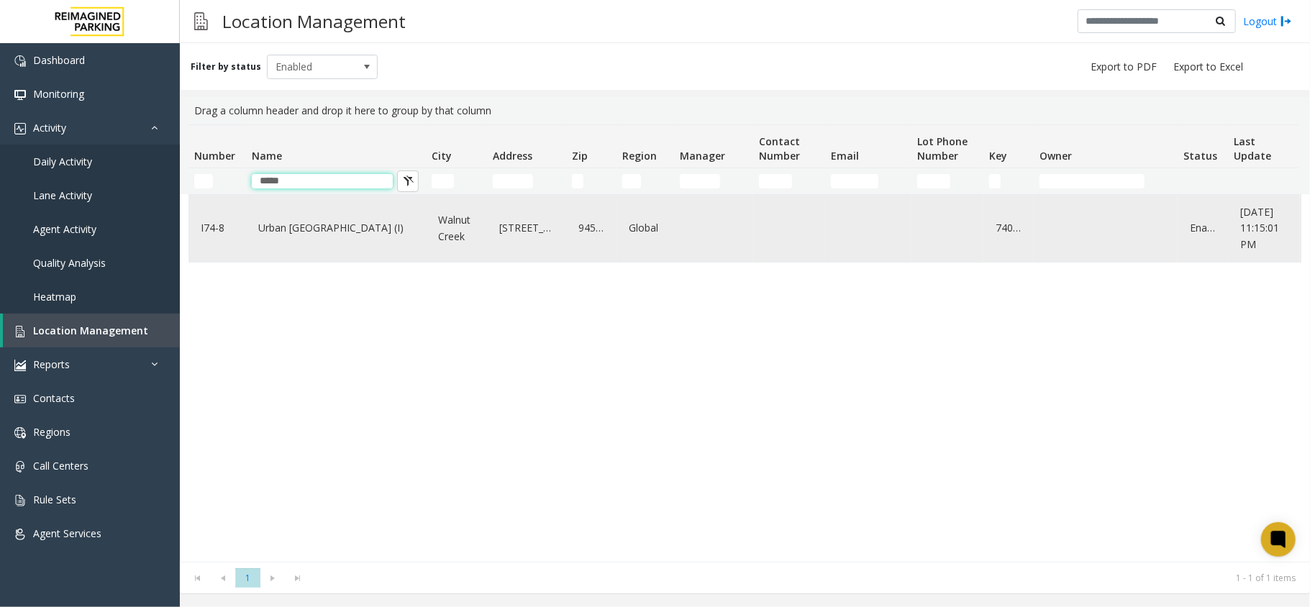
type input "*****"
click at [341, 226] on link "Urban West Business Park (I)" at bounding box center [336, 228] width 163 height 23
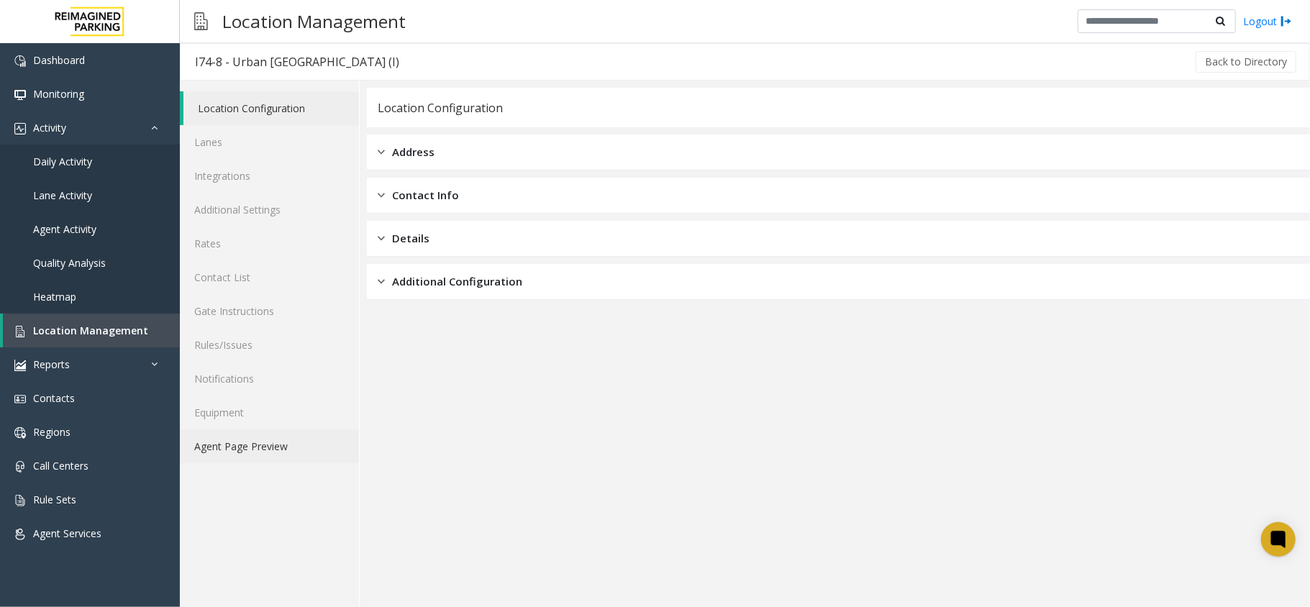
click at [288, 433] on link "Agent Page Preview" at bounding box center [269, 446] width 179 height 34
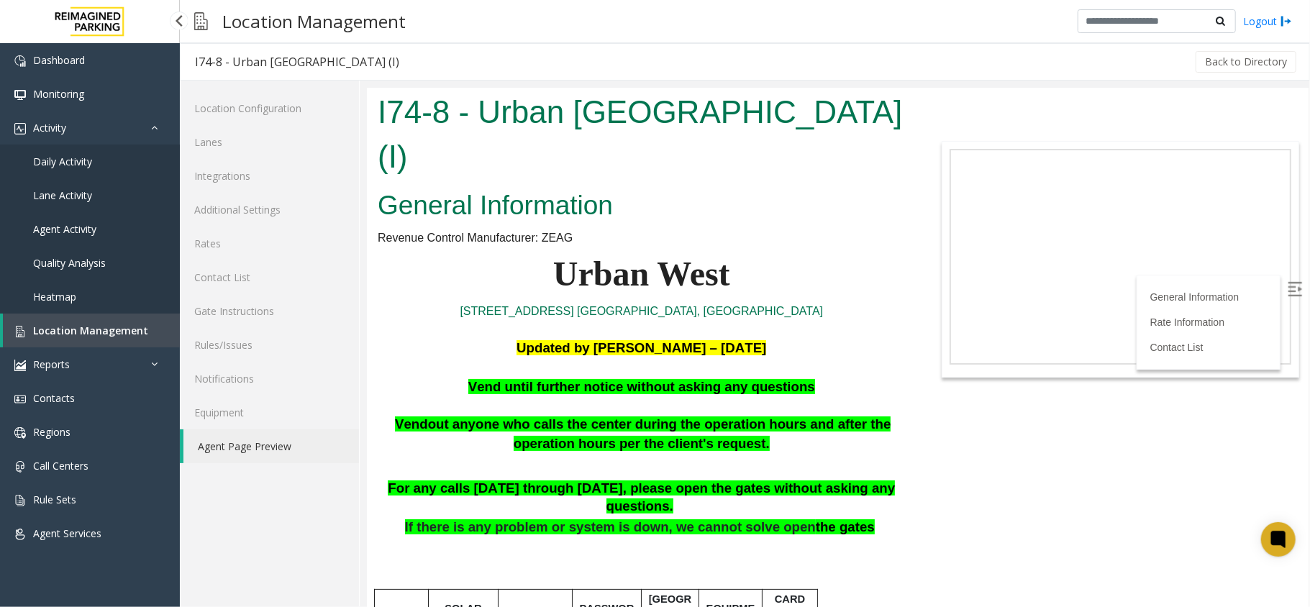
click at [121, 324] on span "Location Management" at bounding box center [90, 331] width 115 height 14
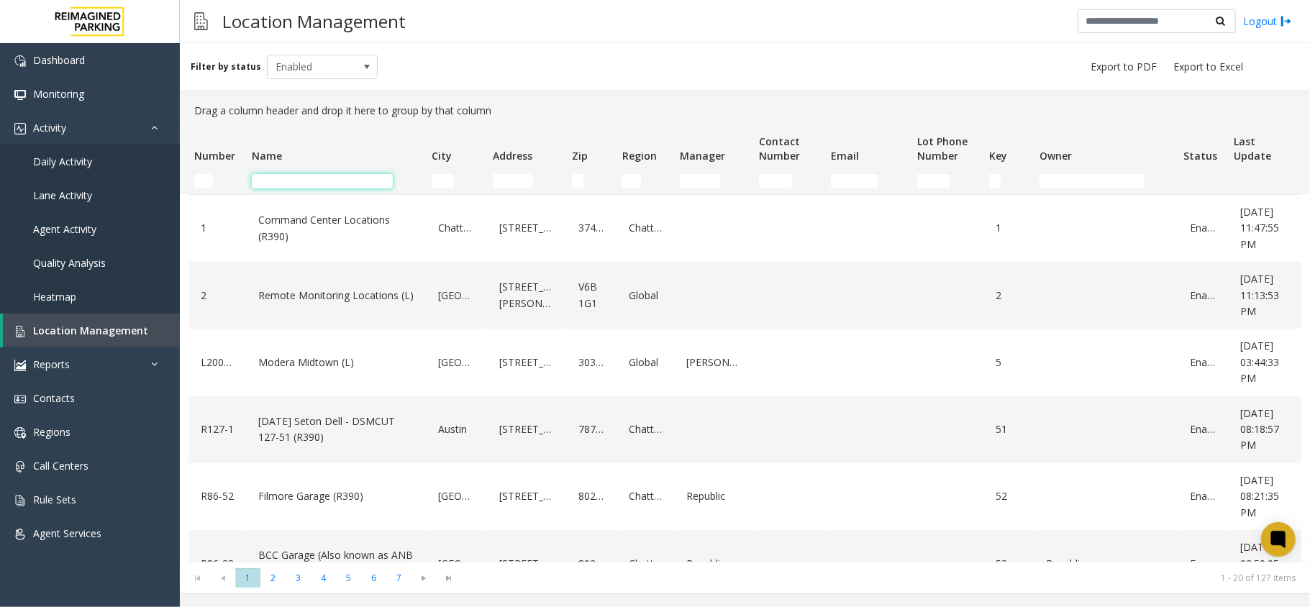
click at [320, 188] on input "Name Filter" at bounding box center [322, 181] width 141 height 14
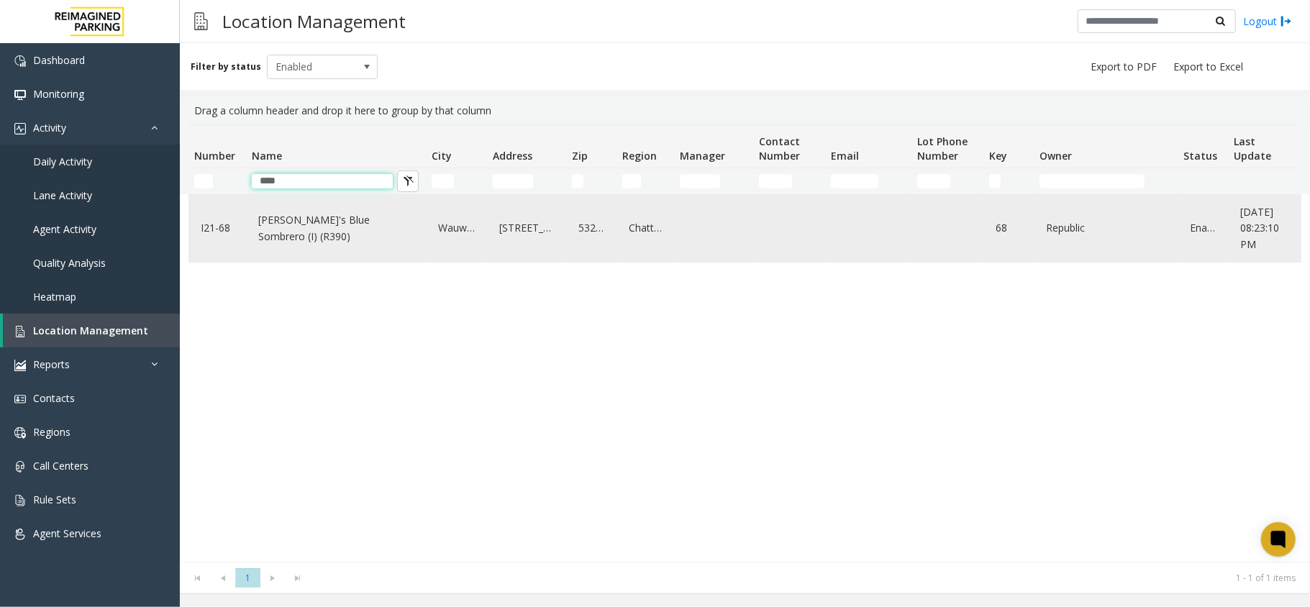
type input "****"
click at [332, 227] on link "[PERSON_NAME]'s Blue Sombrero (I) (R390)" at bounding box center [336, 229] width 163 height 40
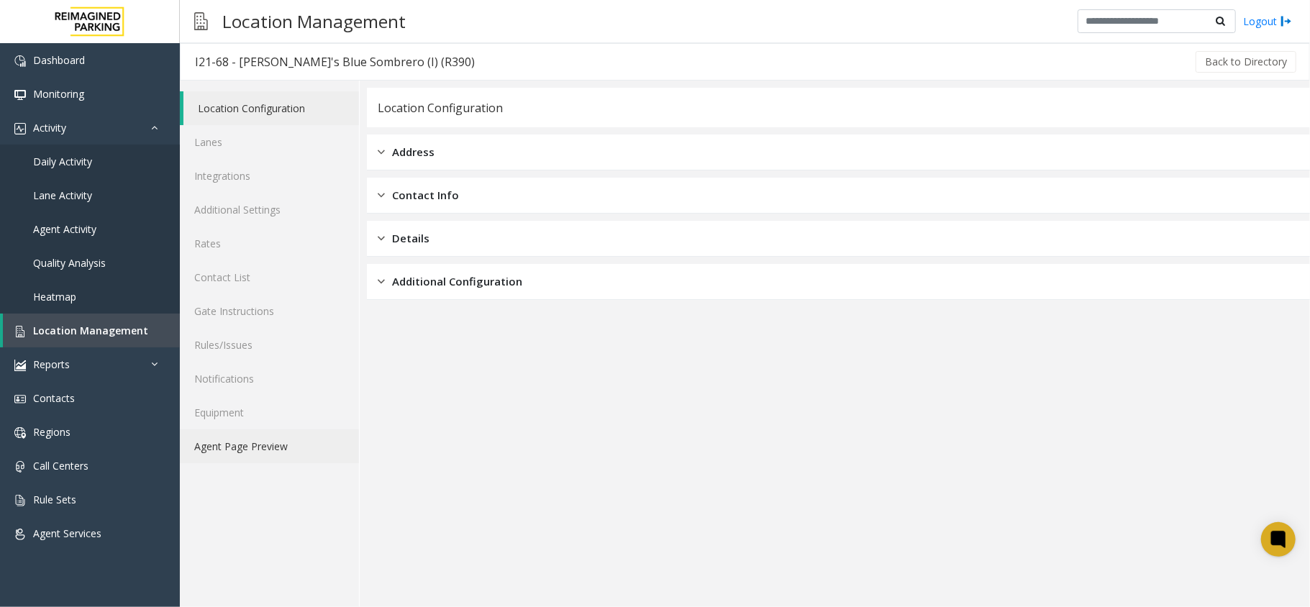
click at [237, 438] on link "Agent Page Preview" at bounding box center [269, 446] width 179 height 34
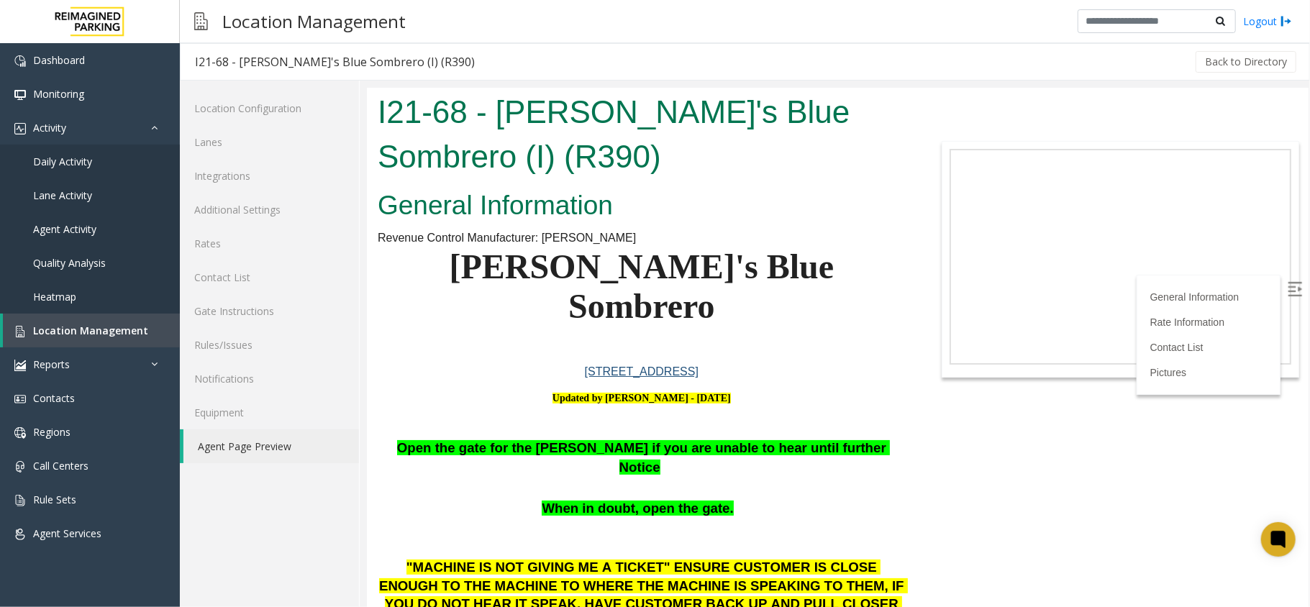
scroll to position [453, 0]
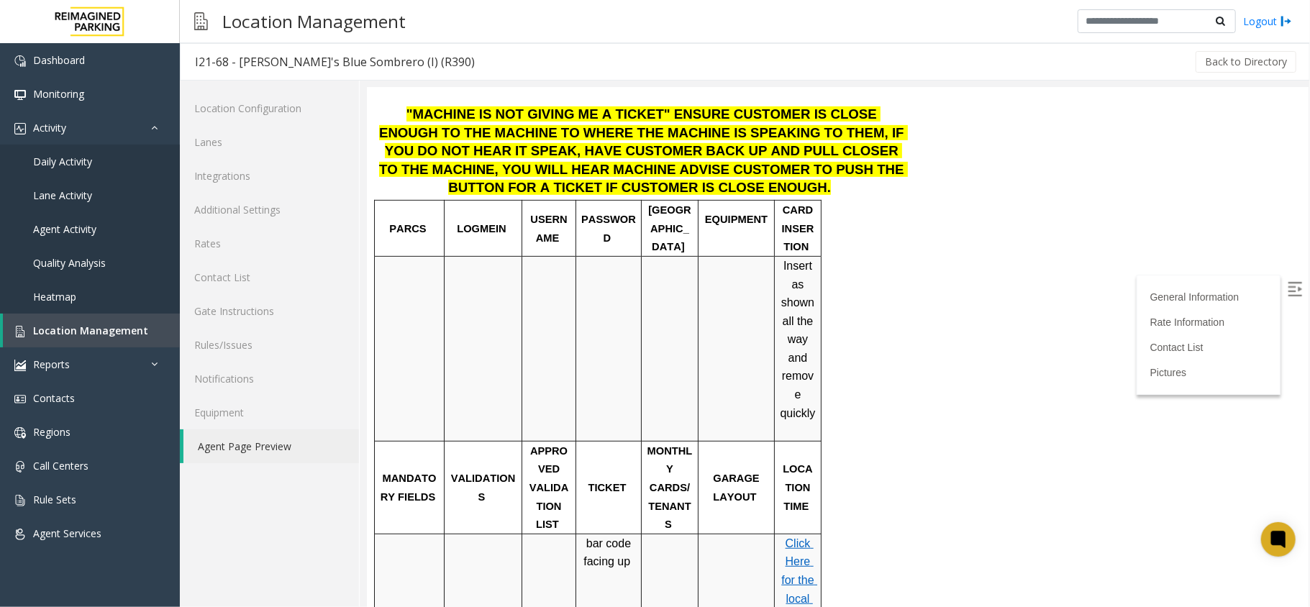
click at [1287, 284] on label at bounding box center [1296, 290] width 22 height 22
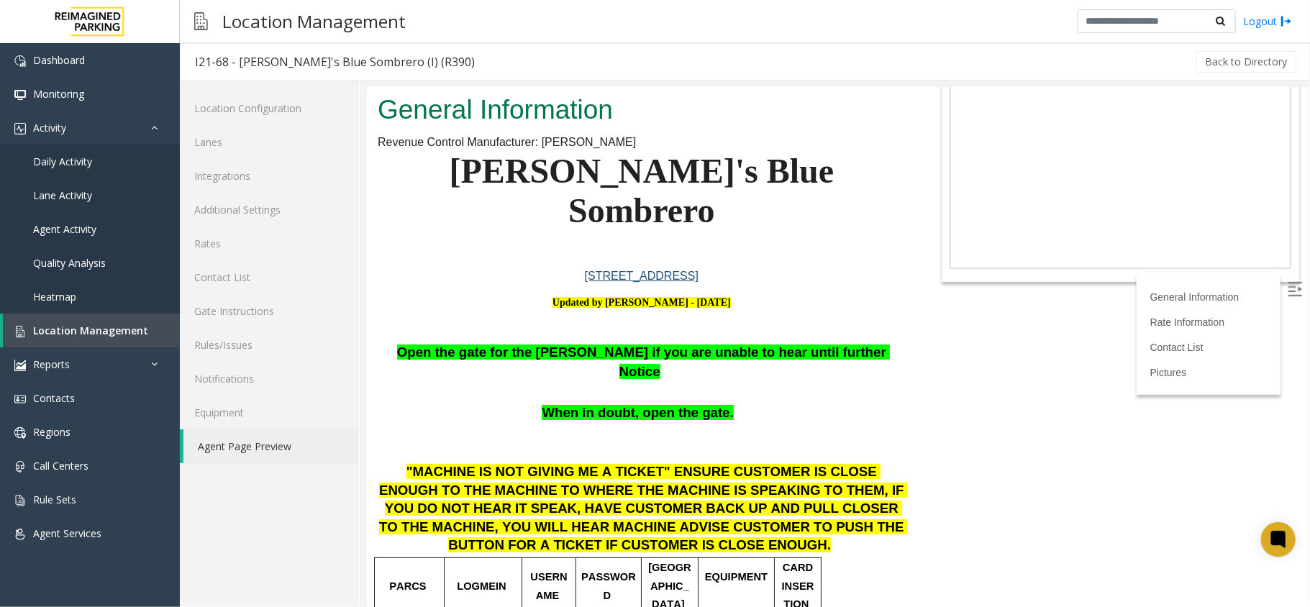
scroll to position [0, 0]
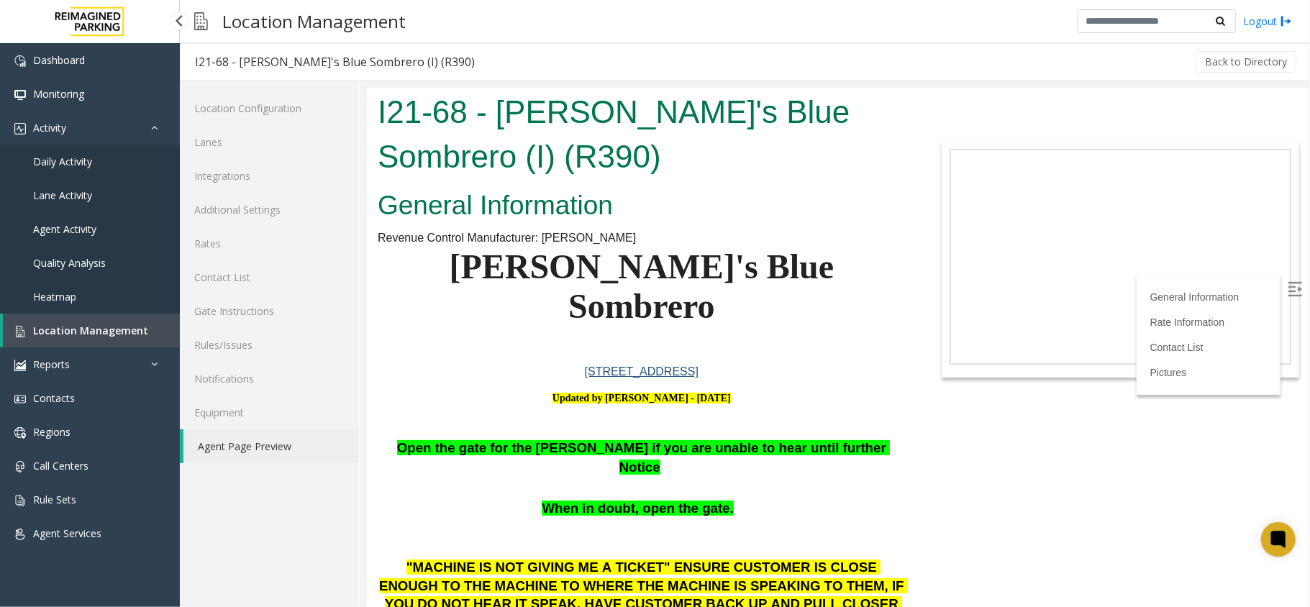
click at [119, 332] on span "Location Management" at bounding box center [90, 331] width 115 height 14
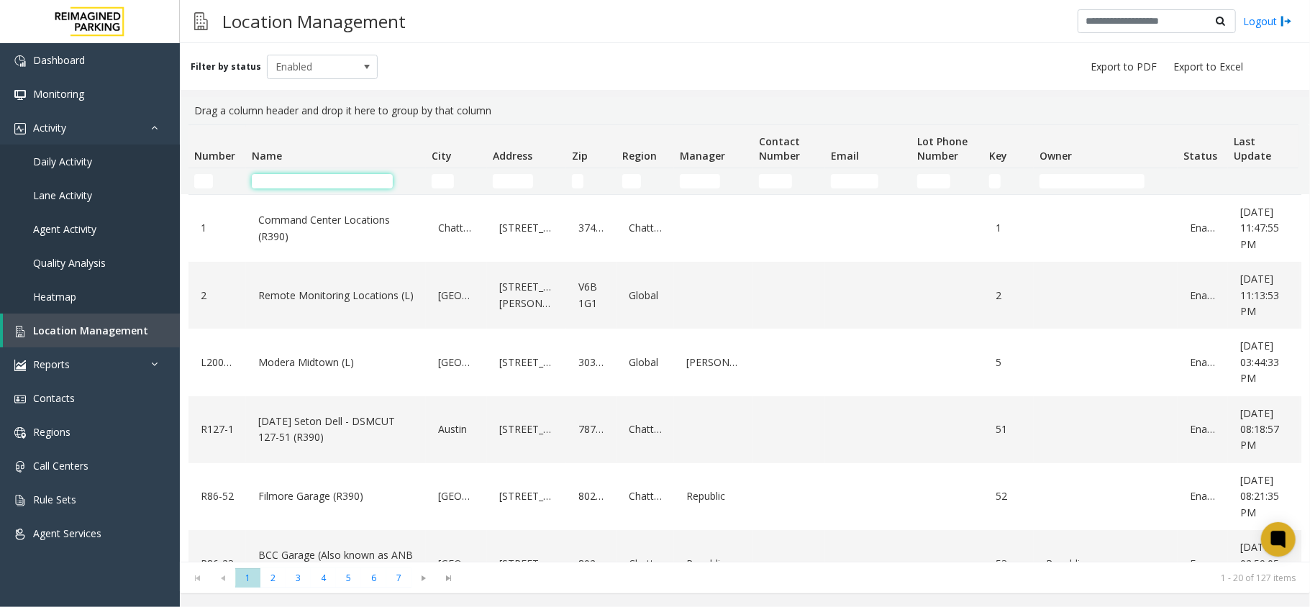
click at [291, 180] on input "Name Filter" at bounding box center [322, 181] width 141 height 14
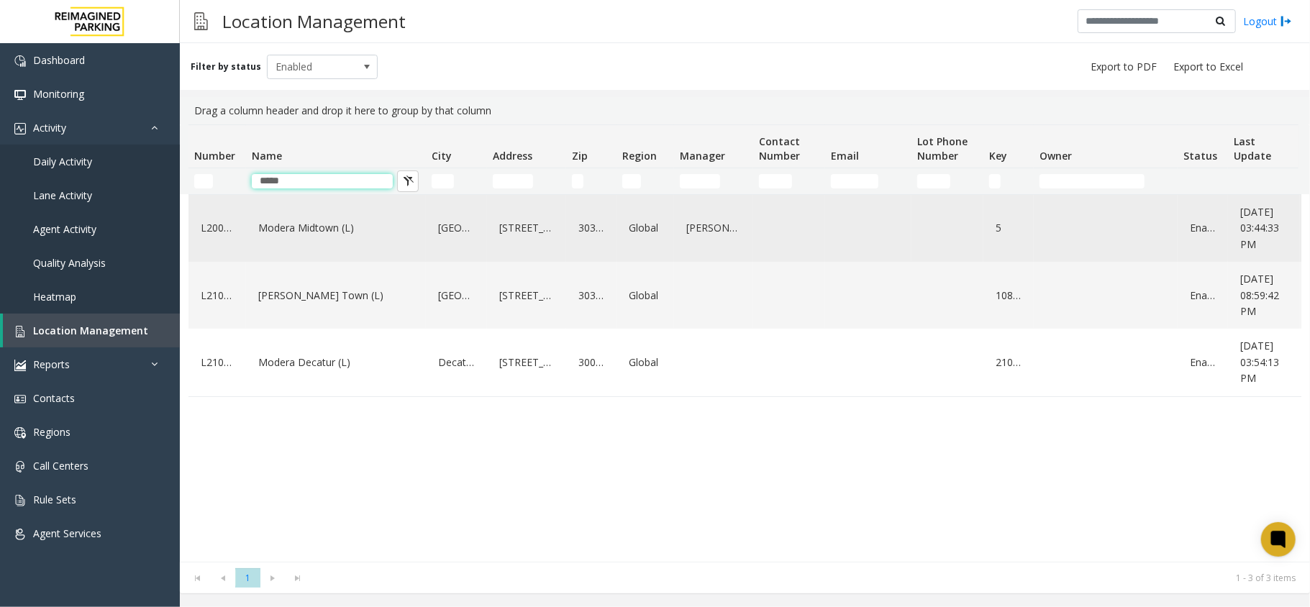
type input "*****"
click at [314, 232] on link "Modera Midtown (L)" at bounding box center [336, 228] width 163 height 23
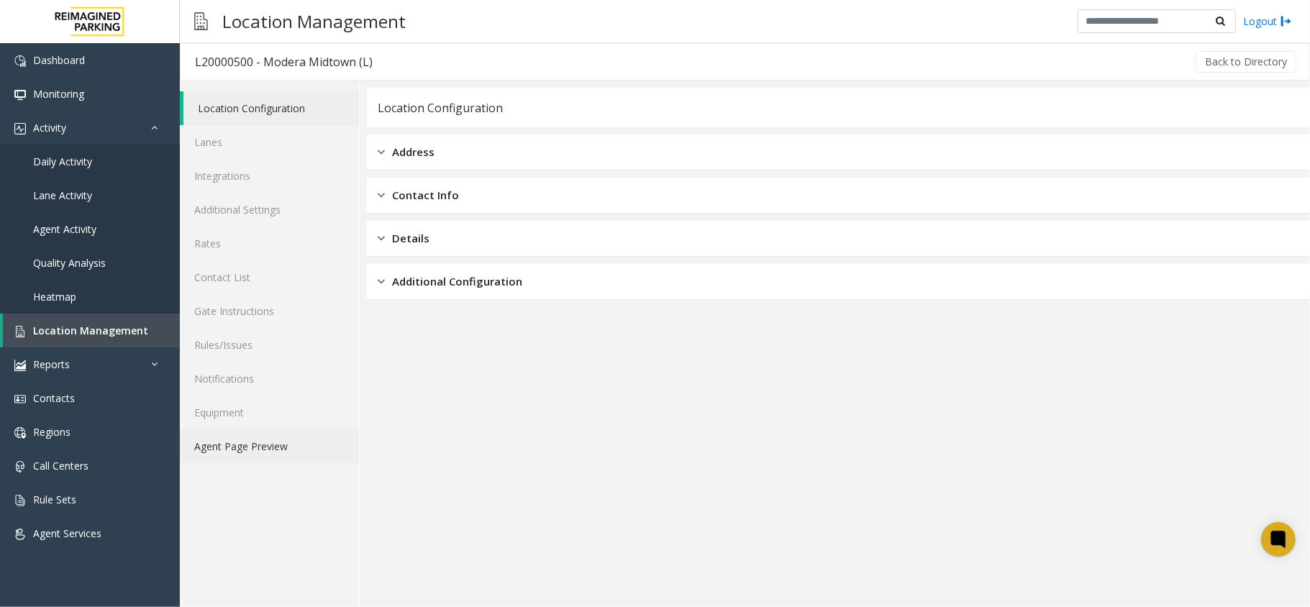
click at [274, 439] on link "Agent Page Preview" at bounding box center [269, 446] width 179 height 34
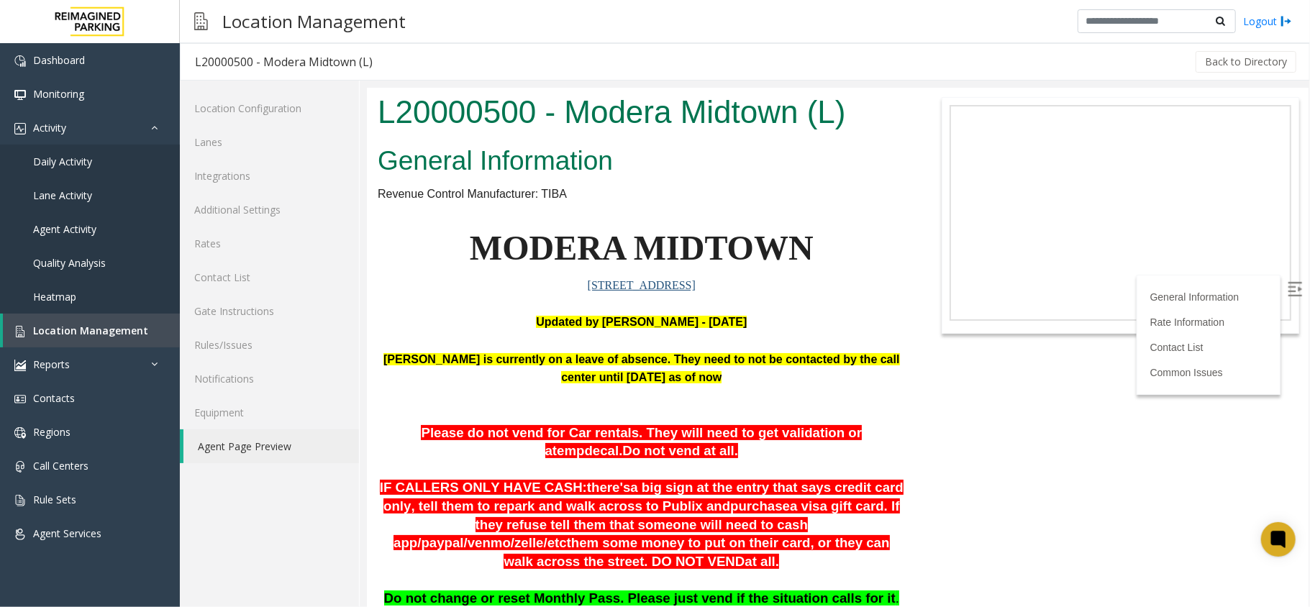
click at [1287, 281] on img at bounding box center [1294, 288] width 14 height 14
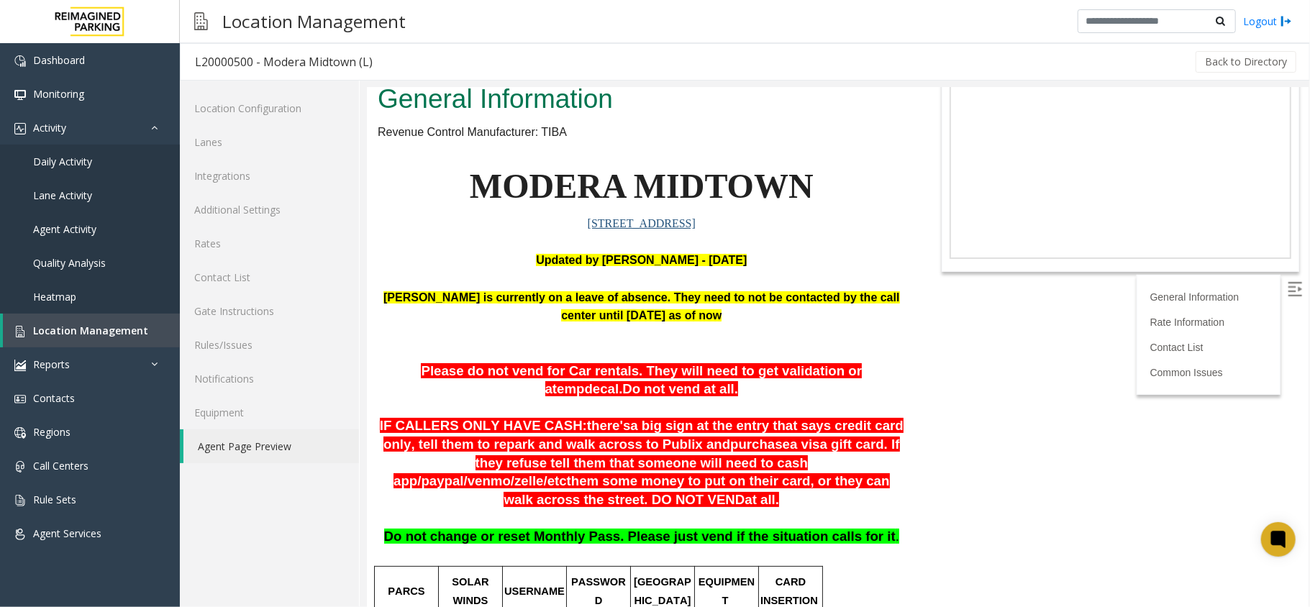
scroll to position [96, 0]
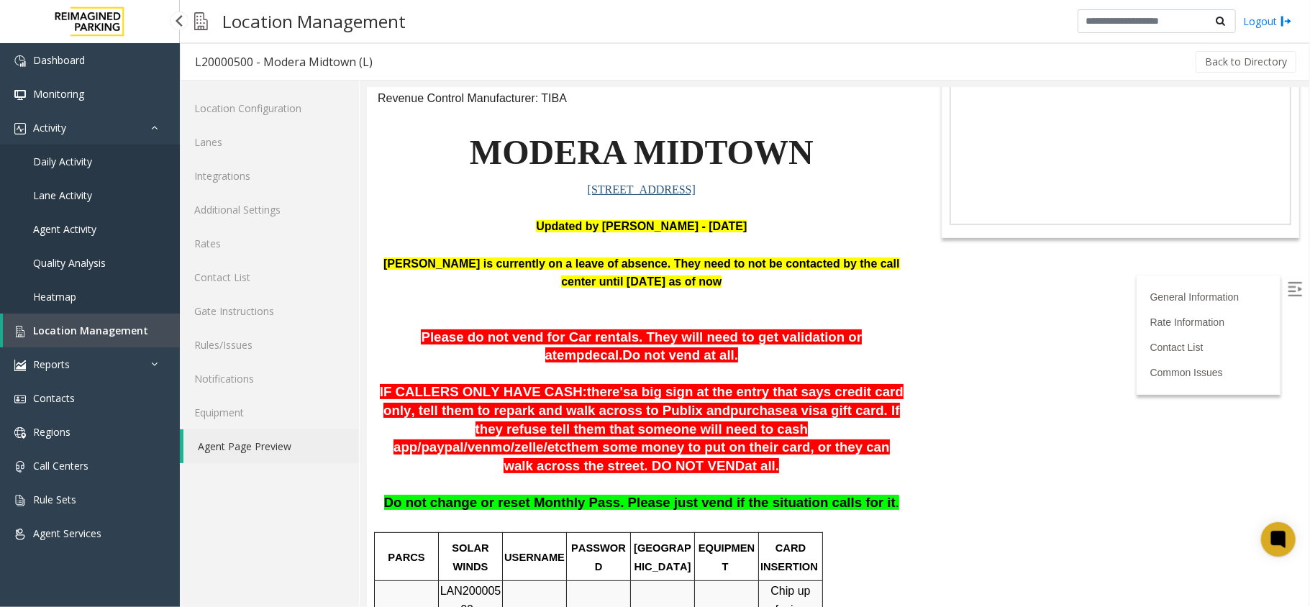
click at [109, 327] on span "Location Management" at bounding box center [90, 331] width 115 height 14
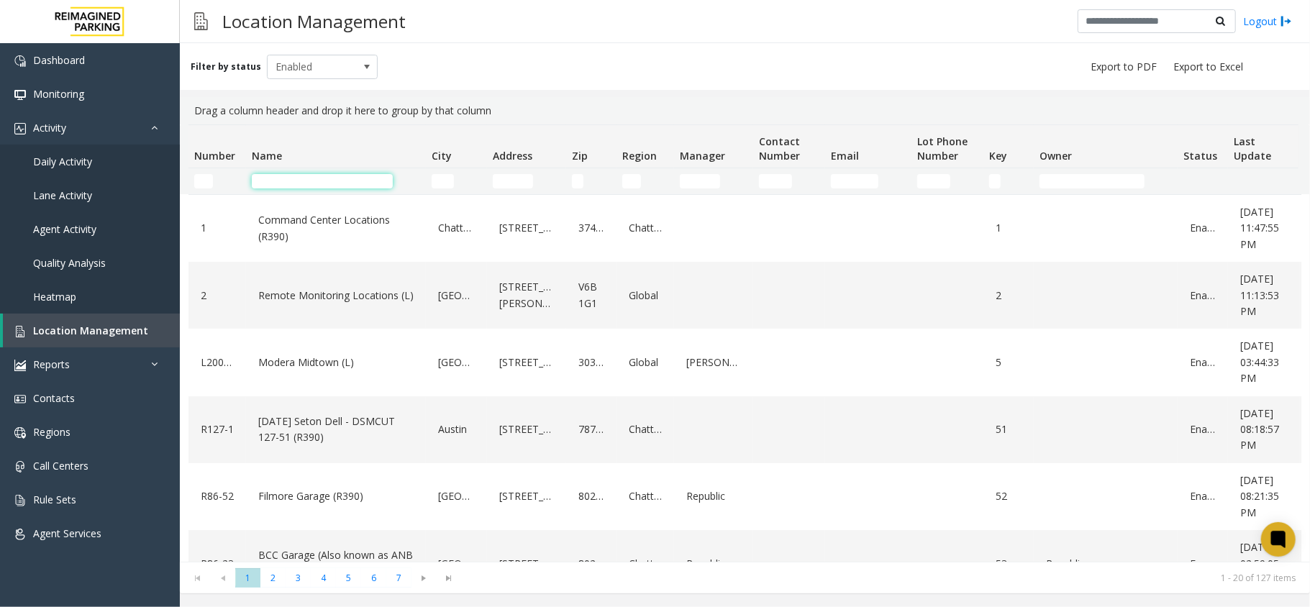
click at [288, 186] on input "Name Filter" at bounding box center [322, 181] width 141 height 14
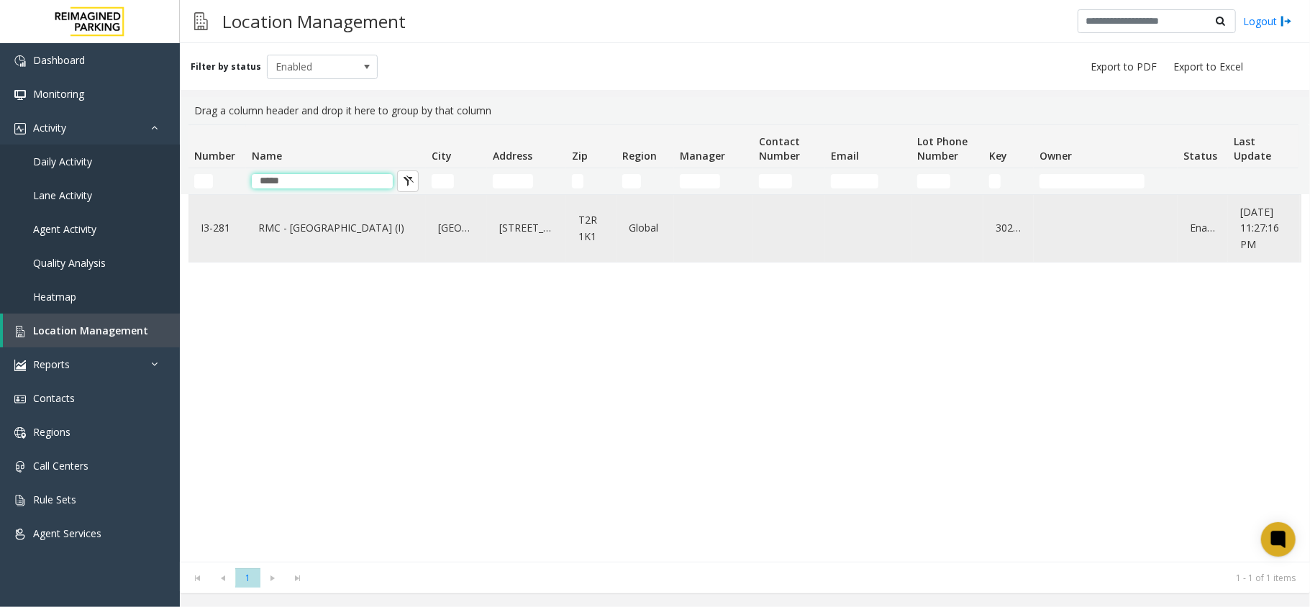
type input "*****"
click at [302, 240] on link "RMC - Mount Royal Village (I)" at bounding box center [336, 228] width 163 height 23
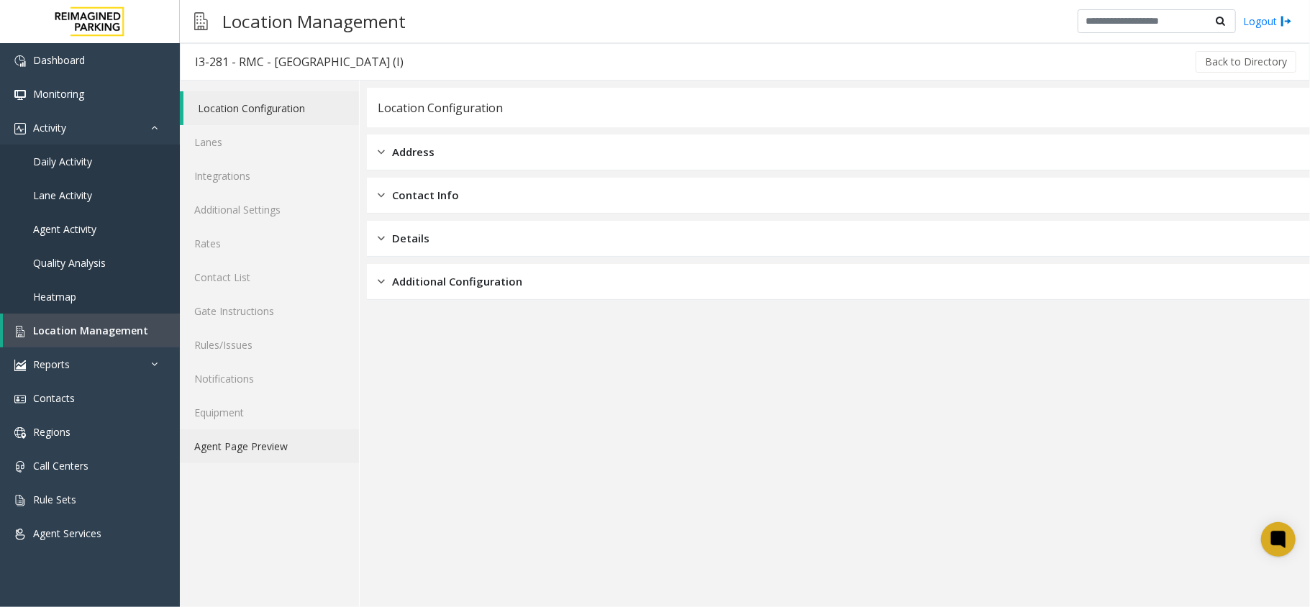
click at [271, 444] on link "Agent Page Preview" at bounding box center [269, 446] width 179 height 34
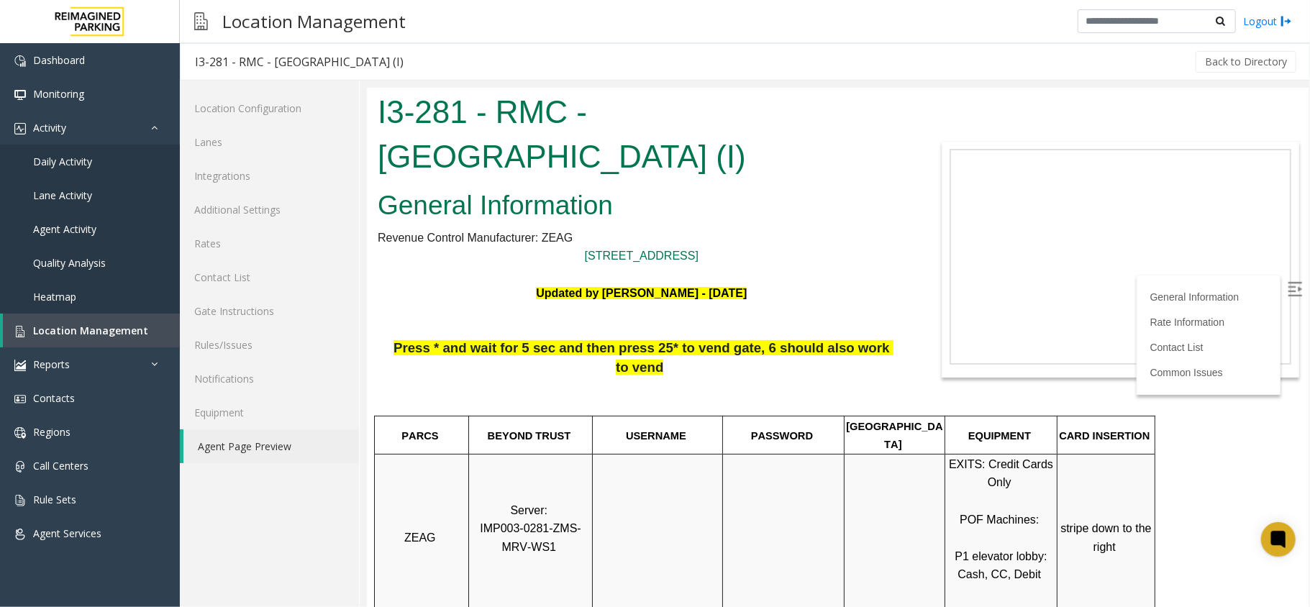
click at [1287, 286] on img at bounding box center [1294, 288] width 14 height 14
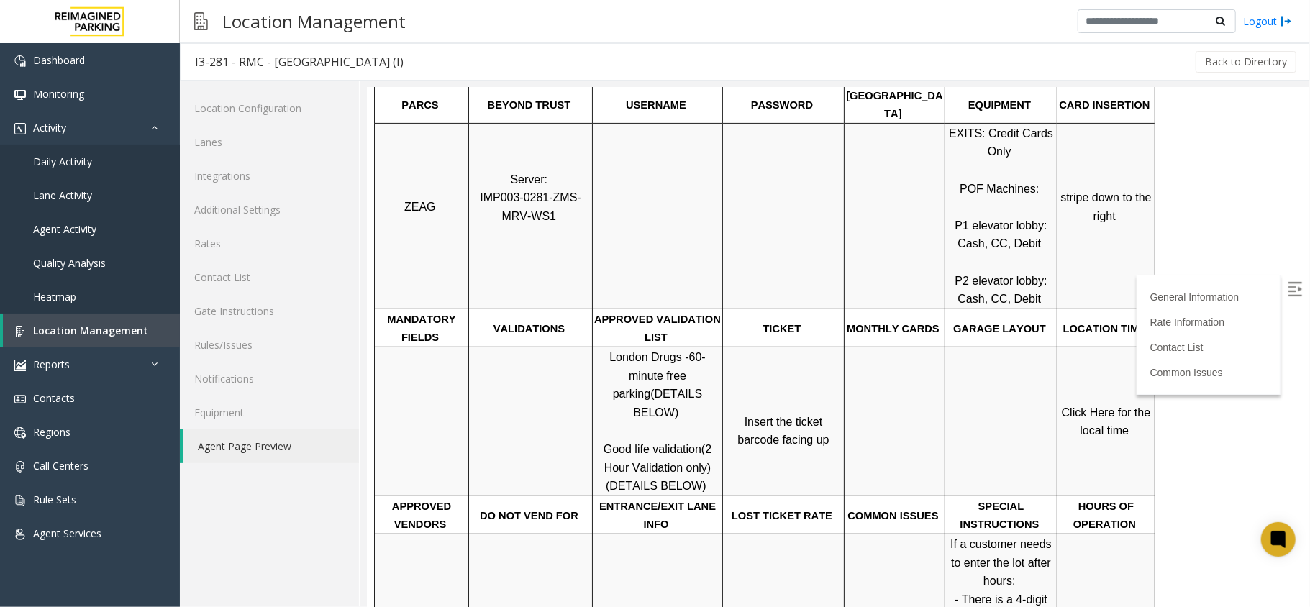
scroll to position [479, 0]
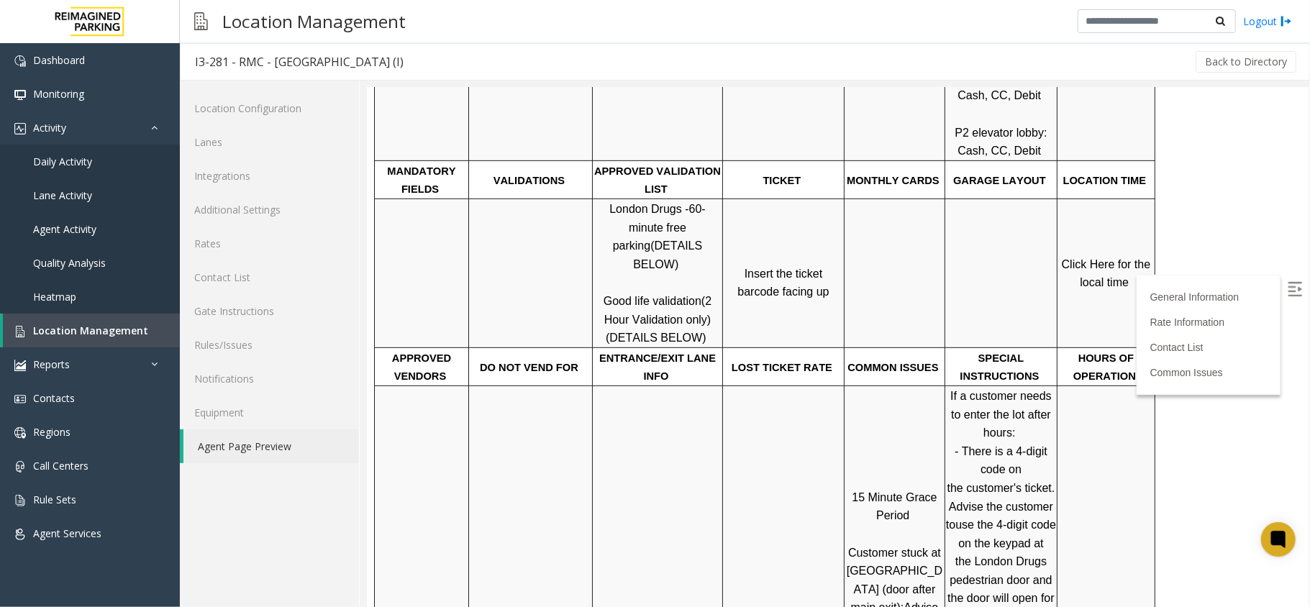
click at [1101, 258] on span "Click Here for the local time" at bounding box center [1107, 273] width 92 height 31
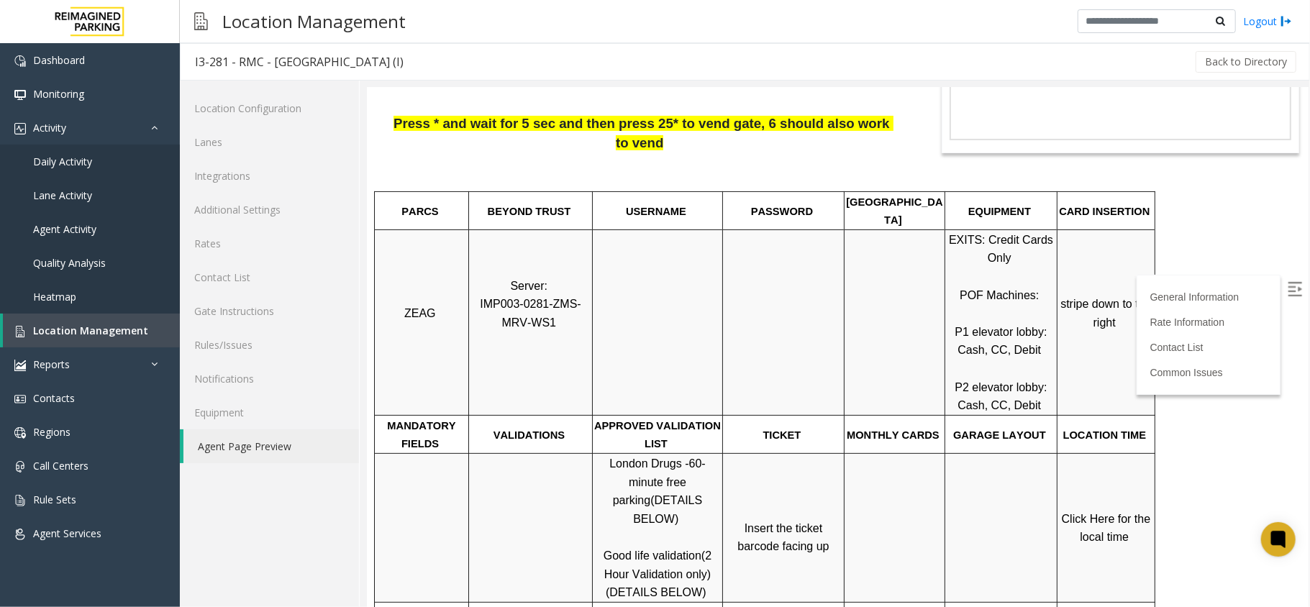
scroll to position [0, 0]
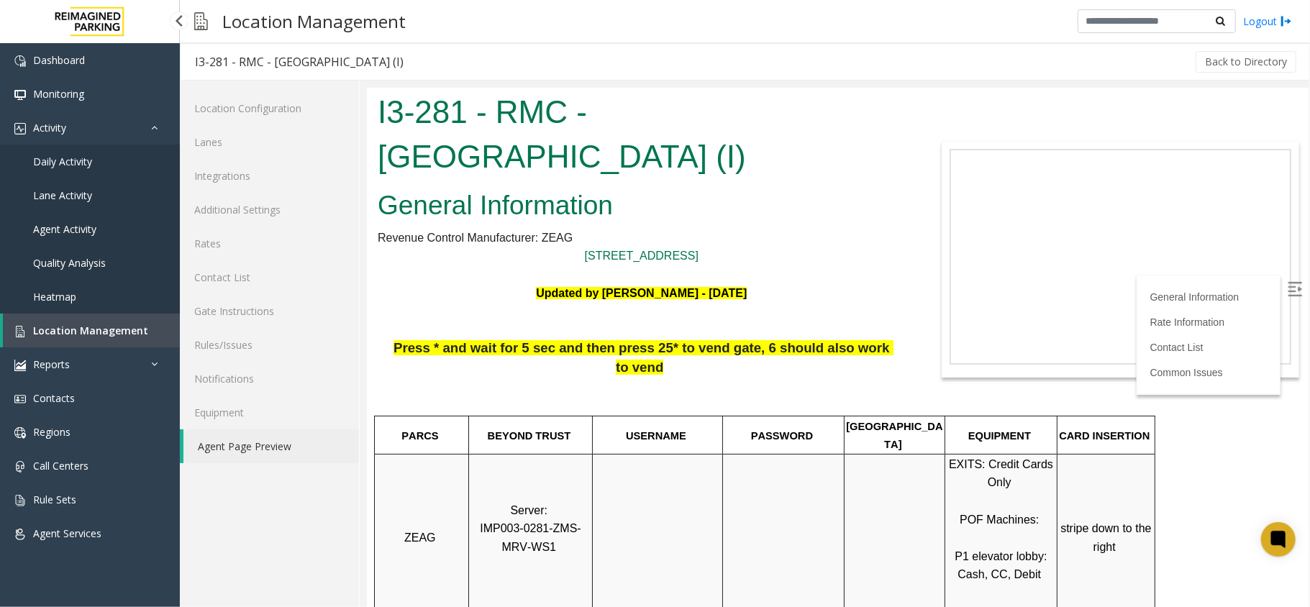
click at [105, 329] on span "Location Management" at bounding box center [90, 331] width 115 height 14
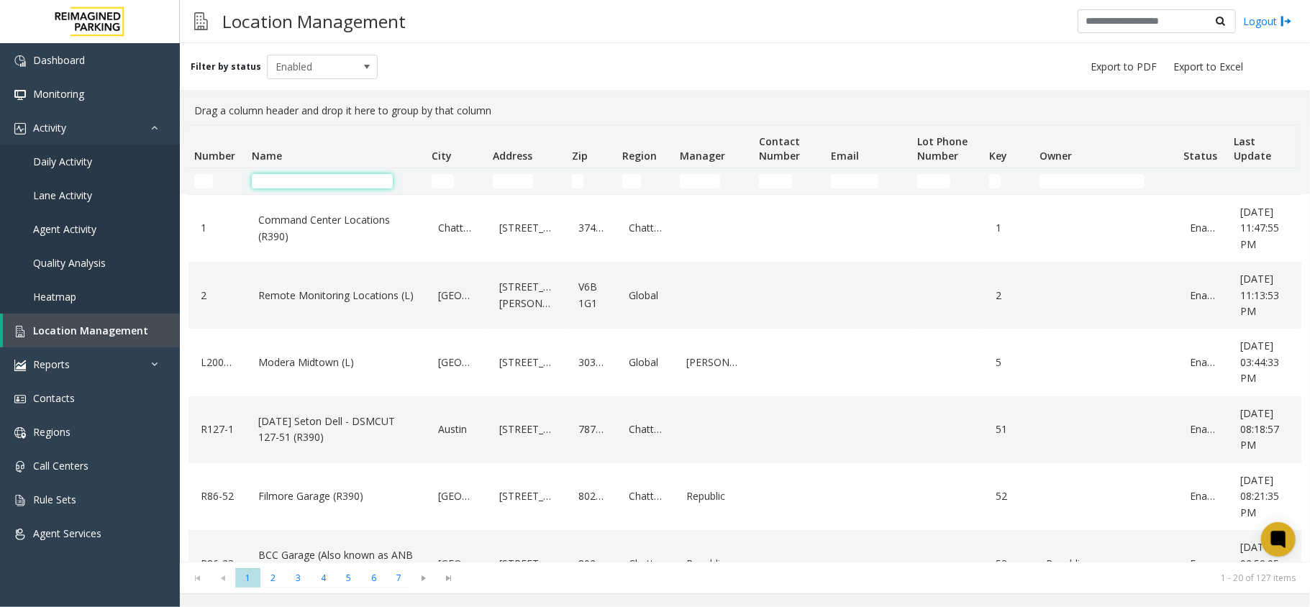
click at [317, 181] on input "Name Filter" at bounding box center [322, 181] width 141 height 14
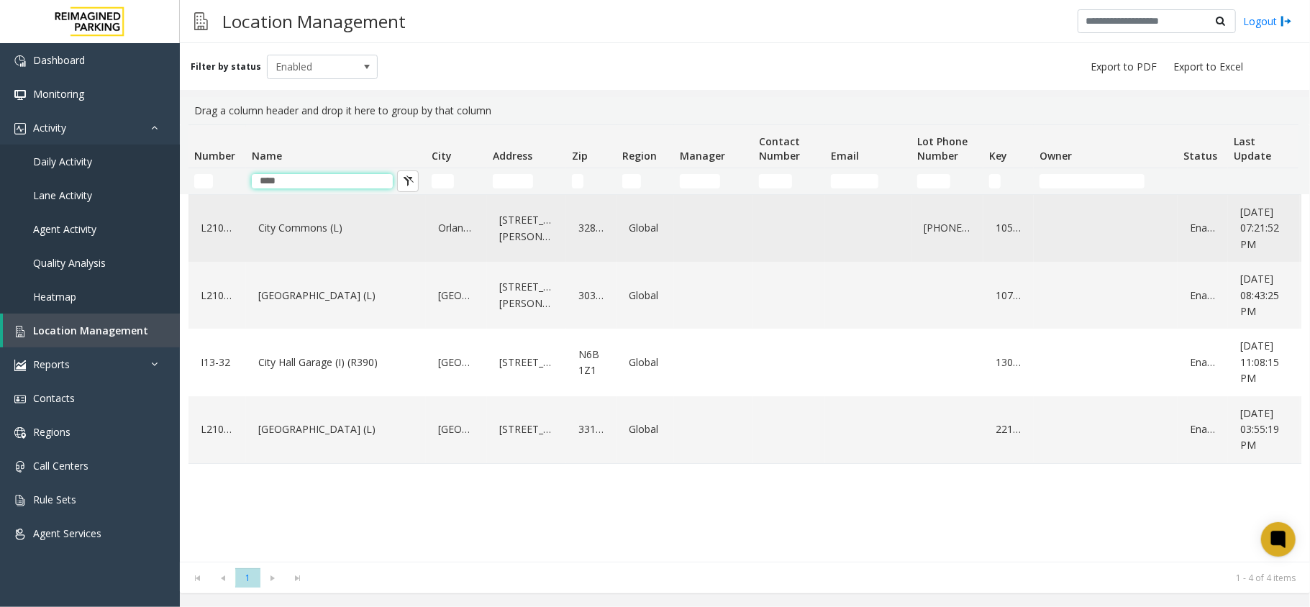
type input "****"
click at [306, 230] on link "City Commons (L)" at bounding box center [336, 228] width 163 height 23
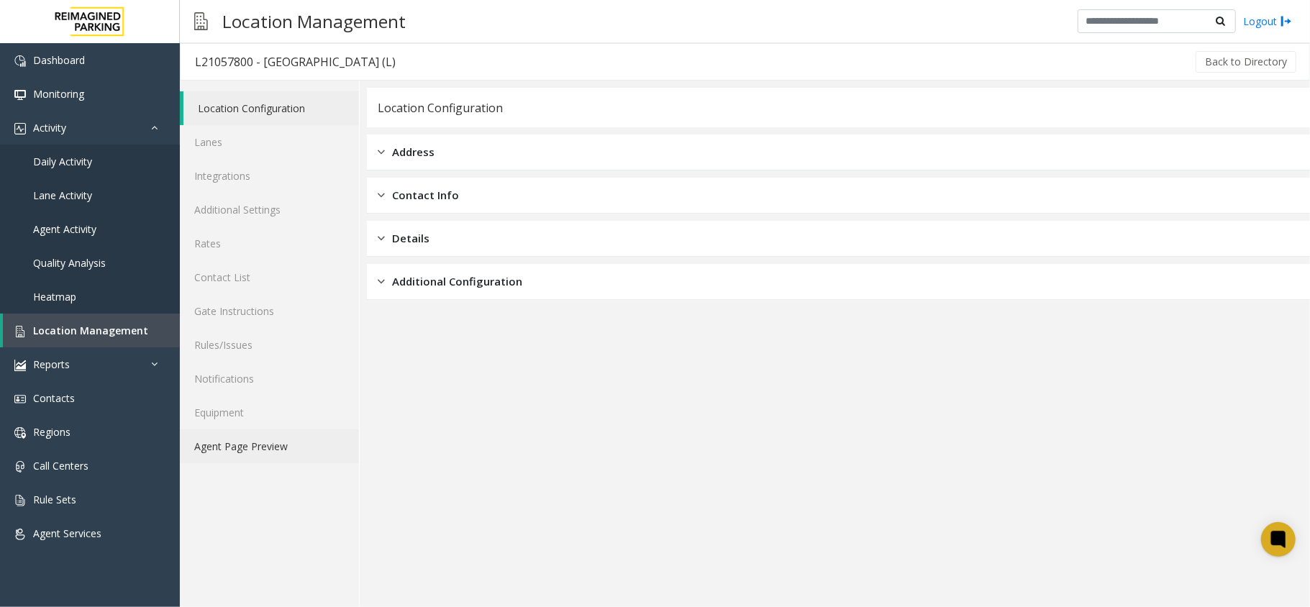
click at [228, 445] on link "Agent Page Preview" at bounding box center [269, 446] width 179 height 34
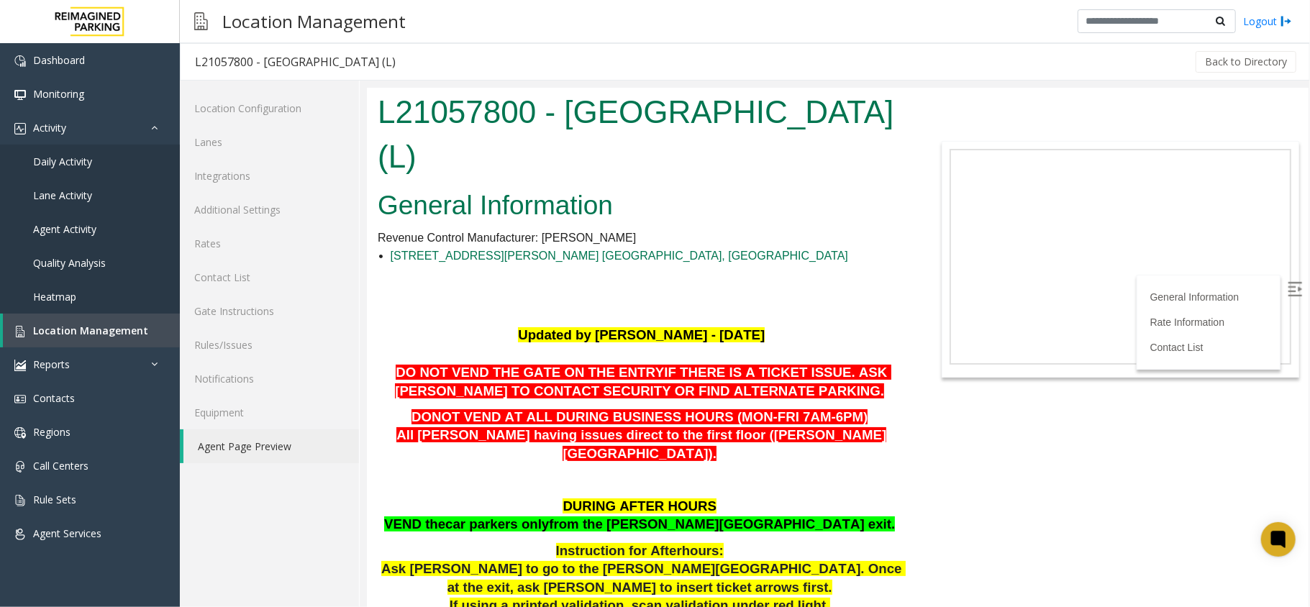
click at [1287, 289] on img at bounding box center [1294, 288] width 14 height 14
click at [73, 158] on span "Daily Activity" at bounding box center [62, 162] width 59 height 14
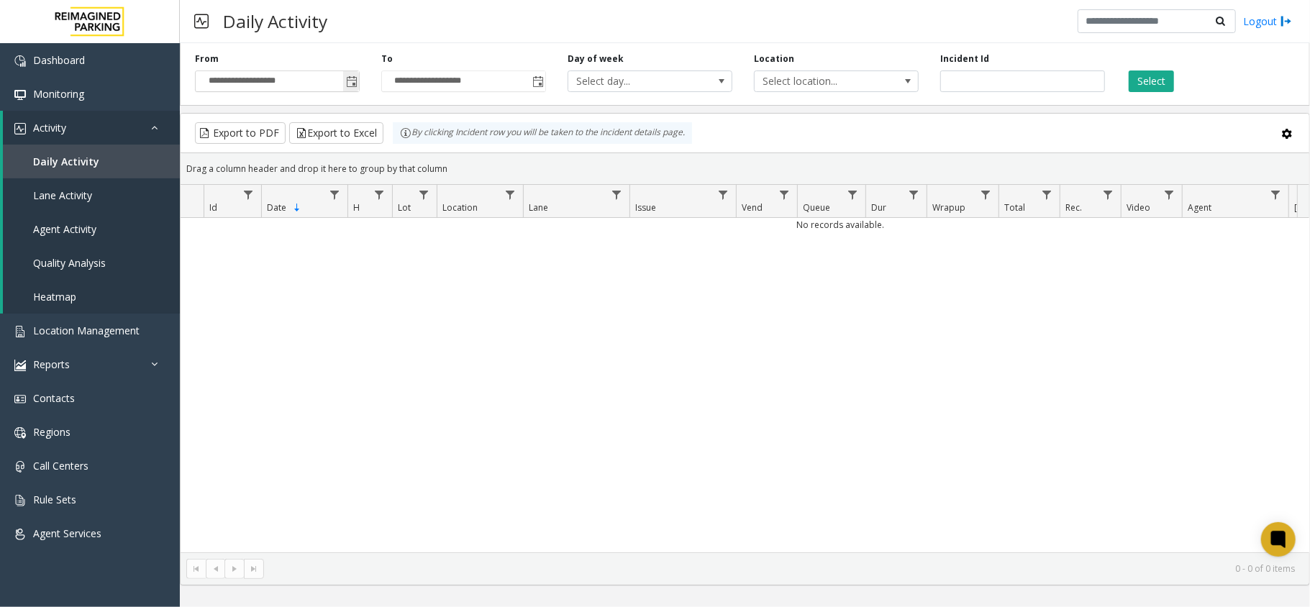
click at [352, 82] on span "Toggle popup" at bounding box center [352, 82] width 12 height 12
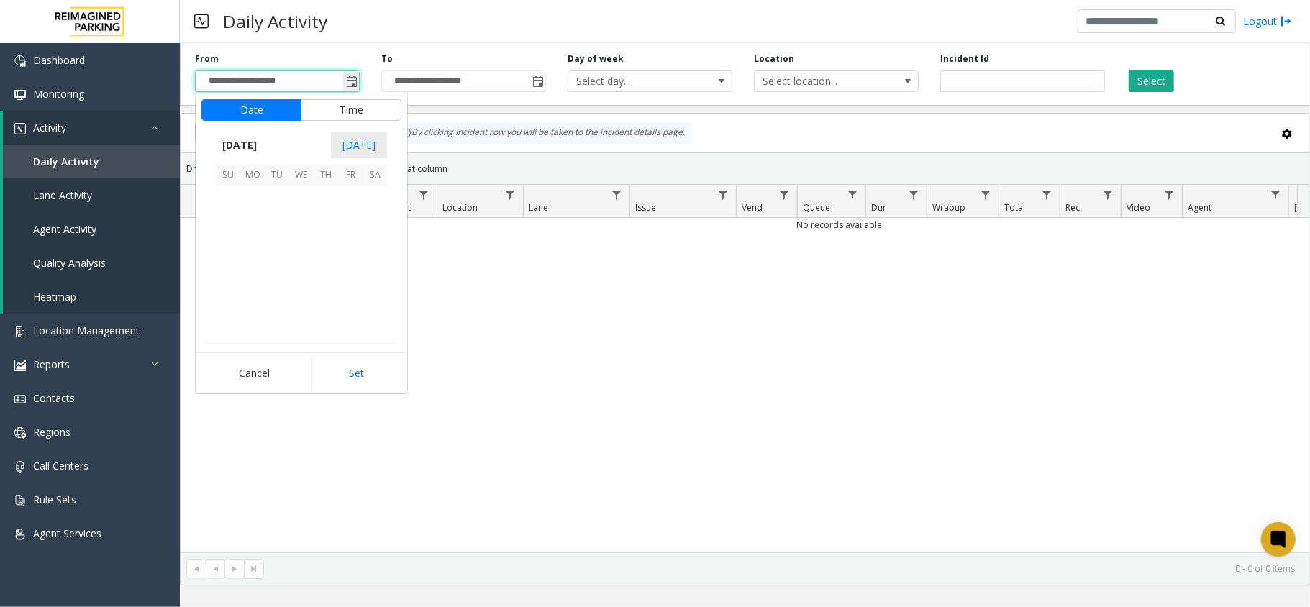
scroll to position [258353, 0]
click at [258, 248] on span "13" at bounding box center [252, 247] width 24 height 24
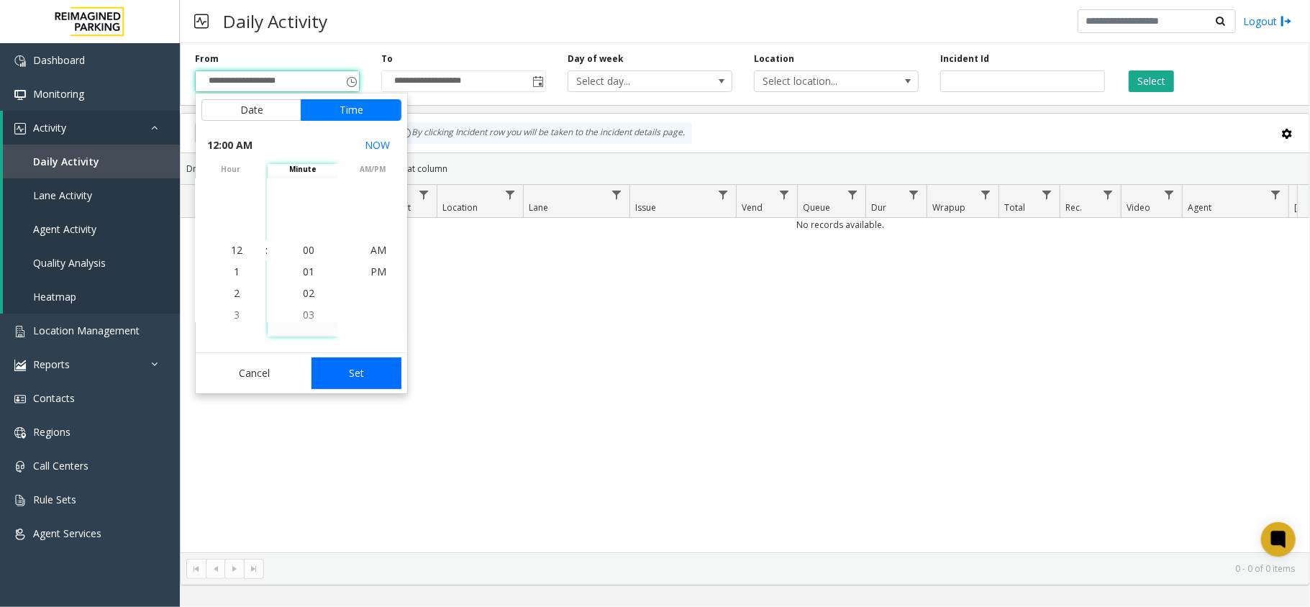
click at [364, 376] on button "Set" at bounding box center [356, 374] width 91 height 32
type input "**********"
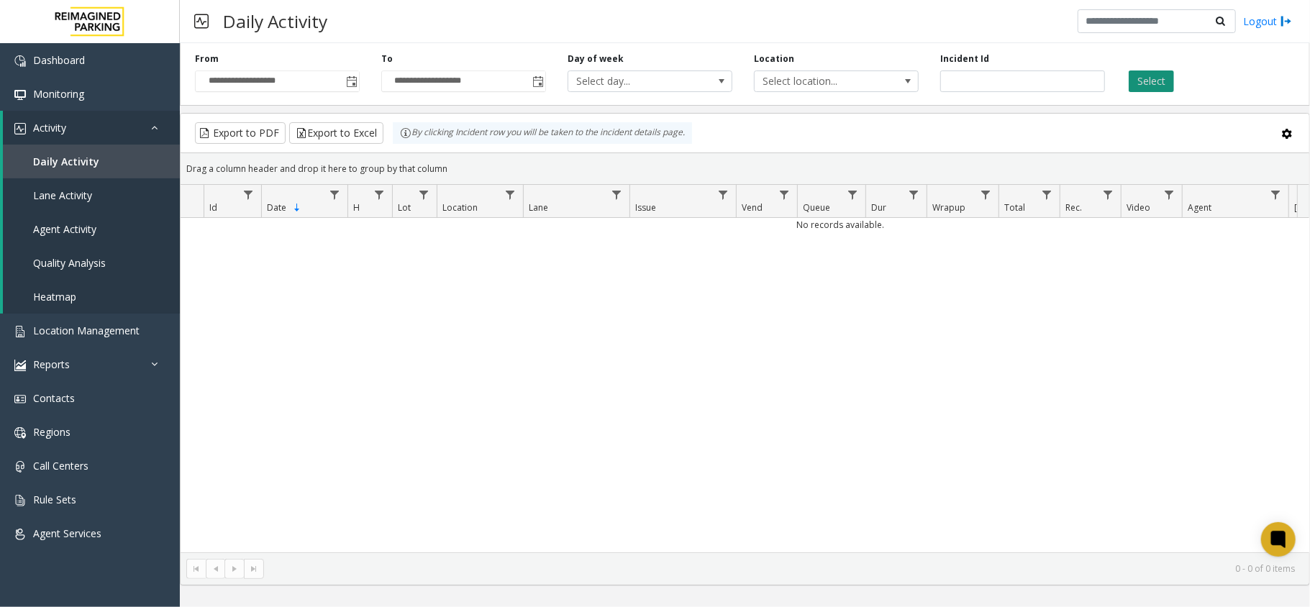
click at [1157, 85] on button "Select" at bounding box center [1151, 81] width 45 height 22
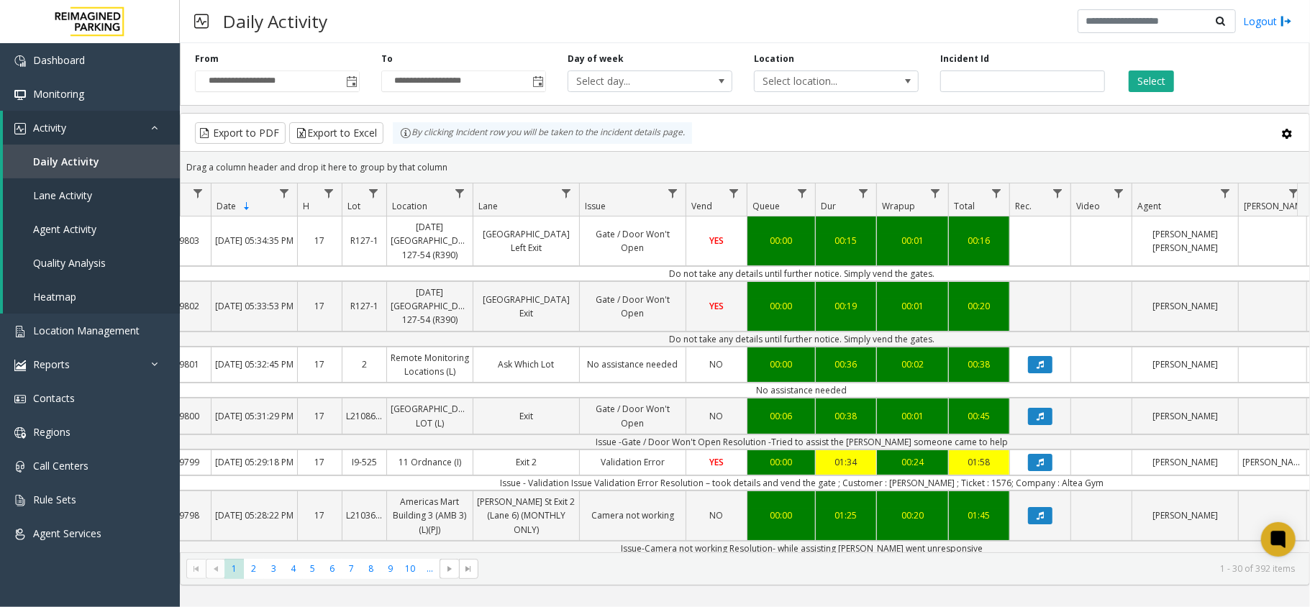
scroll to position [0, 114]
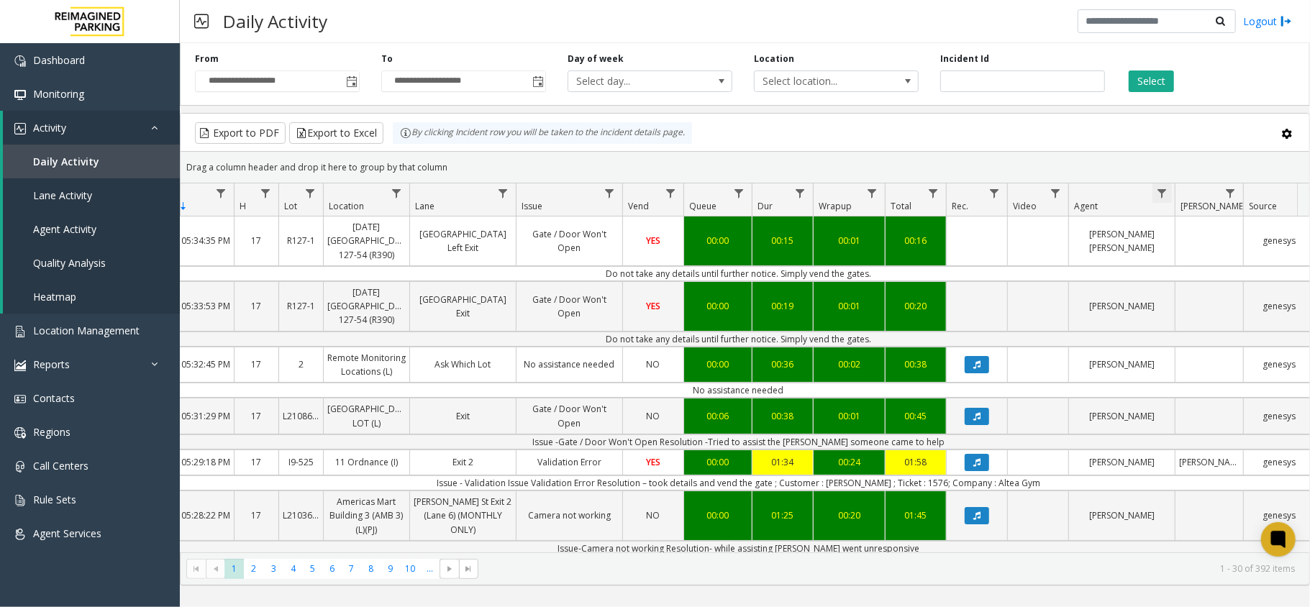
click at [1161, 194] on span "Data table" at bounding box center [1162, 194] width 12 height 12
click at [1206, 262] on input "Agent Filter" at bounding box center [1224, 256] width 122 height 24
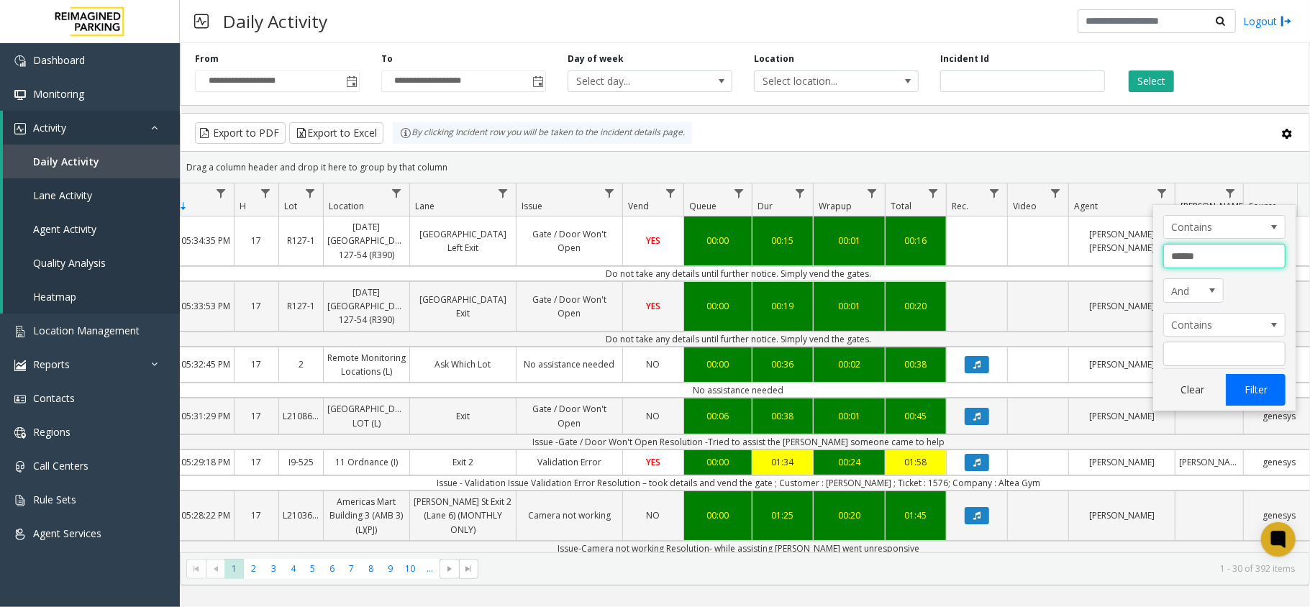
type input "******"
click at [1267, 390] on button "Filter" at bounding box center [1255, 390] width 59 height 32
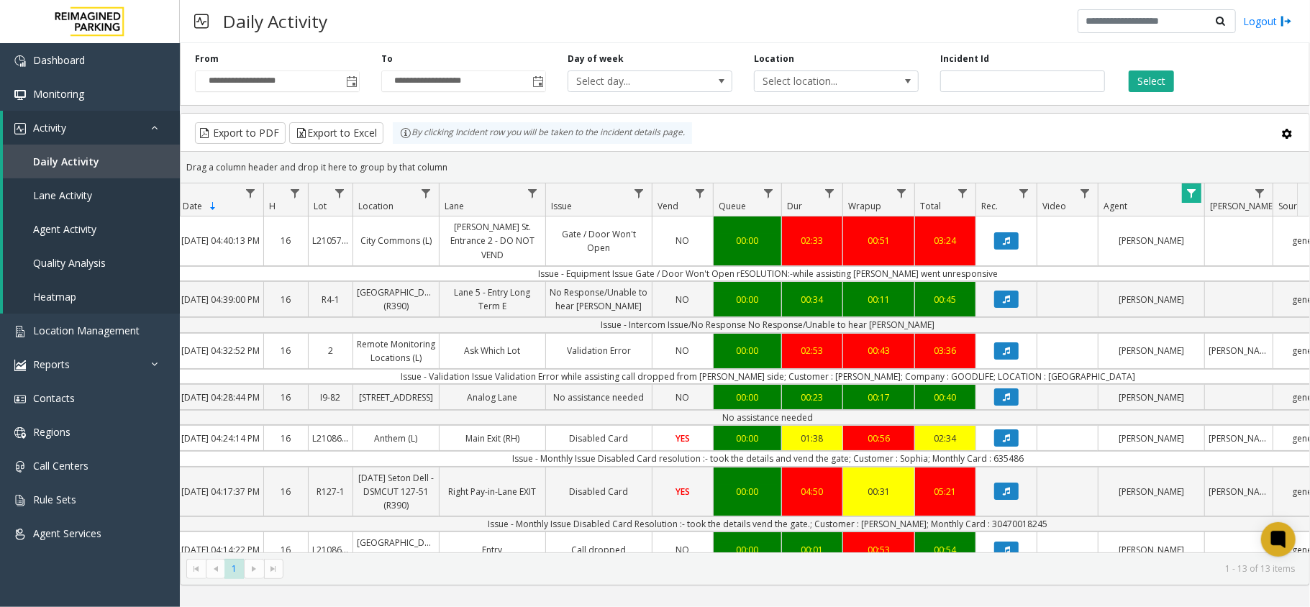
scroll to position [0, 111]
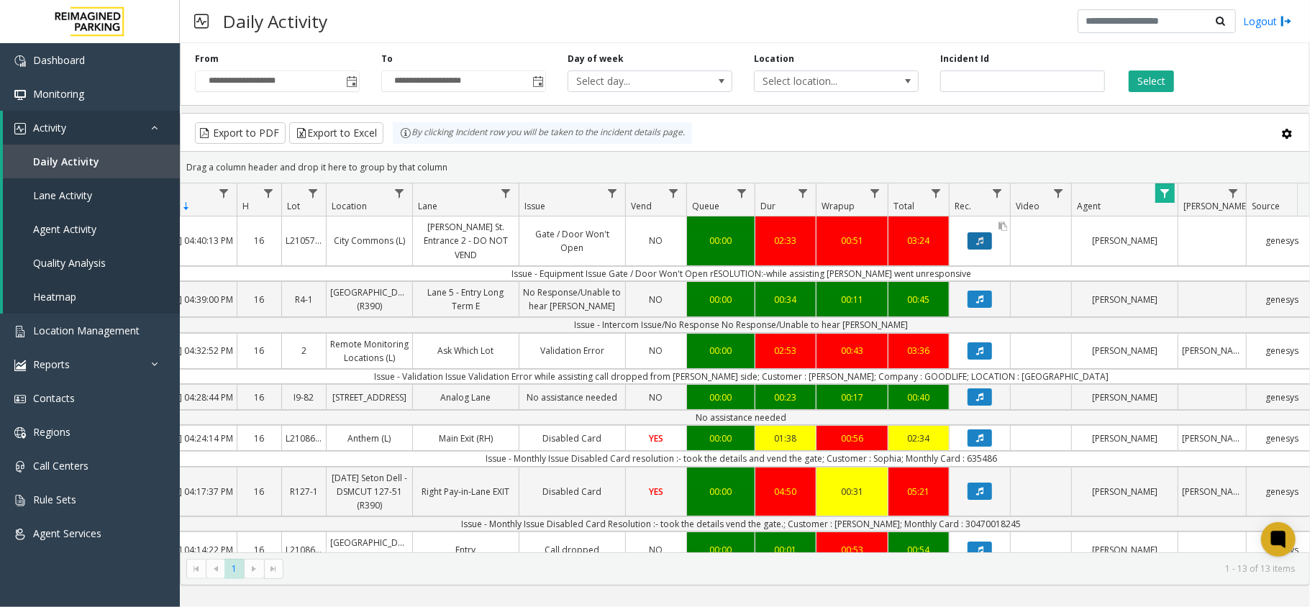
click at [981, 239] on icon "Data table" at bounding box center [979, 241] width 7 height 9
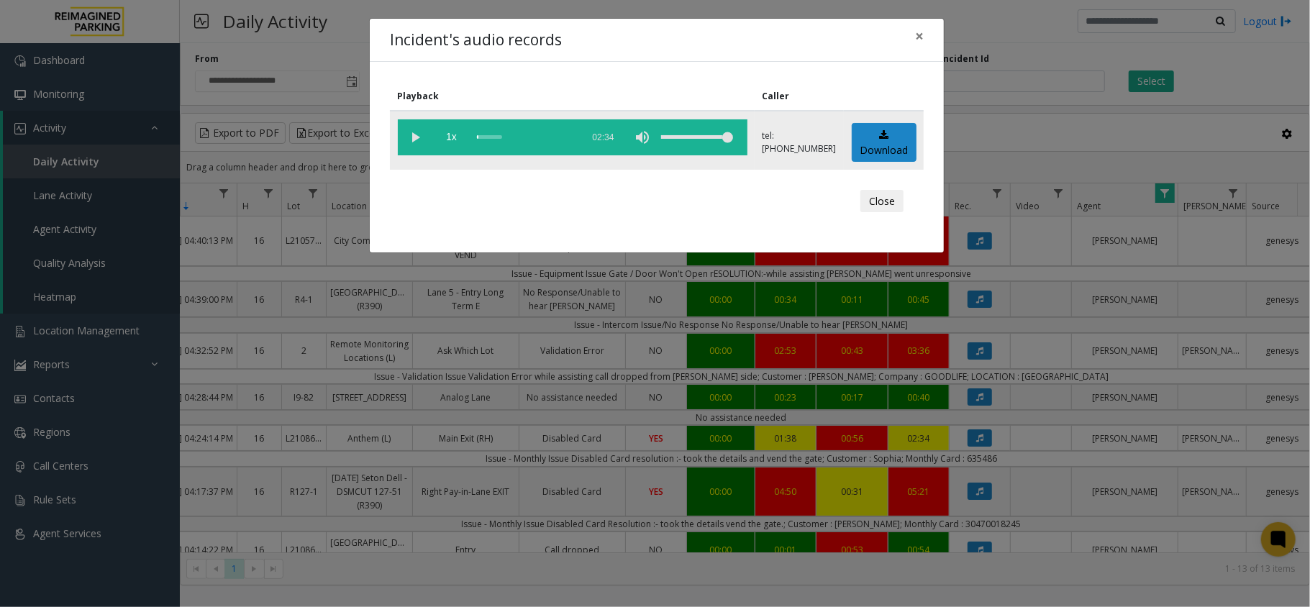
click at [413, 133] on vg-play-pause at bounding box center [416, 137] width 36 height 36
click at [916, 37] on span "×" at bounding box center [919, 36] width 9 height 20
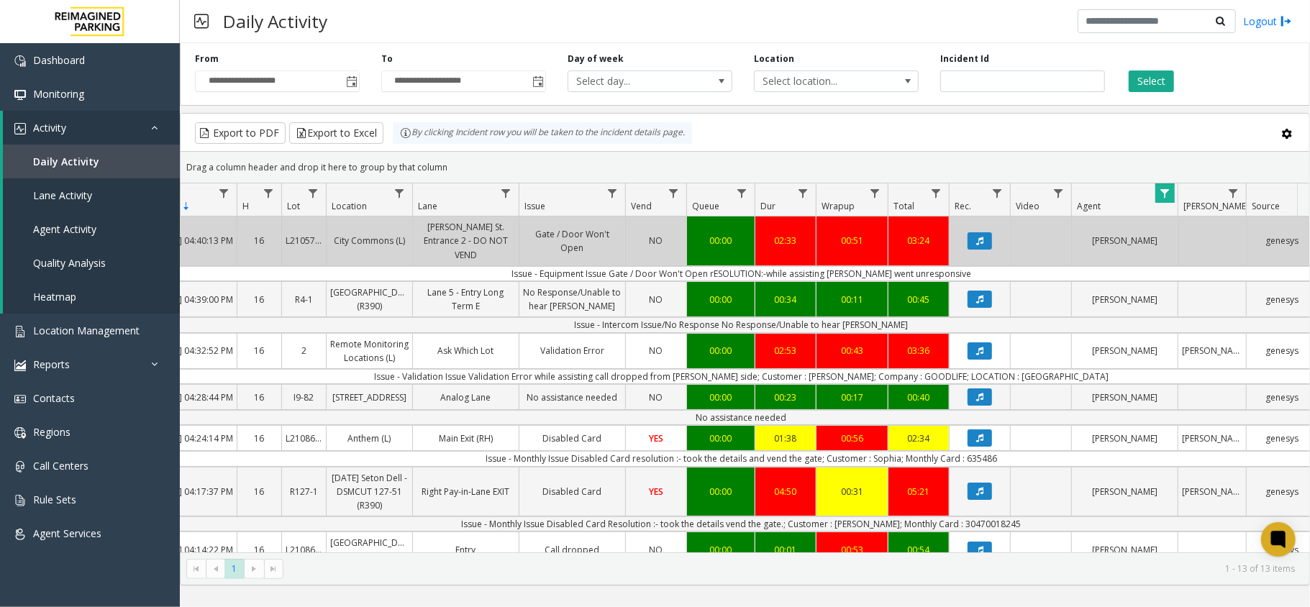
drag, startPoint x: 981, startPoint y: 541, endPoint x: 1134, endPoint y: 552, distance: 153.7
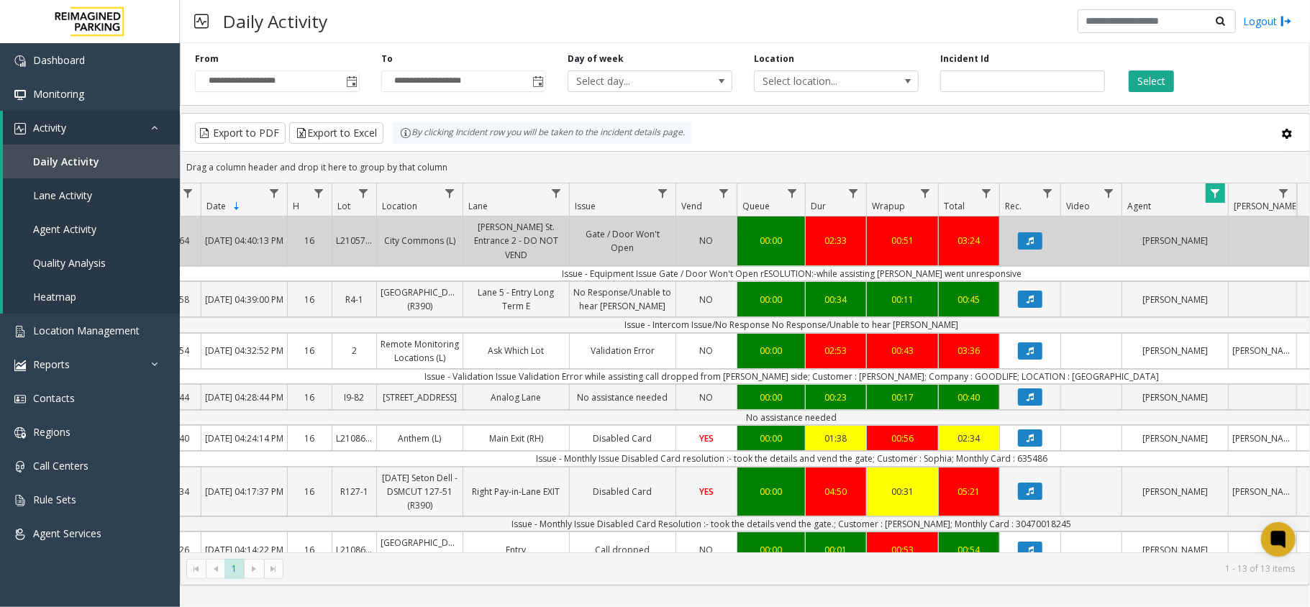
scroll to position [0, 0]
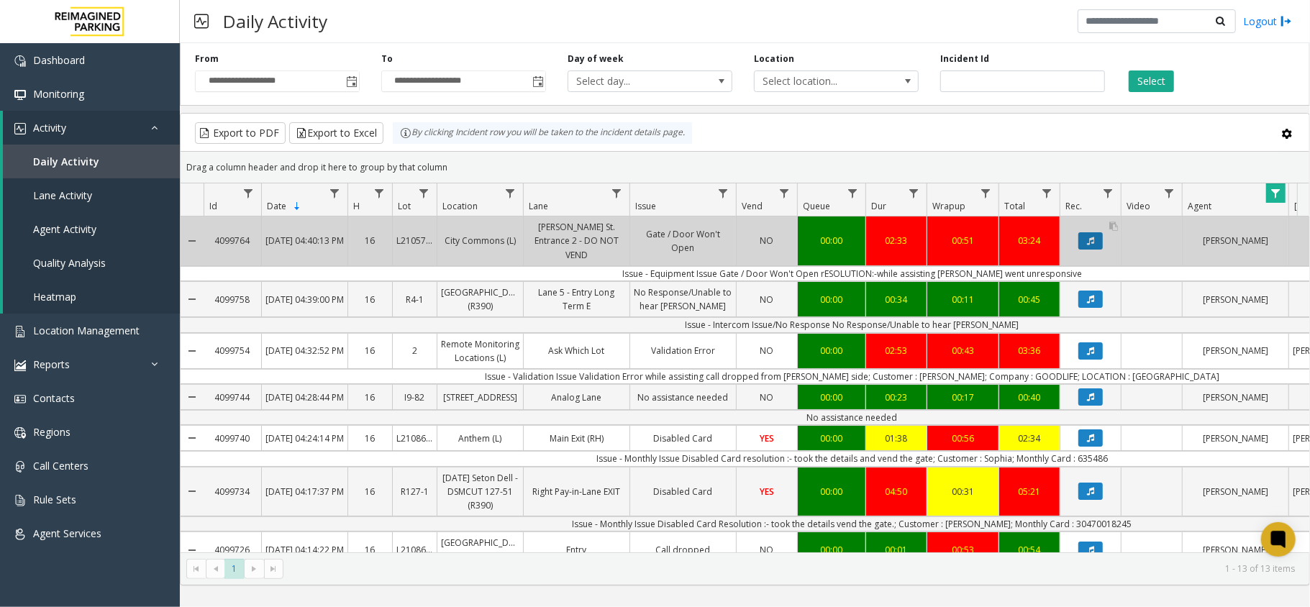
click at [1085, 235] on button "Data table" at bounding box center [1090, 240] width 24 height 17
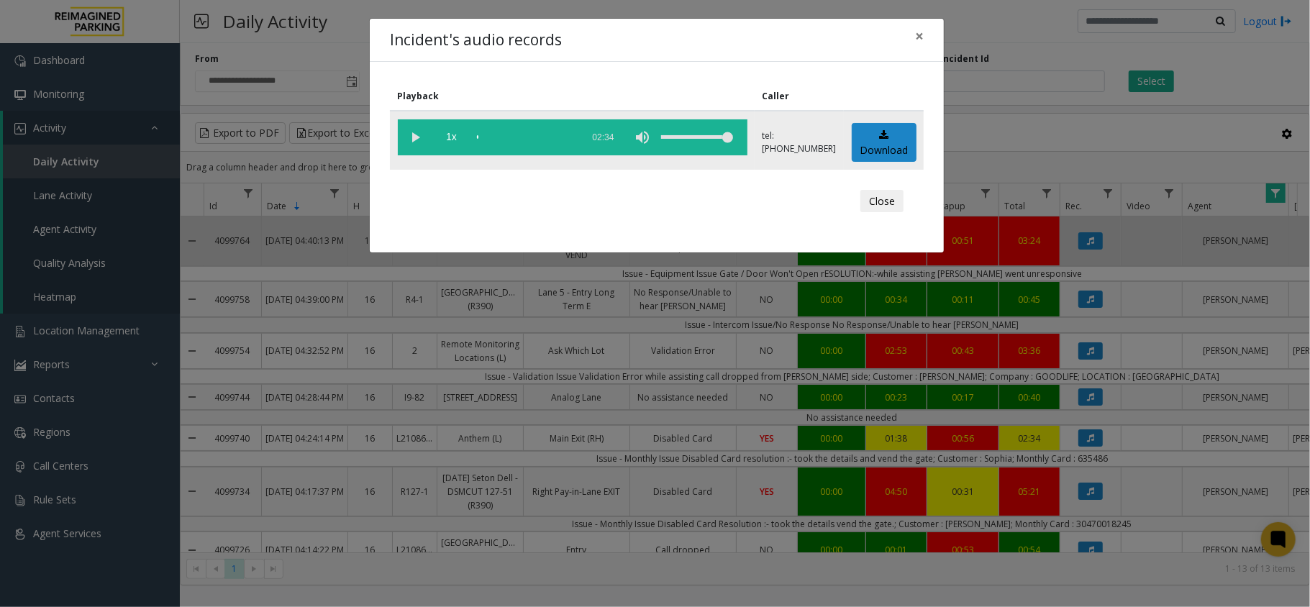
click at [400, 132] on vg-play-pause at bounding box center [416, 137] width 36 height 36
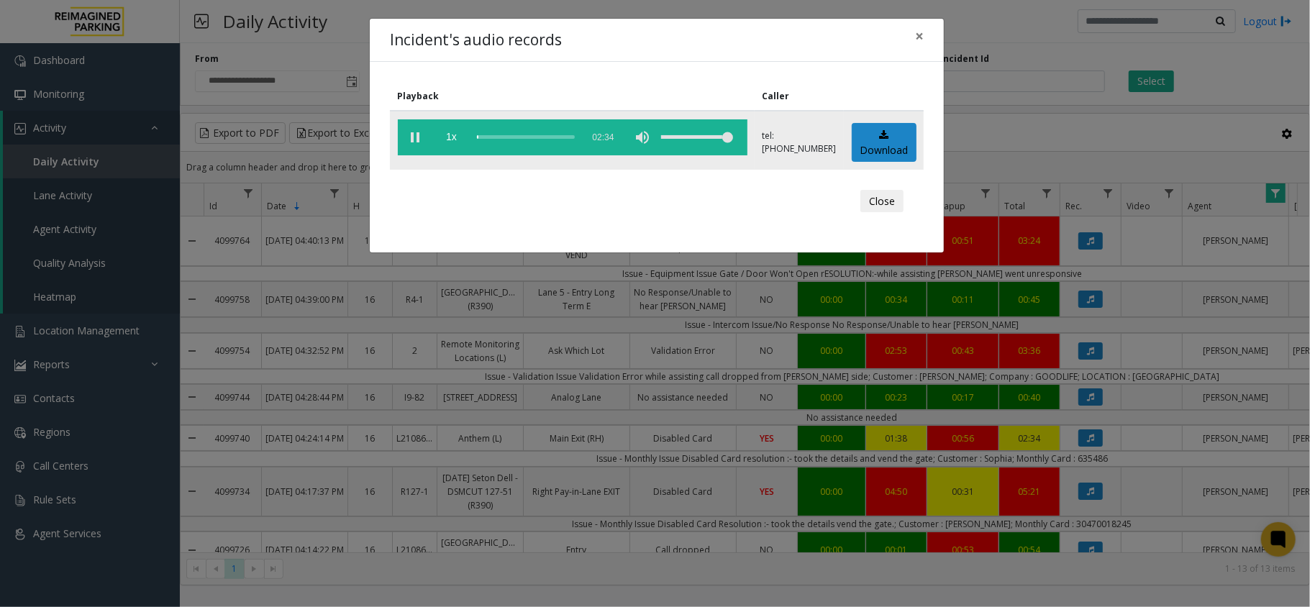
click at [706, 134] on div "volume level" at bounding box center [697, 137] width 72 height 36
click at [705, 135] on div "volume level" at bounding box center [697, 137] width 72 height 36
drag, startPoint x: 519, startPoint y: 138, endPoint x: 531, endPoint y: 135, distance: 12.6
click at [531, 135] on div "scrub bar" at bounding box center [526, 137] width 98 height 36
click at [922, 33] on span "×" at bounding box center [919, 36] width 9 height 20
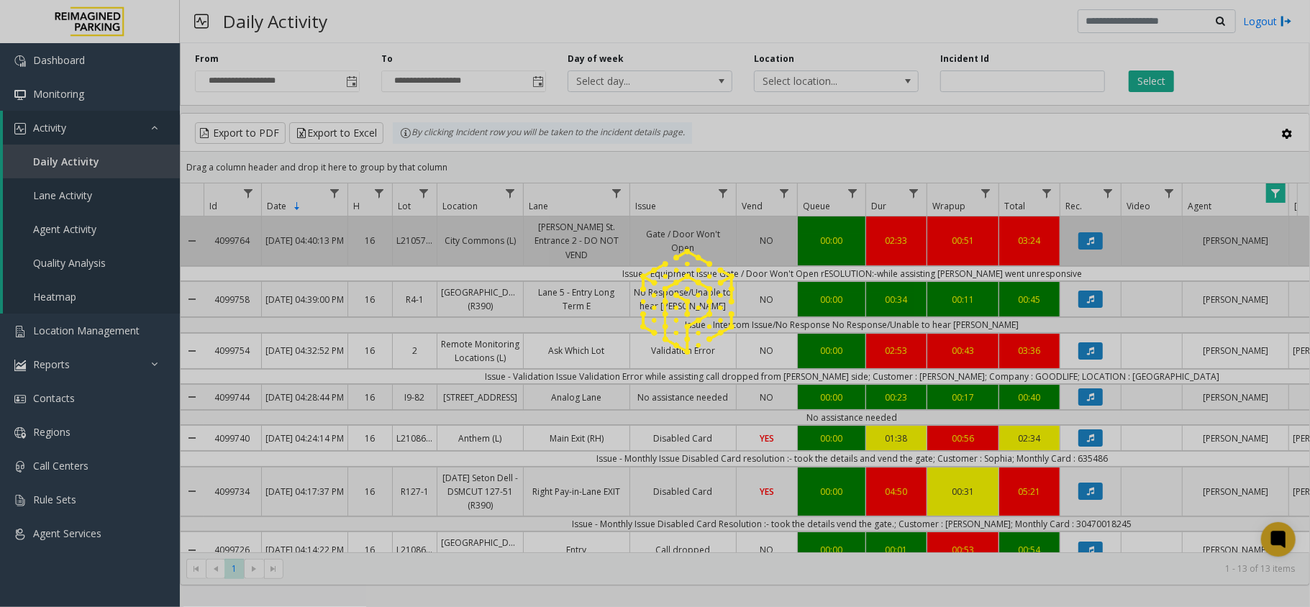
click at [1088, 286] on div at bounding box center [655, 303] width 1310 height 607
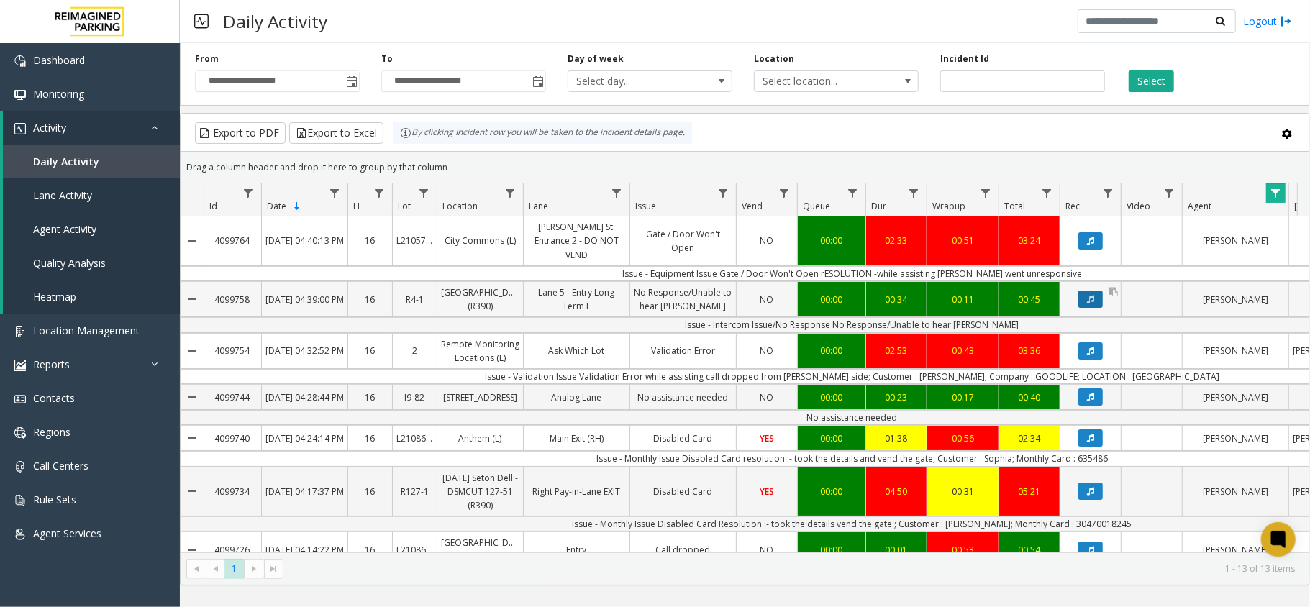
click at [1092, 292] on button "Data table" at bounding box center [1090, 299] width 24 height 17
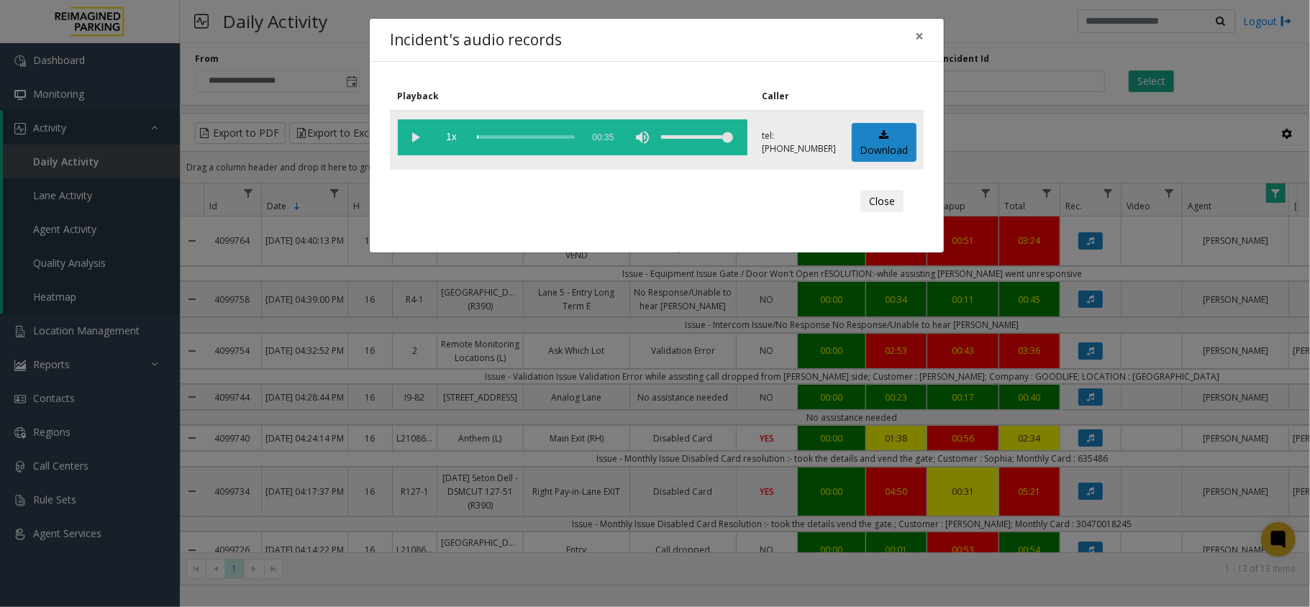
click at [417, 134] on vg-play-pause at bounding box center [416, 137] width 36 height 36
click at [919, 29] on span "×" at bounding box center [919, 36] width 9 height 20
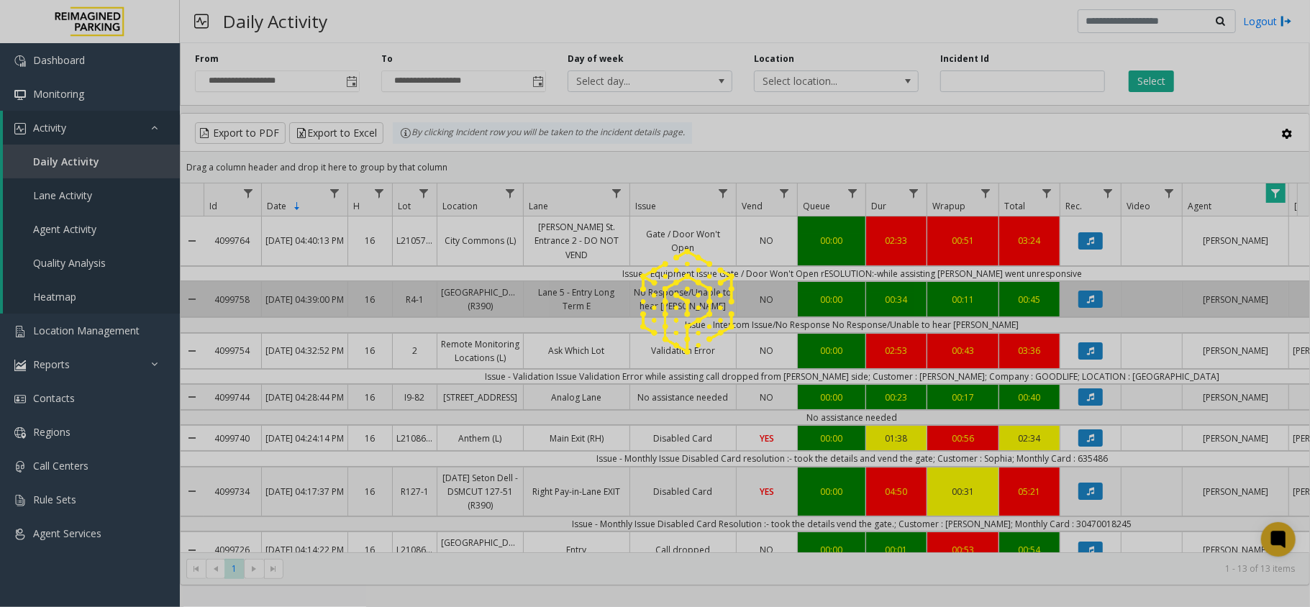
click at [1095, 341] on div at bounding box center [655, 303] width 1310 height 607
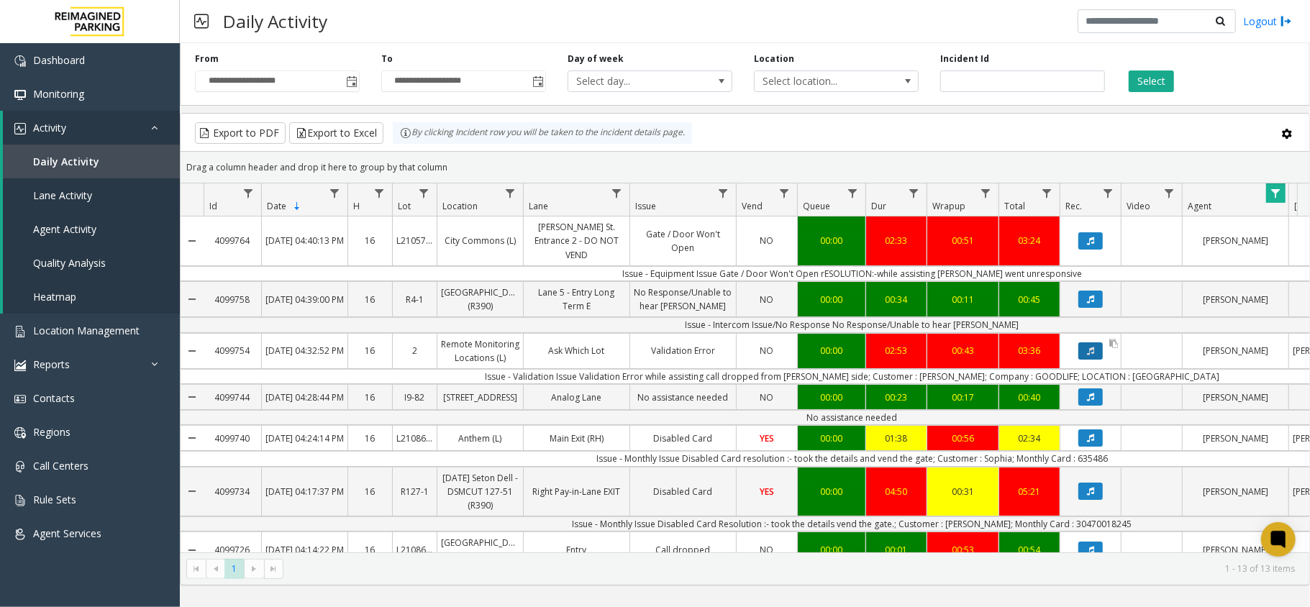
click at [1091, 347] on icon "Data table" at bounding box center [1090, 351] width 7 height 9
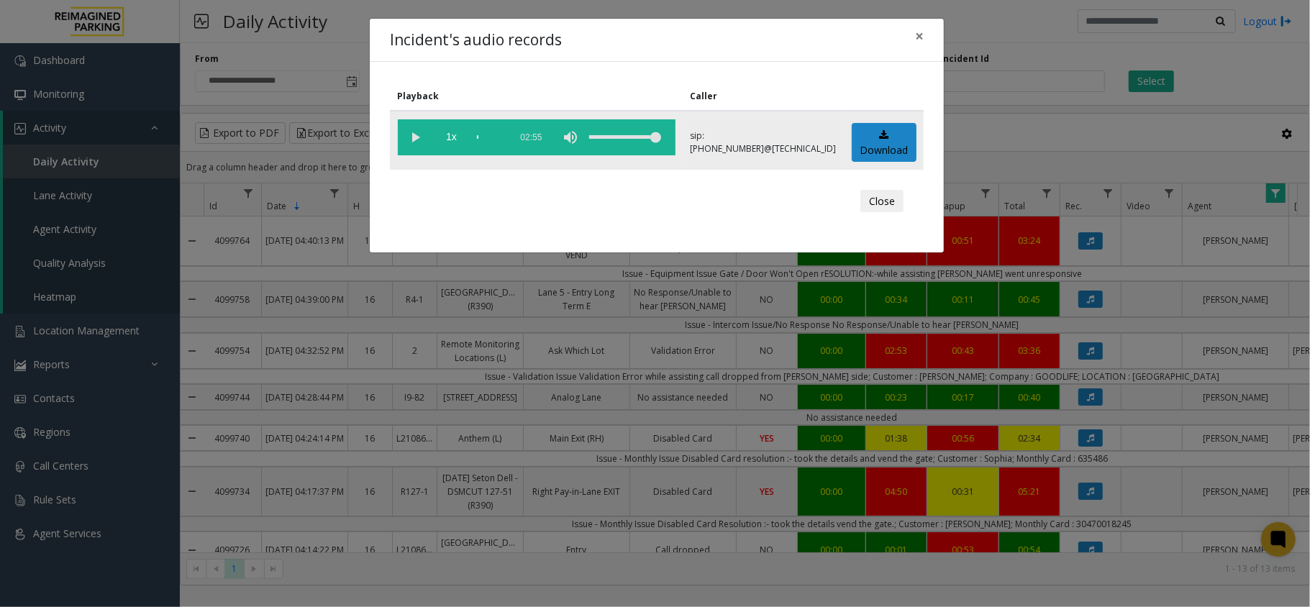
click at [404, 130] on vg-play-pause at bounding box center [416, 137] width 36 height 36
click at [918, 33] on span "×" at bounding box center [919, 36] width 9 height 20
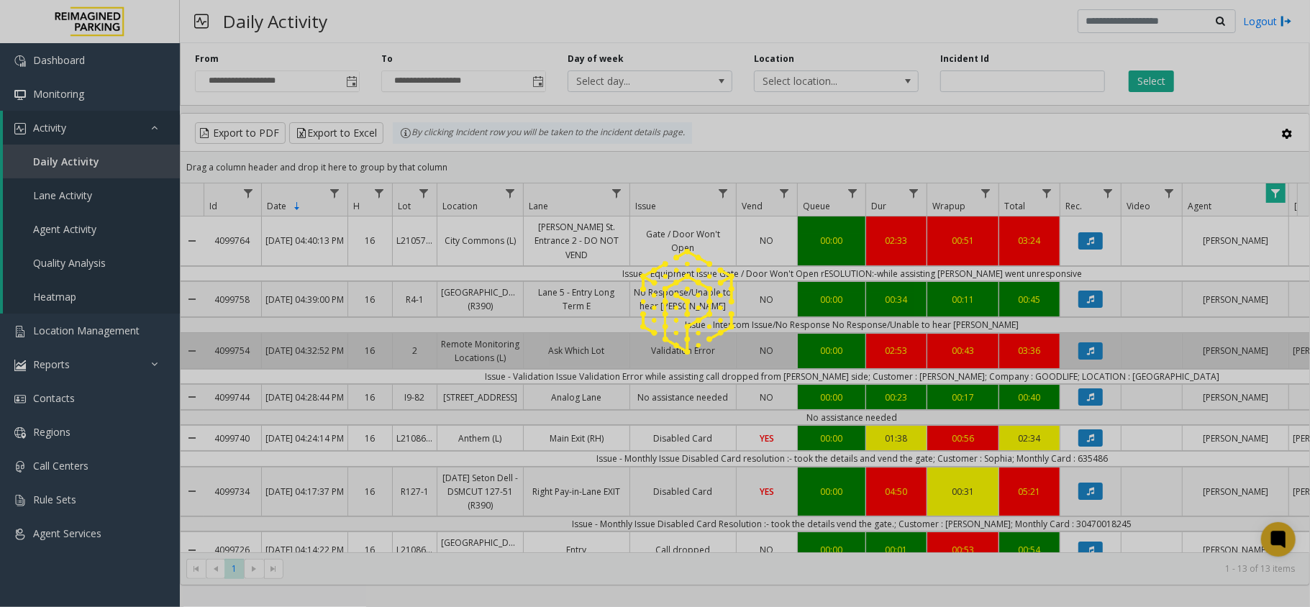
click at [1088, 390] on div at bounding box center [655, 303] width 1310 height 607
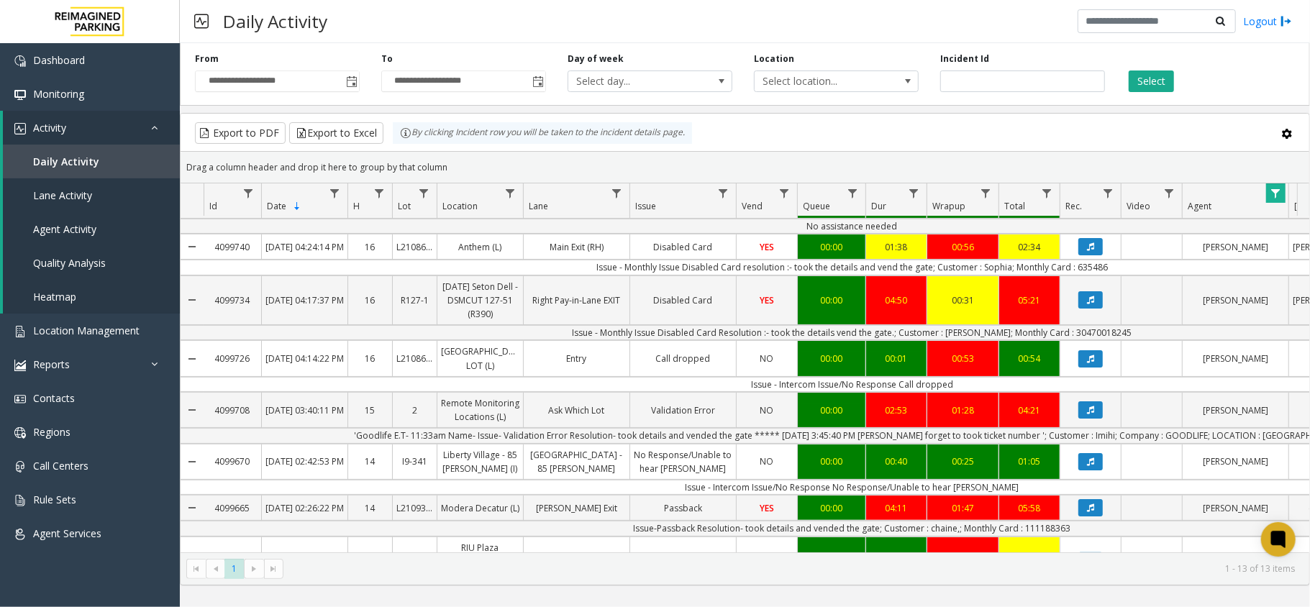
scroll to position [96, 0]
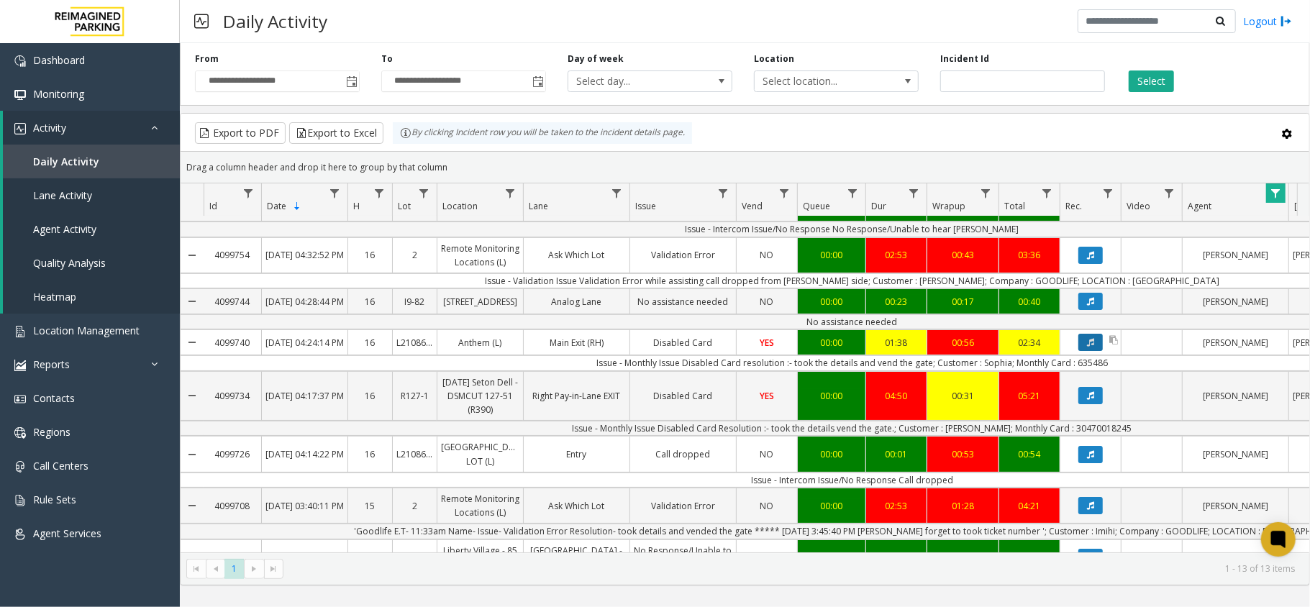
click at [1089, 351] on button "Data table" at bounding box center [1090, 342] width 24 height 17
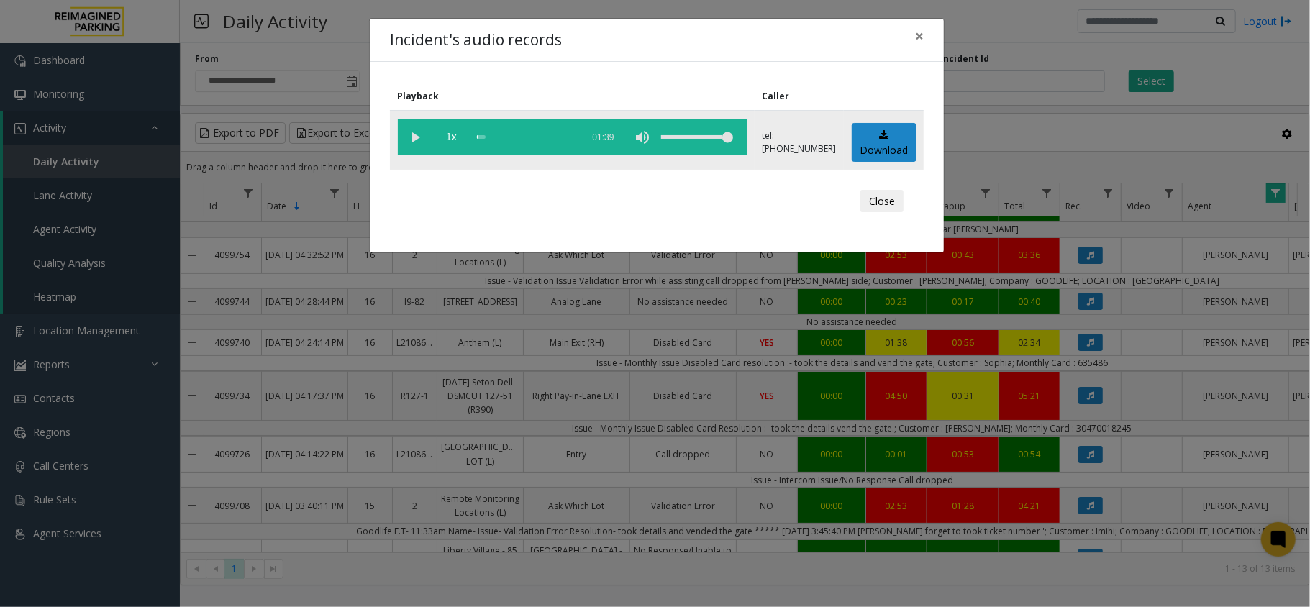
click at [410, 135] on vg-play-pause at bounding box center [416, 137] width 36 height 36
drag, startPoint x: 725, startPoint y: 135, endPoint x: 700, endPoint y: 130, distance: 25.7
click at [700, 130] on div "volume level" at bounding box center [697, 137] width 72 height 36
click at [913, 35] on button "×" at bounding box center [919, 36] width 29 height 35
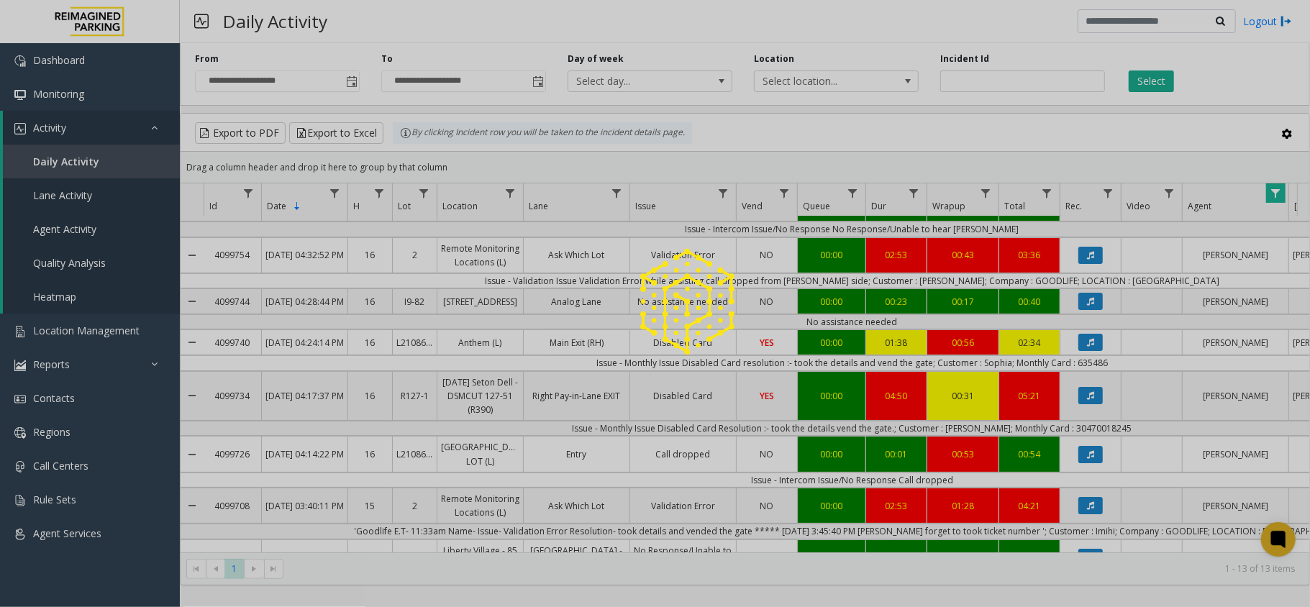
click at [1088, 412] on div at bounding box center [655, 303] width 1310 height 607
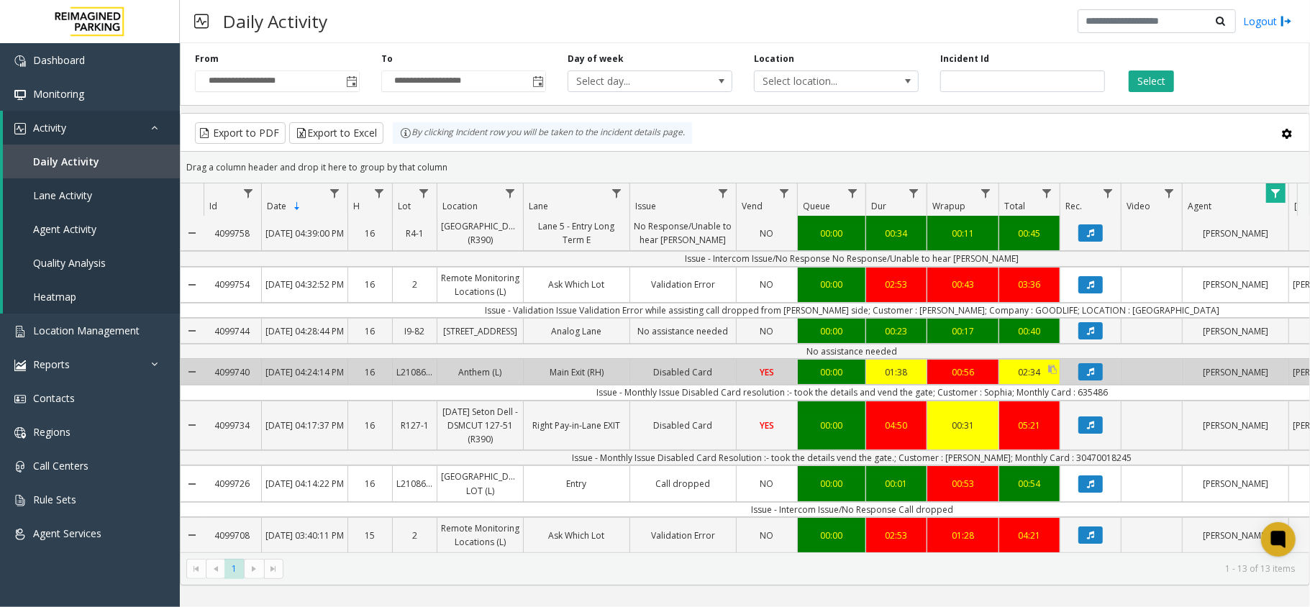
scroll to position [162, 0]
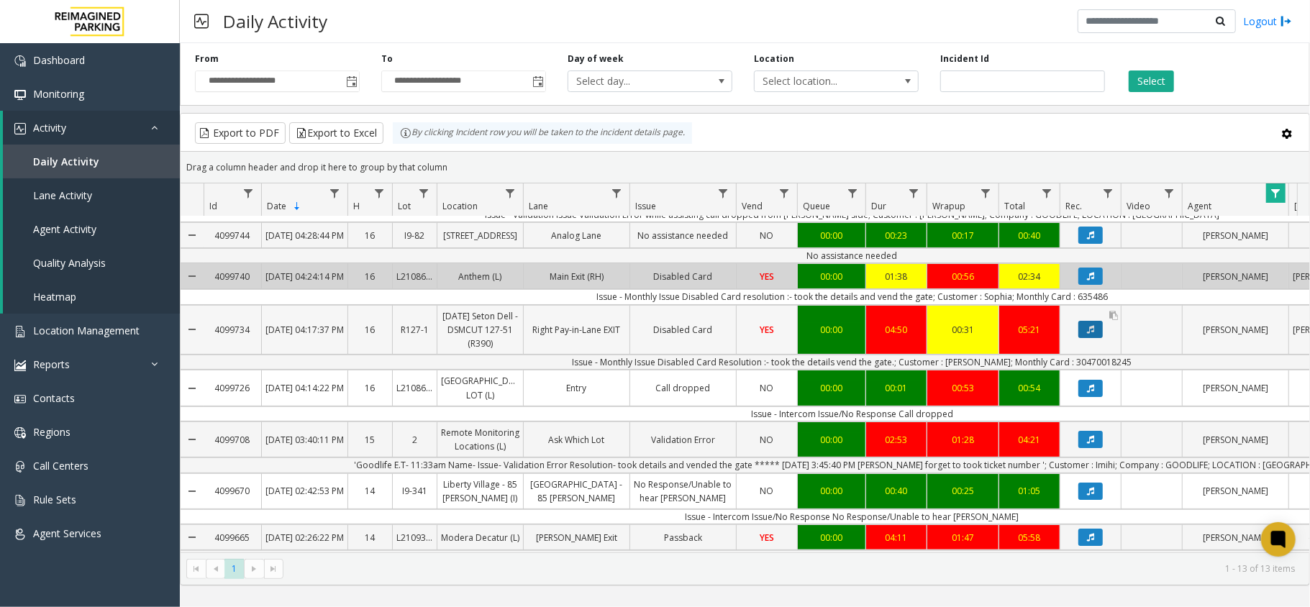
click at [1096, 338] on button "Data table" at bounding box center [1090, 329] width 24 height 17
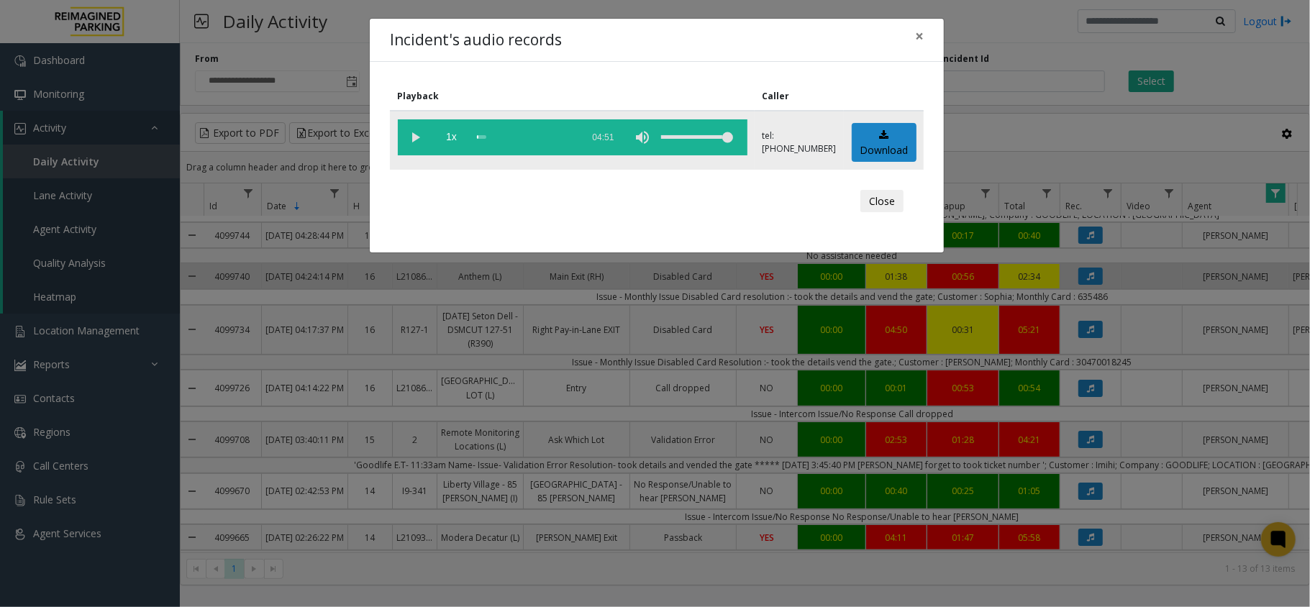
click at [418, 138] on vg-play-pause at bounding box center [416, 137] width 36 height 36
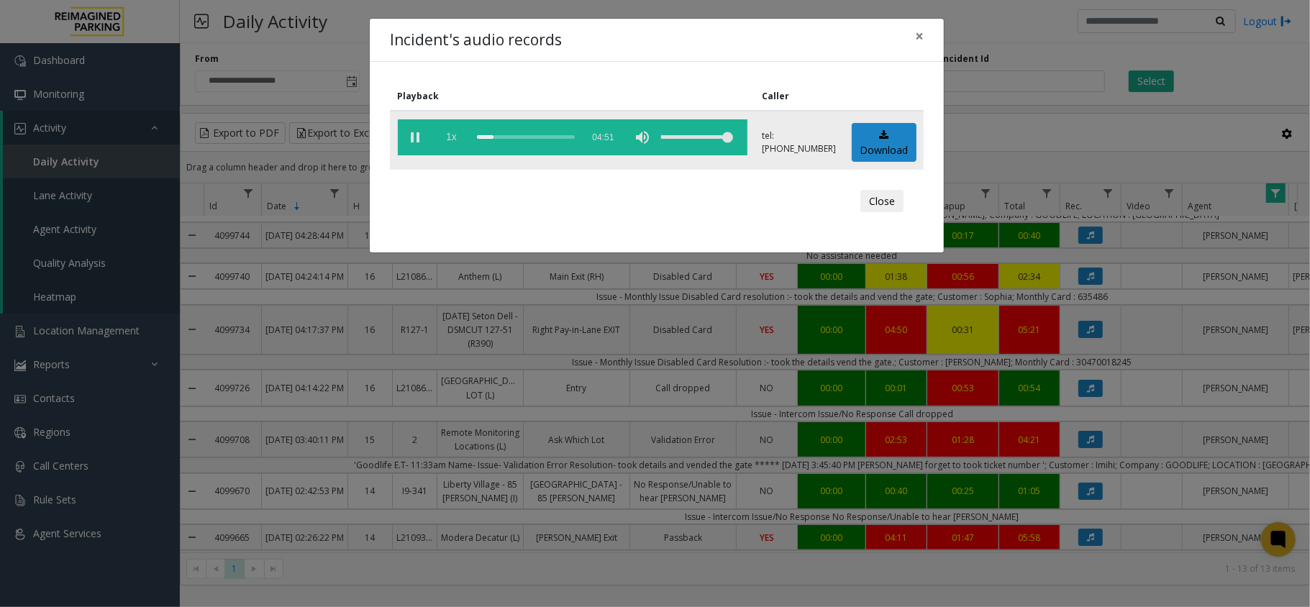
click at [458, 133] on span "1x" at bounding box center [452, 137] width 36 height 36
click at [455, 134] on span "1.5x" at bounding box center [452, 137] width 36 height 36
click at [453, 136] on span "2x" at bounding box center [452, 137] width 36 height 36
click at [455, 136] on span "0.5x" at bounding box center [452, 137] width 36 height 36
drag, startPoint x: 530, startPoint y: 136, endPoint x: 540, endPoint y: 136, distance: 9.4
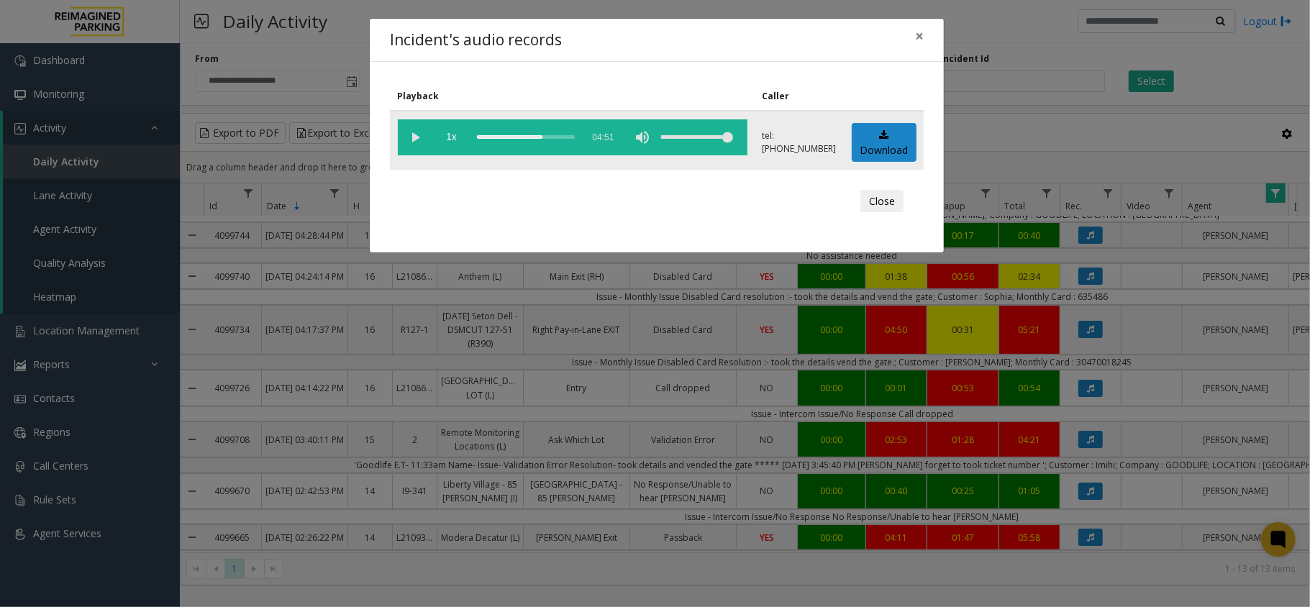
click at [540, 136] on div "scrub bar" at bounding box center [526, 137] width 98 height 36
click at [924, 38] on button "×" at bounding box center [919, 36] width 29 height 35
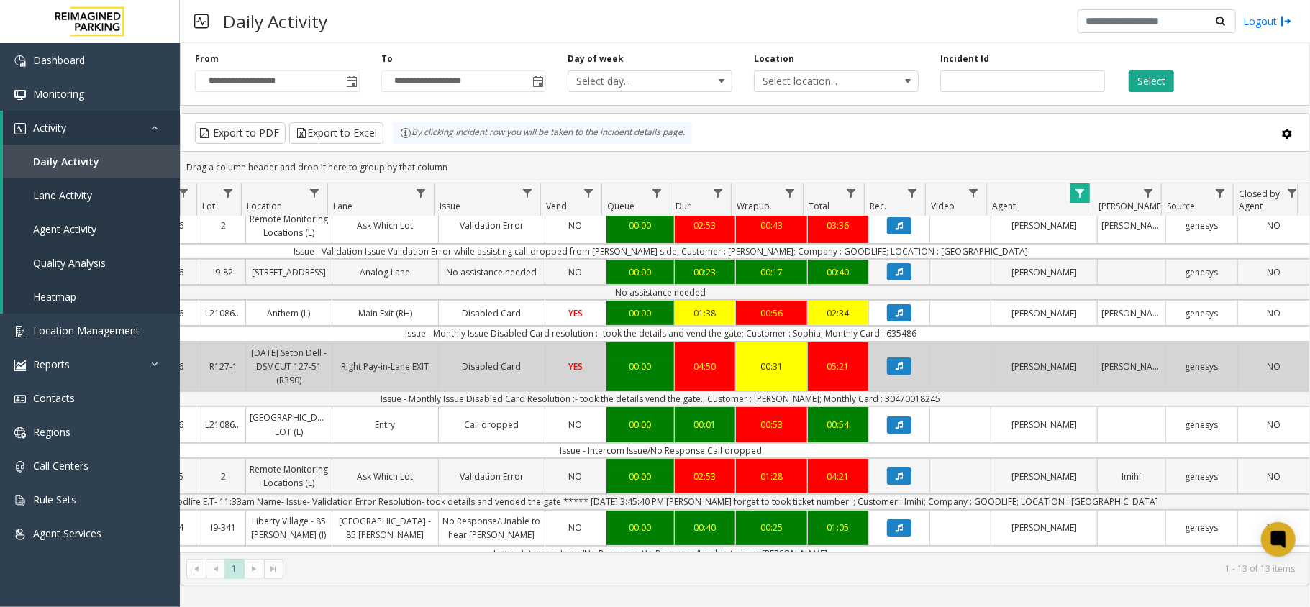
scroll to position [0, 202]
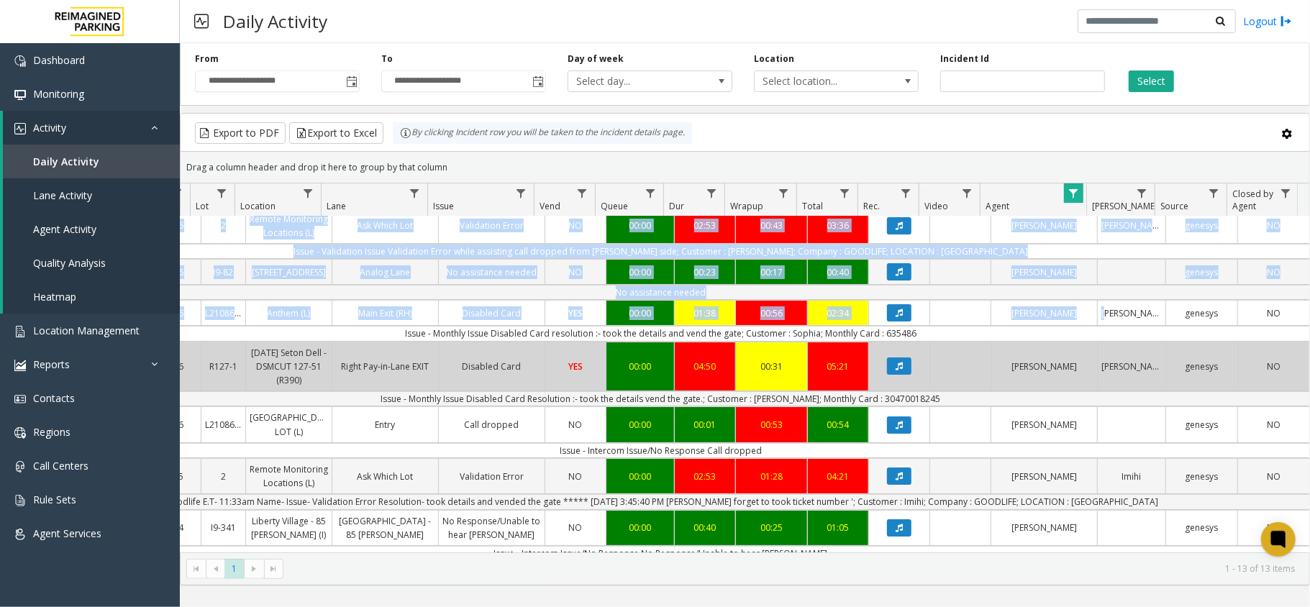
drag, startPoint x: 1309, startPoint y: 328, endPoint x: 1302, endPoint y: 374, distance: 46.6
click at [1302, 374] on kendo-grid "Export to PDF Export to Excel By clicking Incident row you will be taken to the…" at bounding box center [745, 349] width 1130 height 473
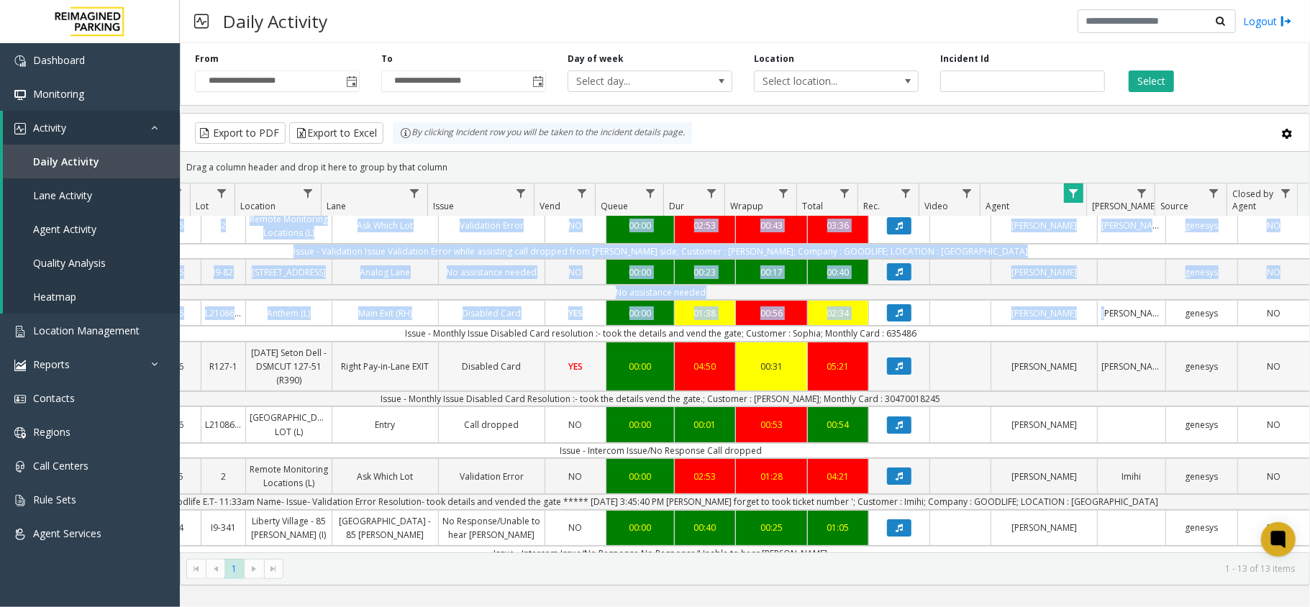
click at [1276, 369] on link "NO" at bounding box center [1273, 366] width 71 height 21
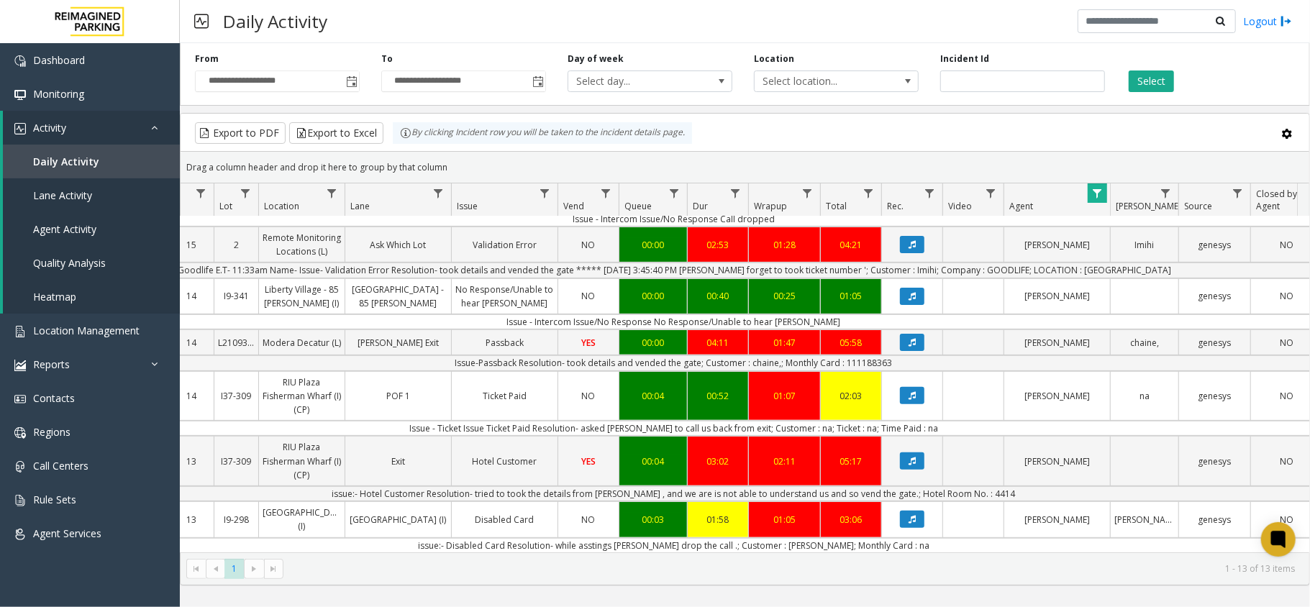
scroll to position [0, 201]
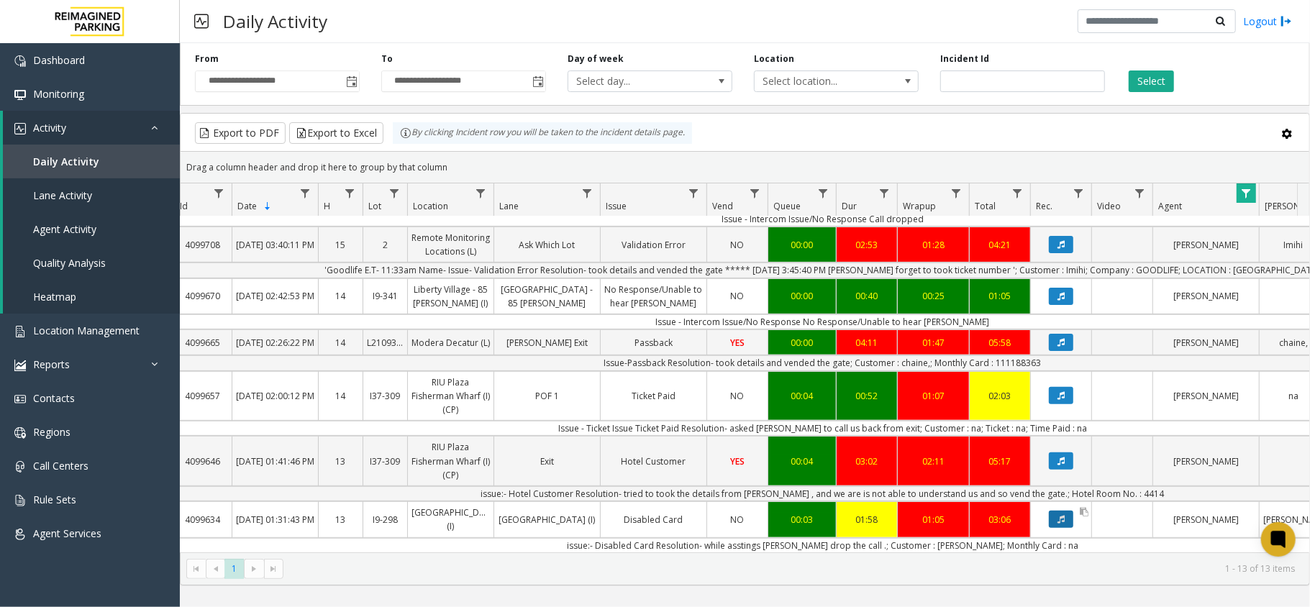
click at [1057, 515] on icon "Data table" at bounding box center [1060, 519] width 7 height 9
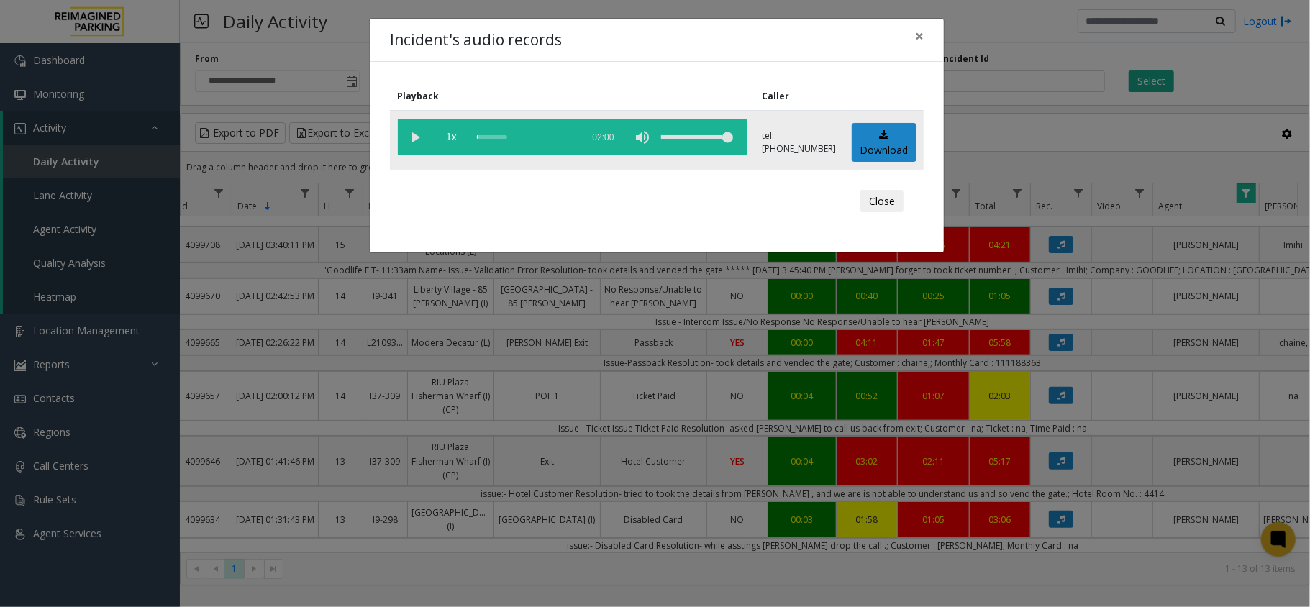
click at [409, 134] on vg-play-pause at bounding box center [416, 137] width 36 height 36
click at [414, 136] on vg-play-pause at bounding box center [416, 137] width 36 height 36
click at [521, 137] on div "scrub bar" at bounding box center [526, 137] width 98 height 36
click at [922, 32] on span "×" at bounding box center [919, 36] width 9 height 20
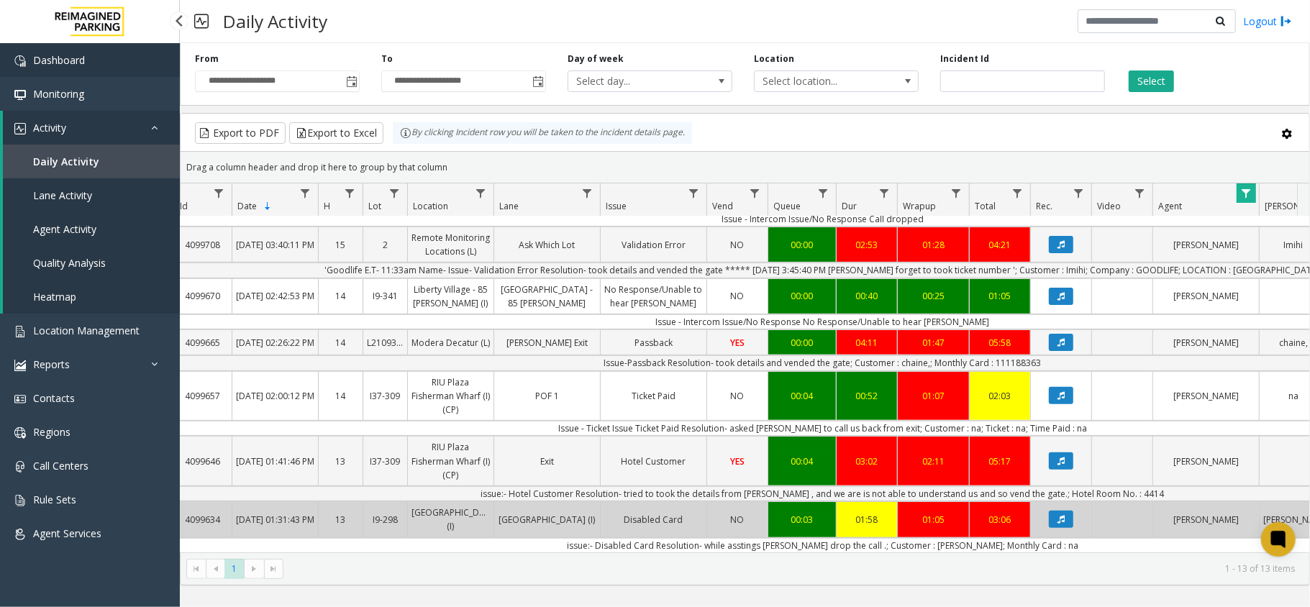
click at [46, 64] on span "Dashboard" at bounding box center [59, 60] width 52 height 14
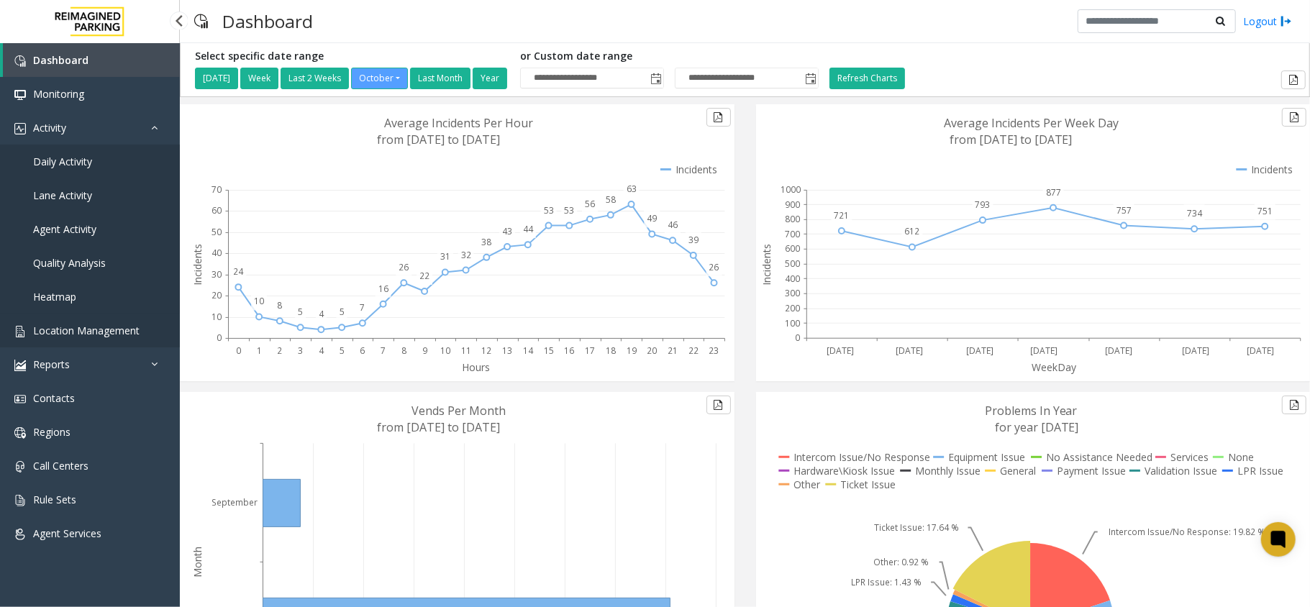
click at [110, 326] on span "Location Management" at bounding box center [86, 331] width 106 height 14
